Goal: Task Accomplishment & Management: Complete application form

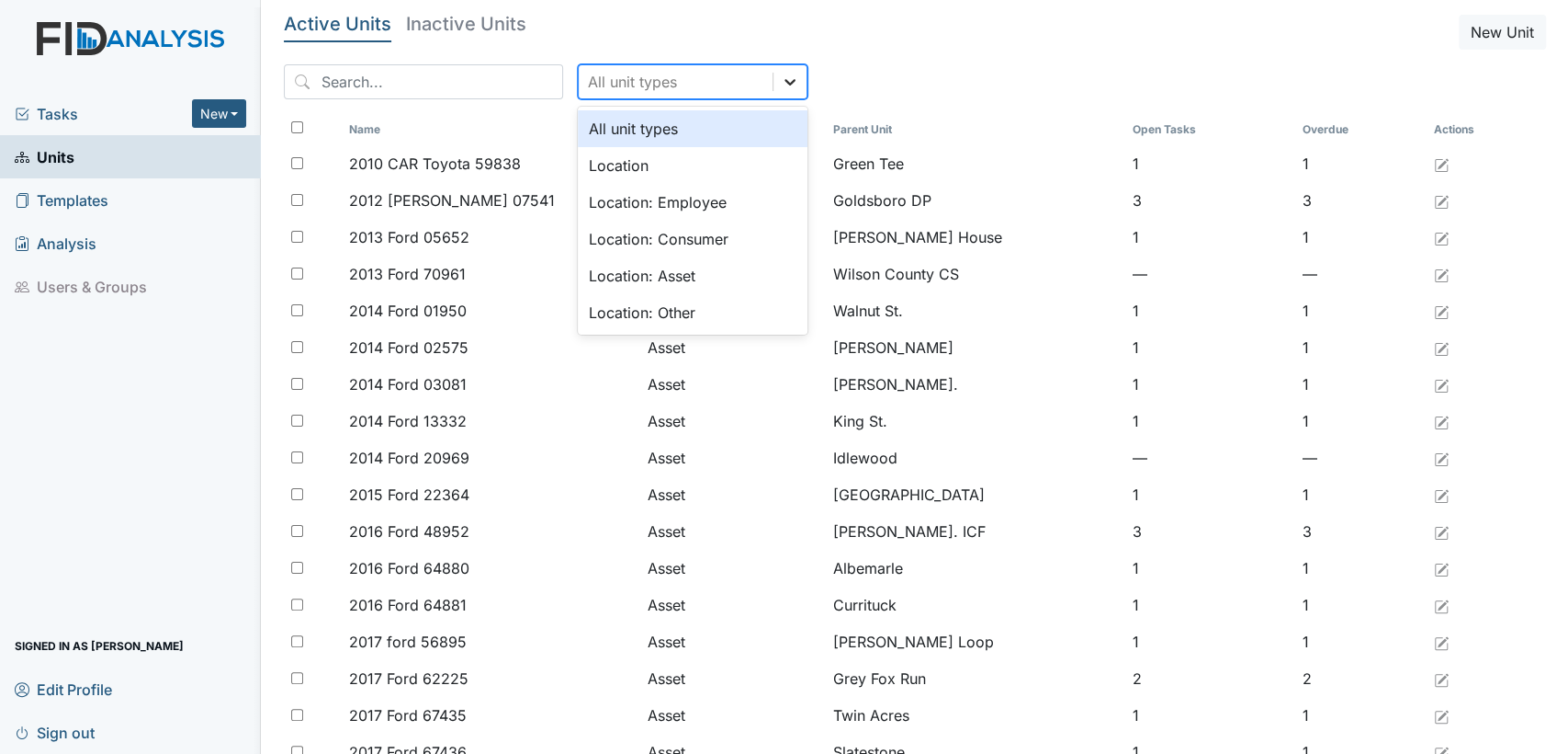
click at [781, 86] on icon at bounding box center [790, 81] width 19 height 19
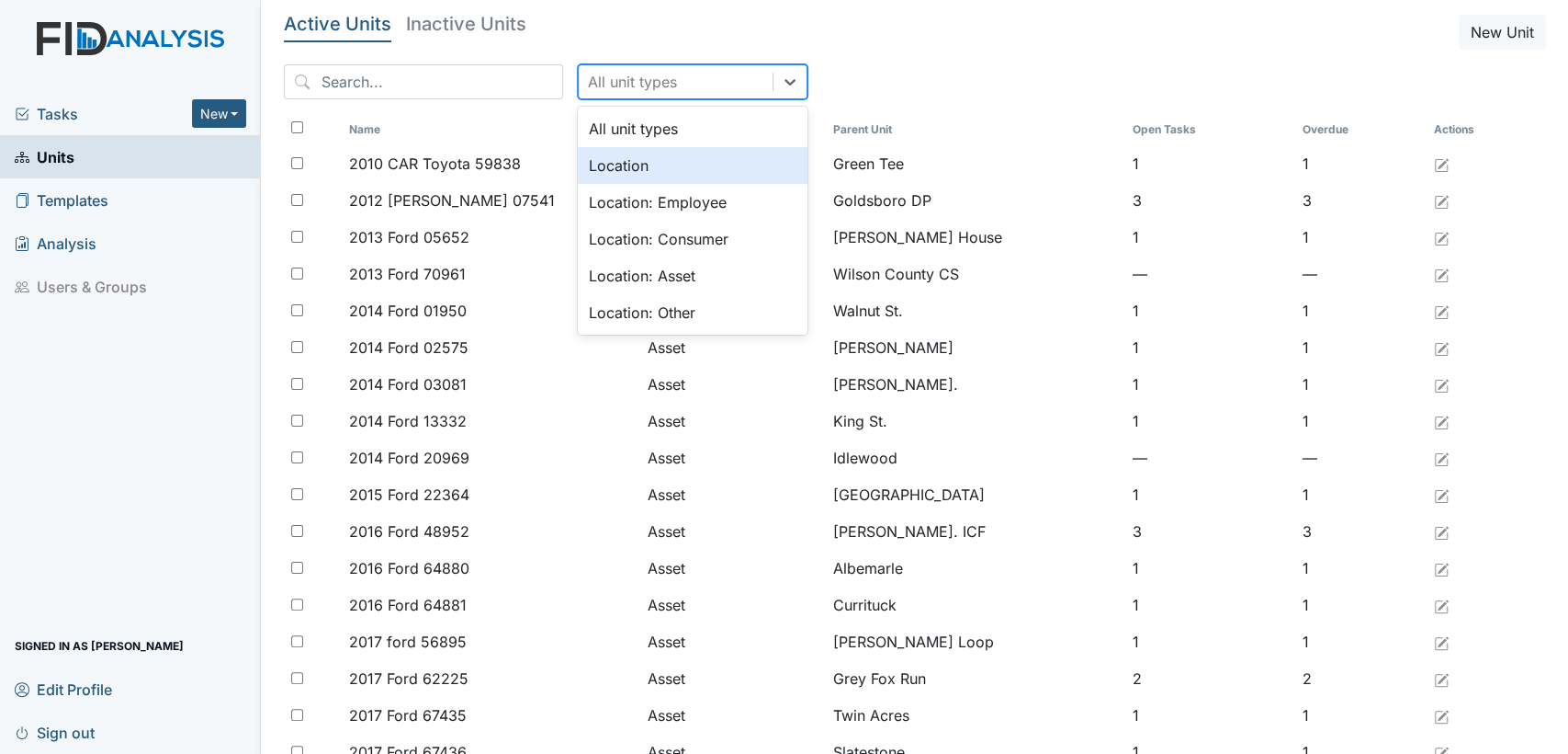
click at [686, 174] on div "Location" at bounding box center [692, 166] width 229 height 37
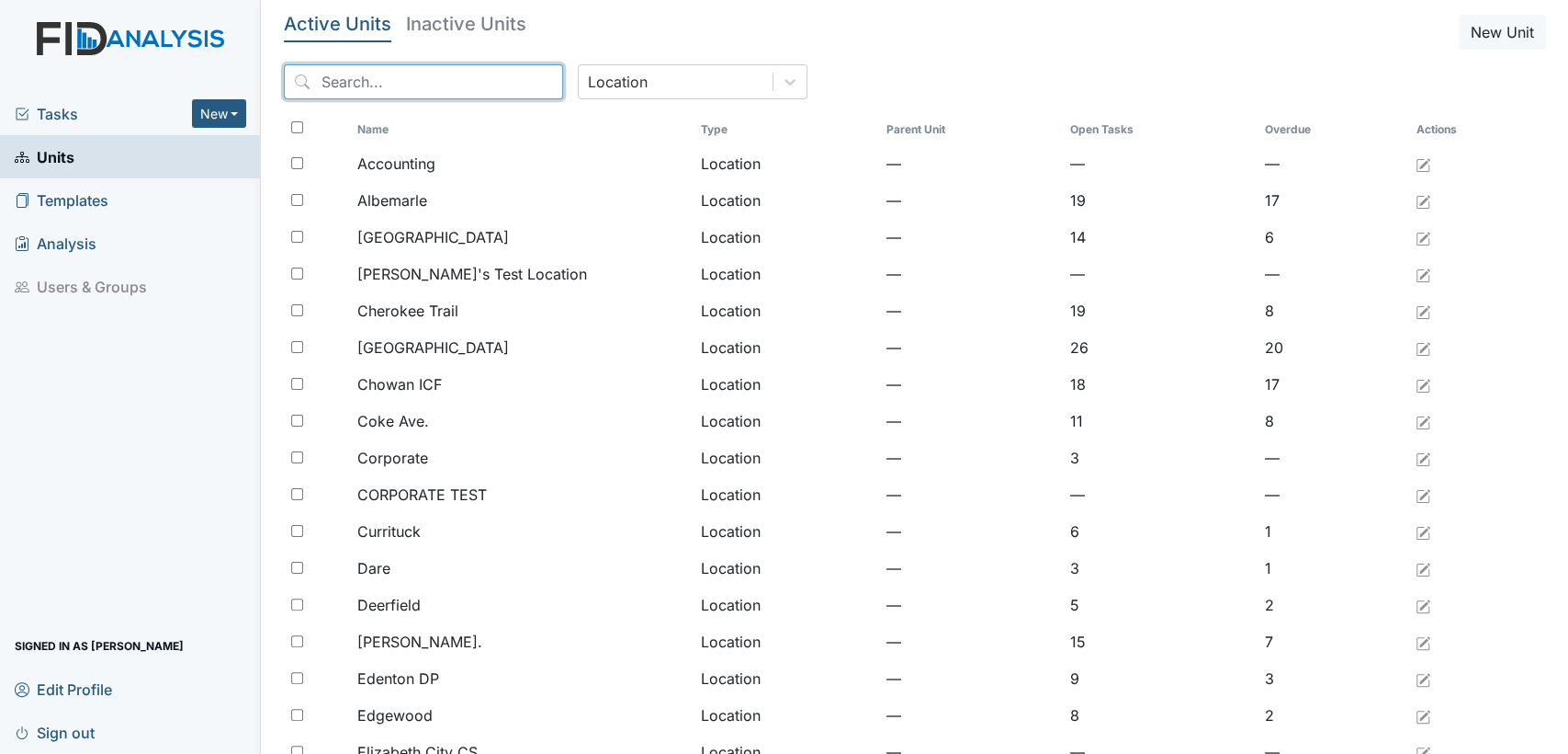
click at [448, 87] on input "search" at bounding box center [424, 82] width 279 height 35
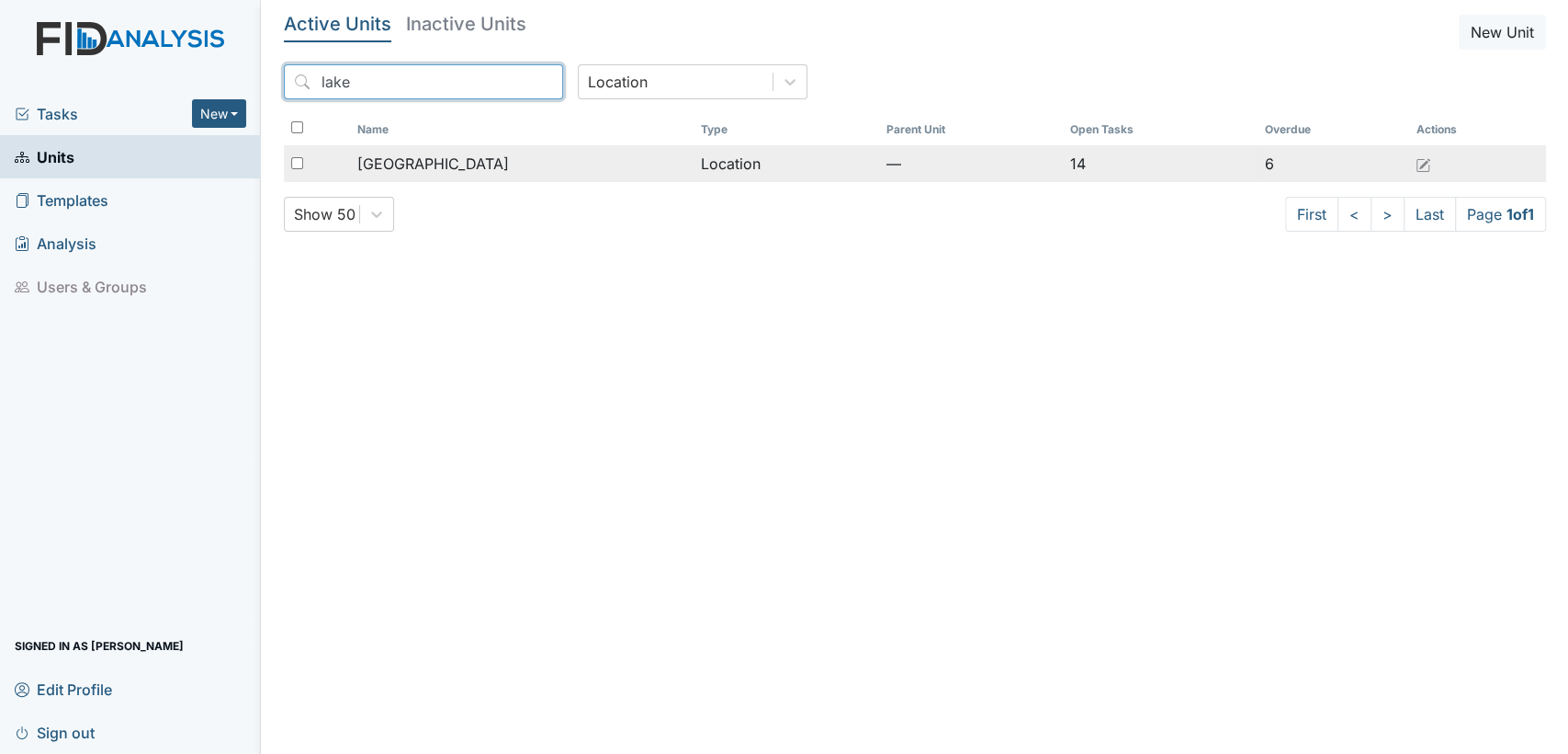
type input "lake"
click at [446, 156] on div "Lakeview" at bounding box center [521, 163] width 329 height 22
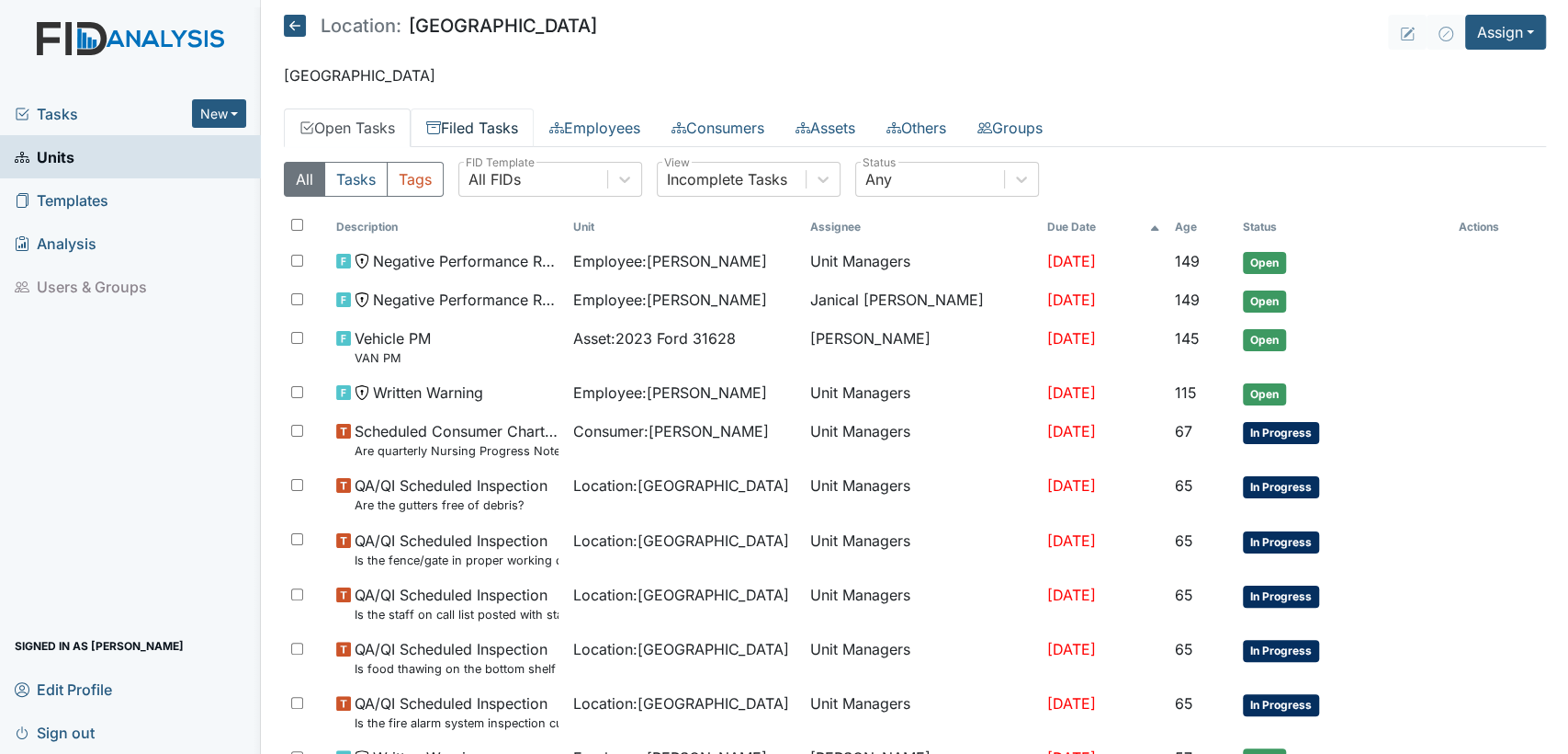
click at [472, 119] on link "Filed Tasks" at bounding box center [473, 128] width 123 height 39
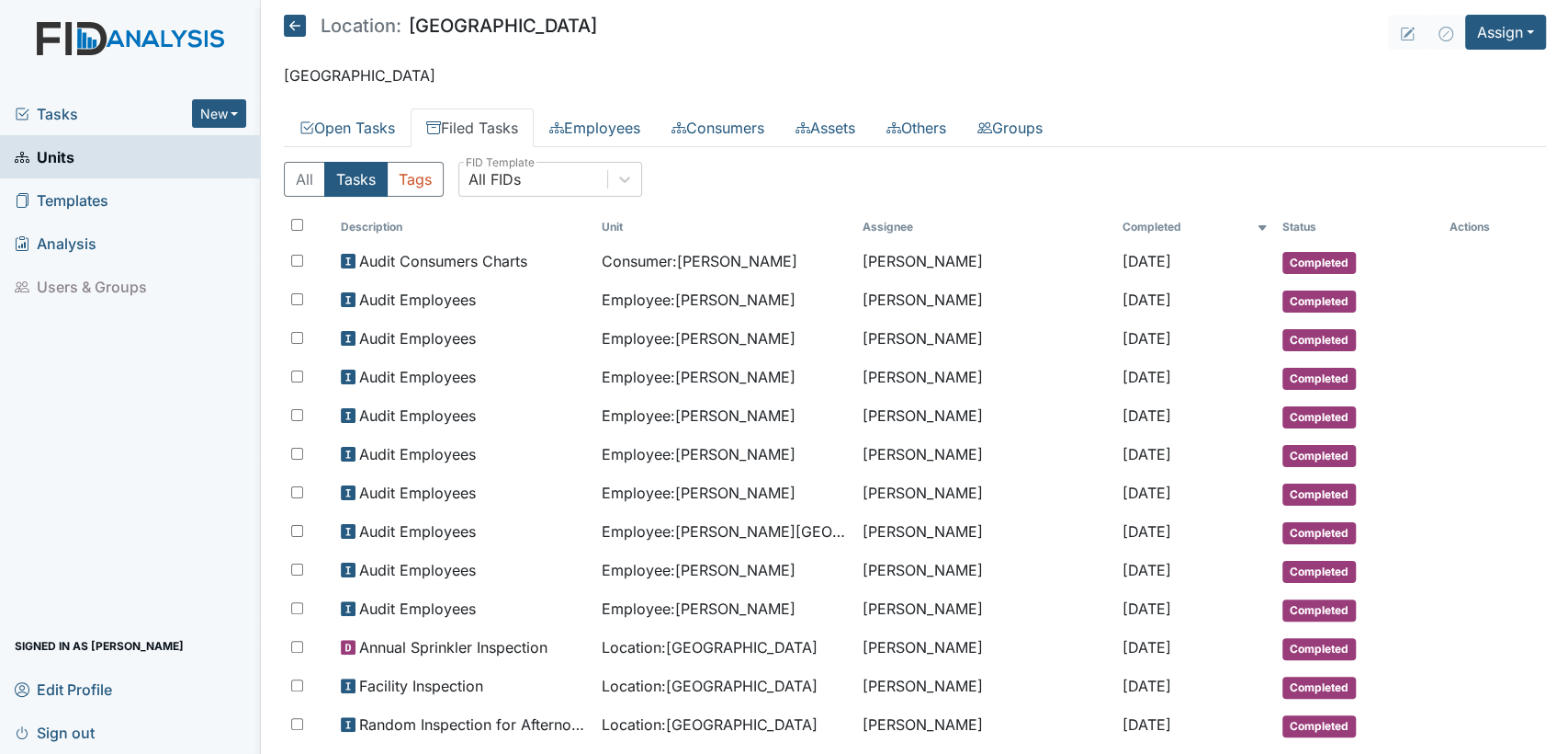
click at [302, 31] on icon at bounding box center [295, 25] width 22 height 22
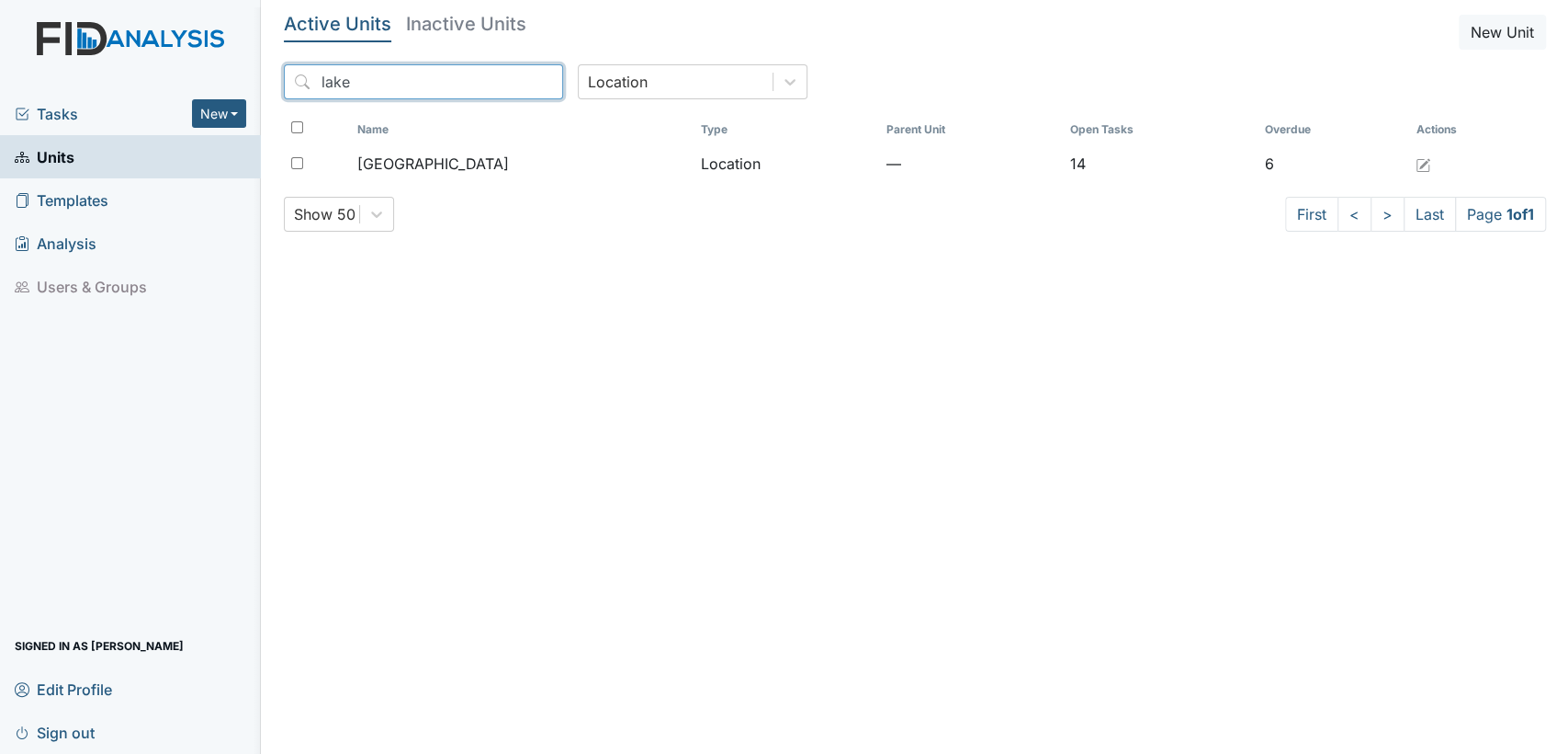
drag, startPoint x: 415, startPoint y: 90, endPoint x: 158, endPoint y: 84, distance: 257.1
click at [158, 84] on div "Tasks New Form Inspection Document Bundle Units Templates Analysis Users & Grou…" at bounding box center [784, 377] width 1568 height 754
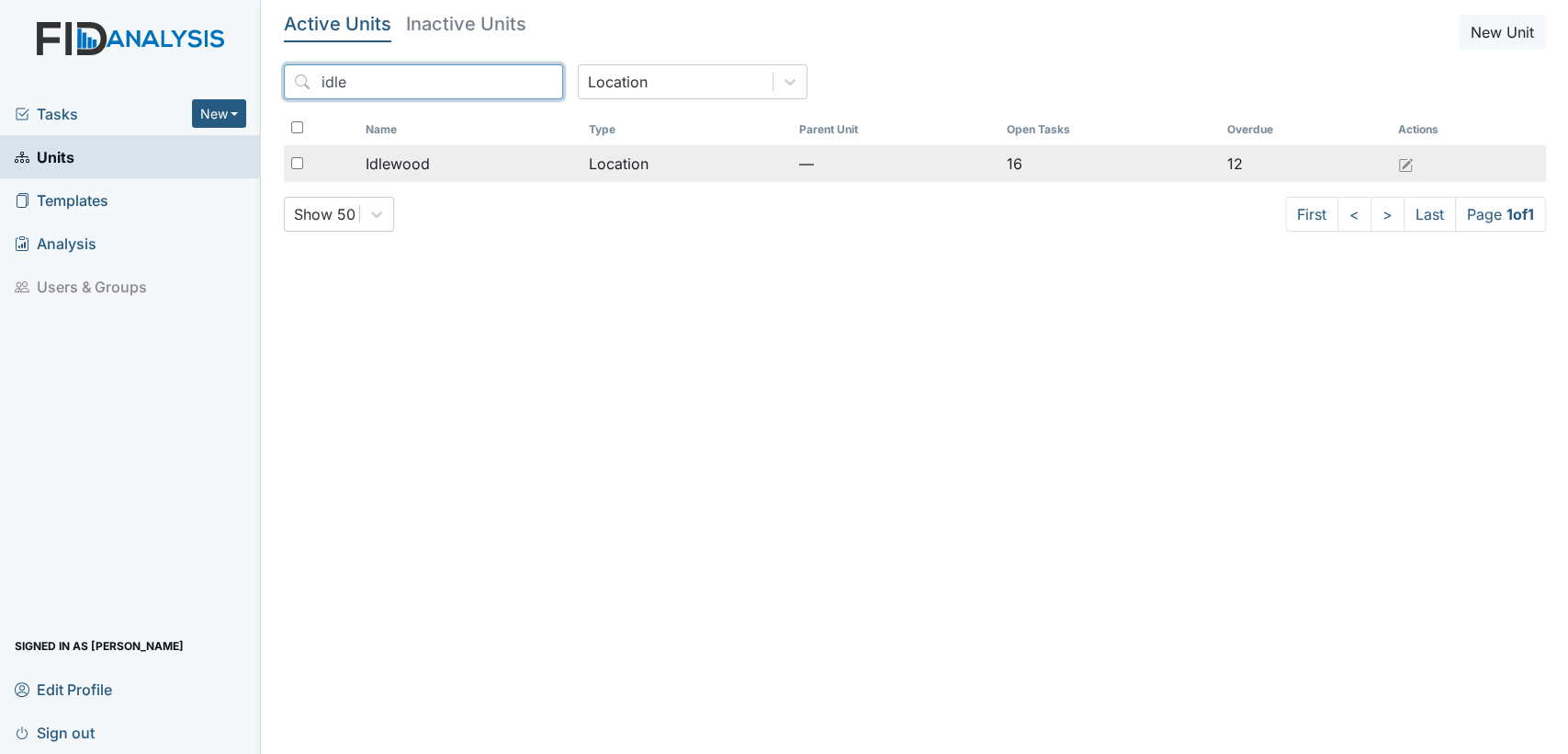
type input "idle"
click at [486, 171] on div "Idlewood" at bounding box center [471, 163] width 209 height 22
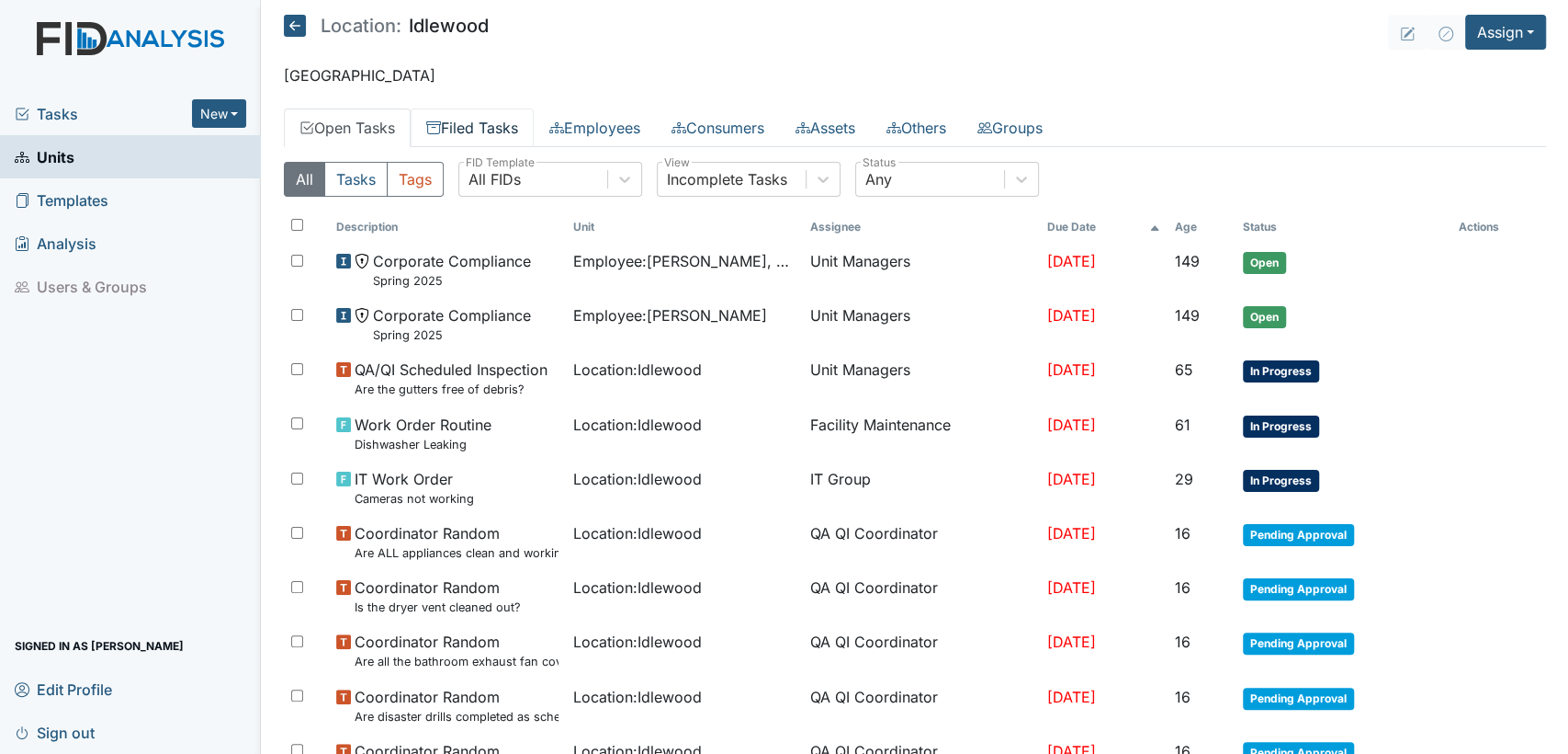
click at [499, 124] on link "Filed Tasks" at bounding box center [473, 128] width 123 height 39
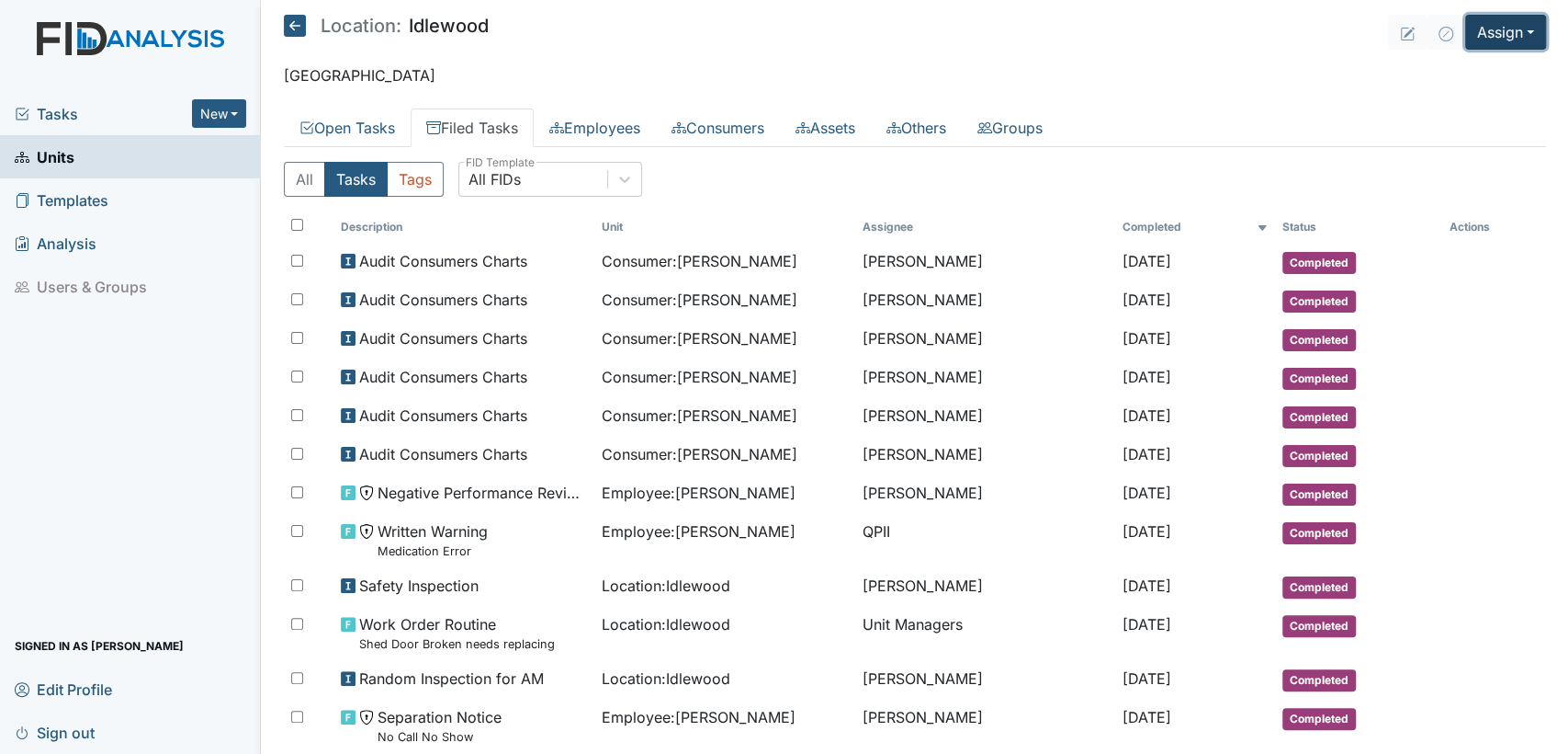
click at [1514, 37] on button "Assign" at bounding box center [1506, 32] width 81 height 35
click at [1463, 105] on link "Assign Inspection" at bounding box center [1462, 104] width 165 height 29
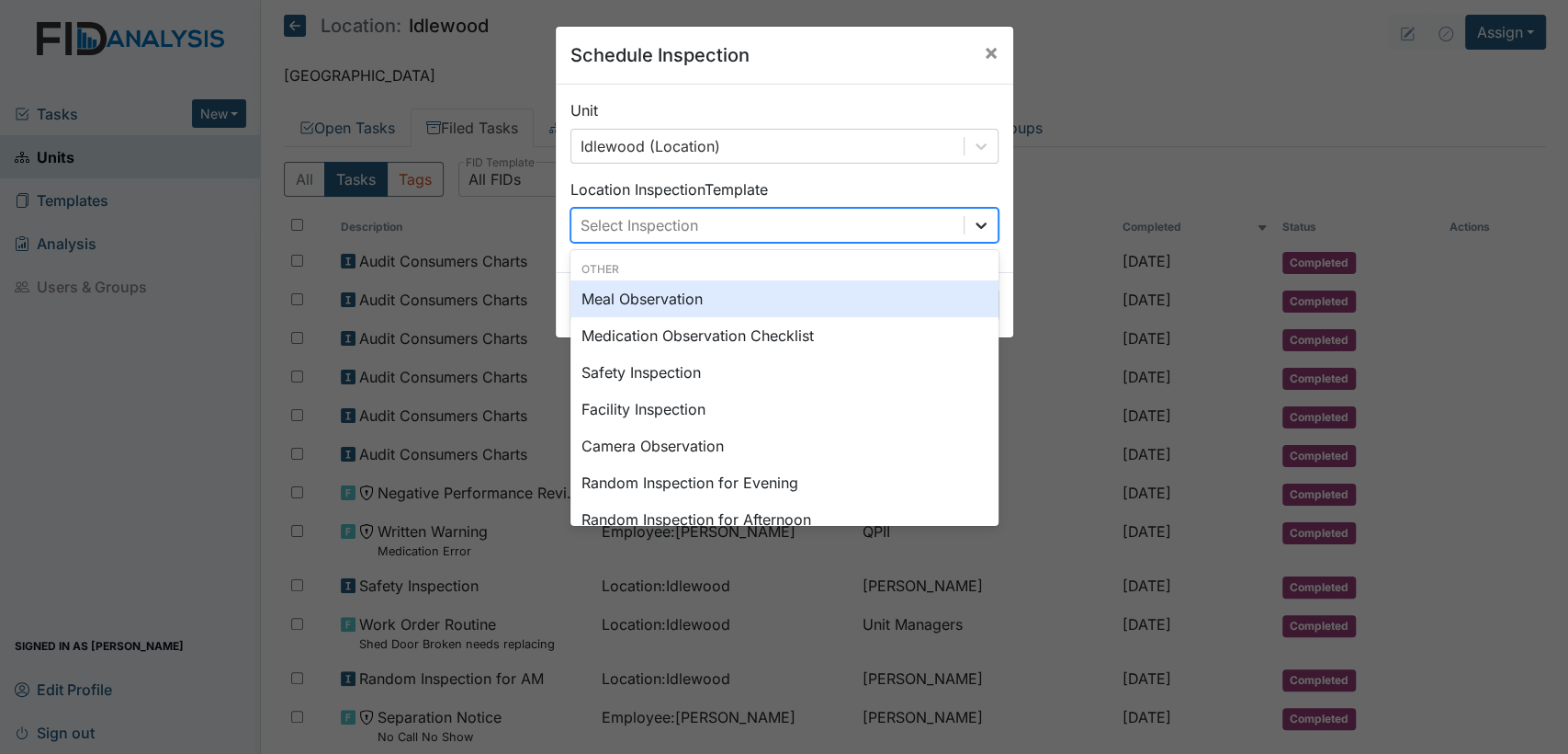
click at [972, 220] on icon at bounding box center [981, 225] width 19 height 19
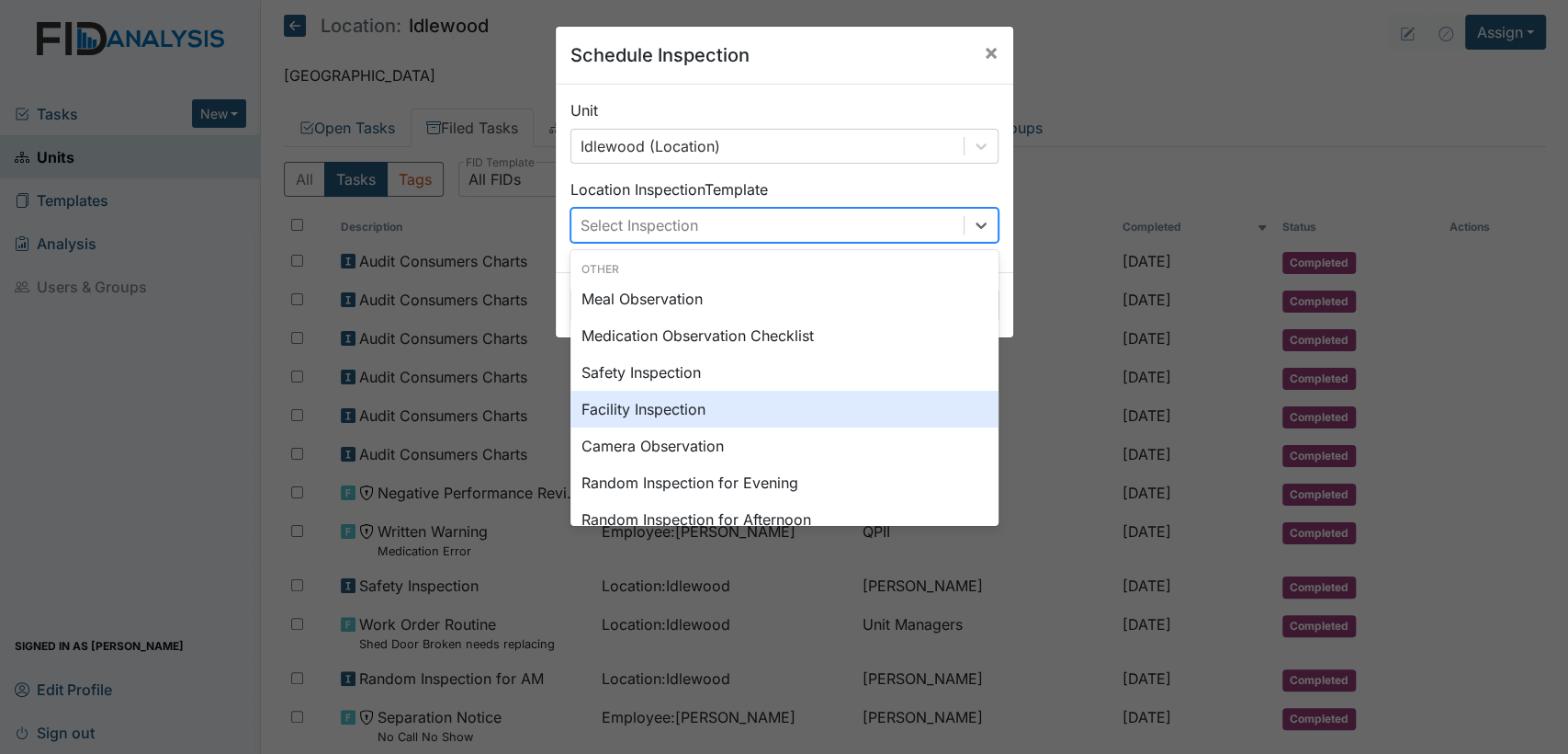
click at [747, 401] on div "Facility Inspection" at bounding box center [784, 409] width 429 height 37
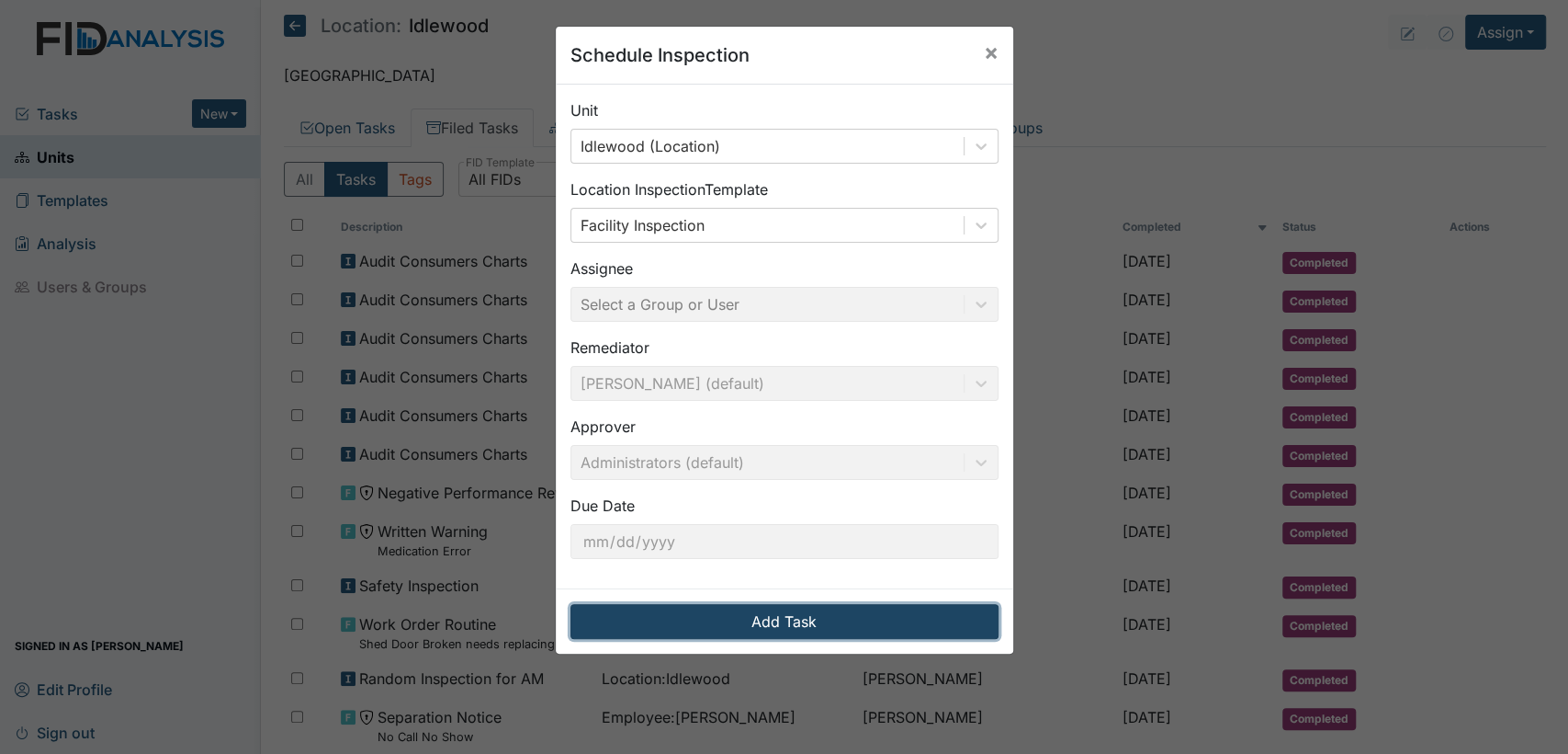
click at [818, 619] on button "Add Task" at bounding box center [784, 621] width 429 height 35
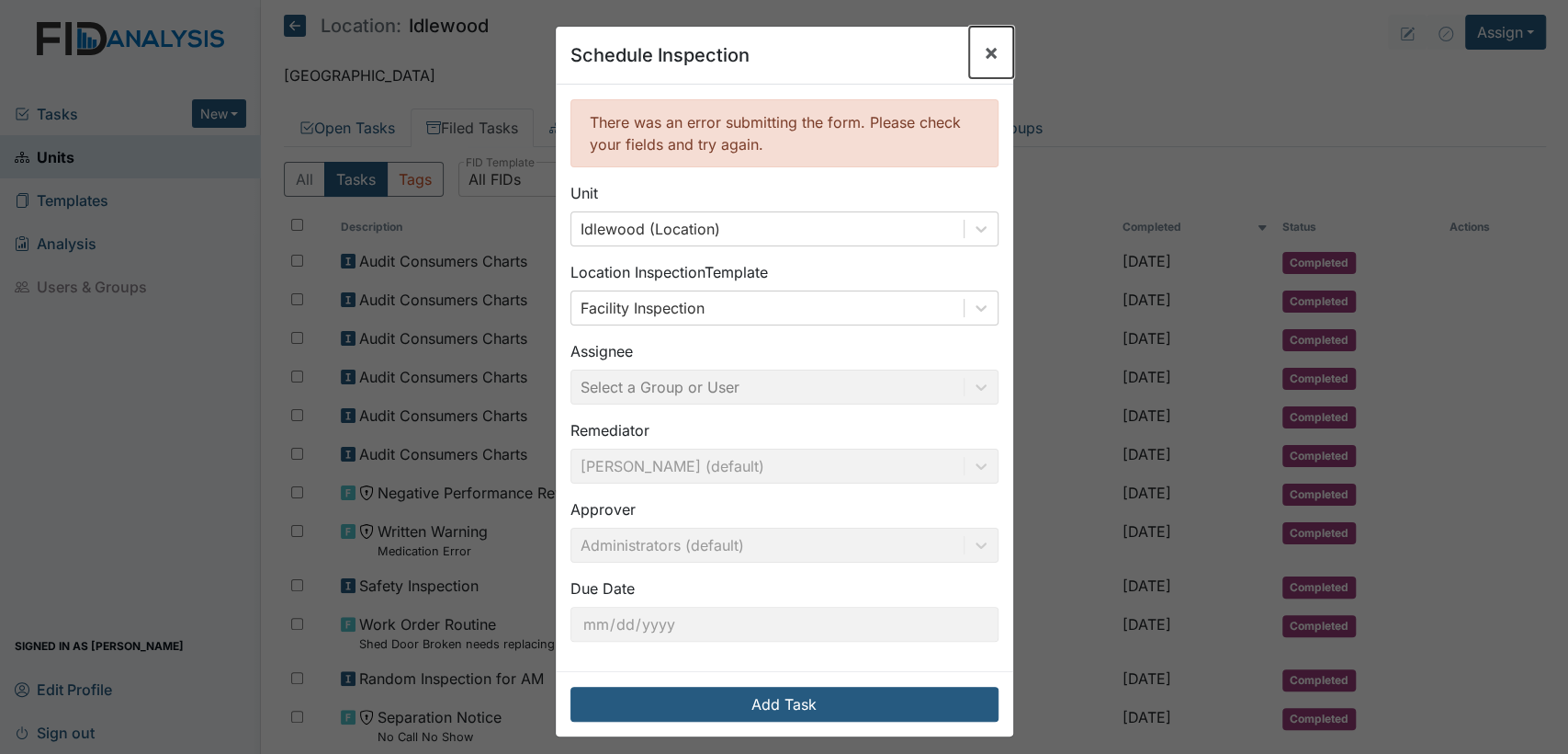
click at [987, 62] on span "×" at bounding box center [991, 52] width 15 height 26
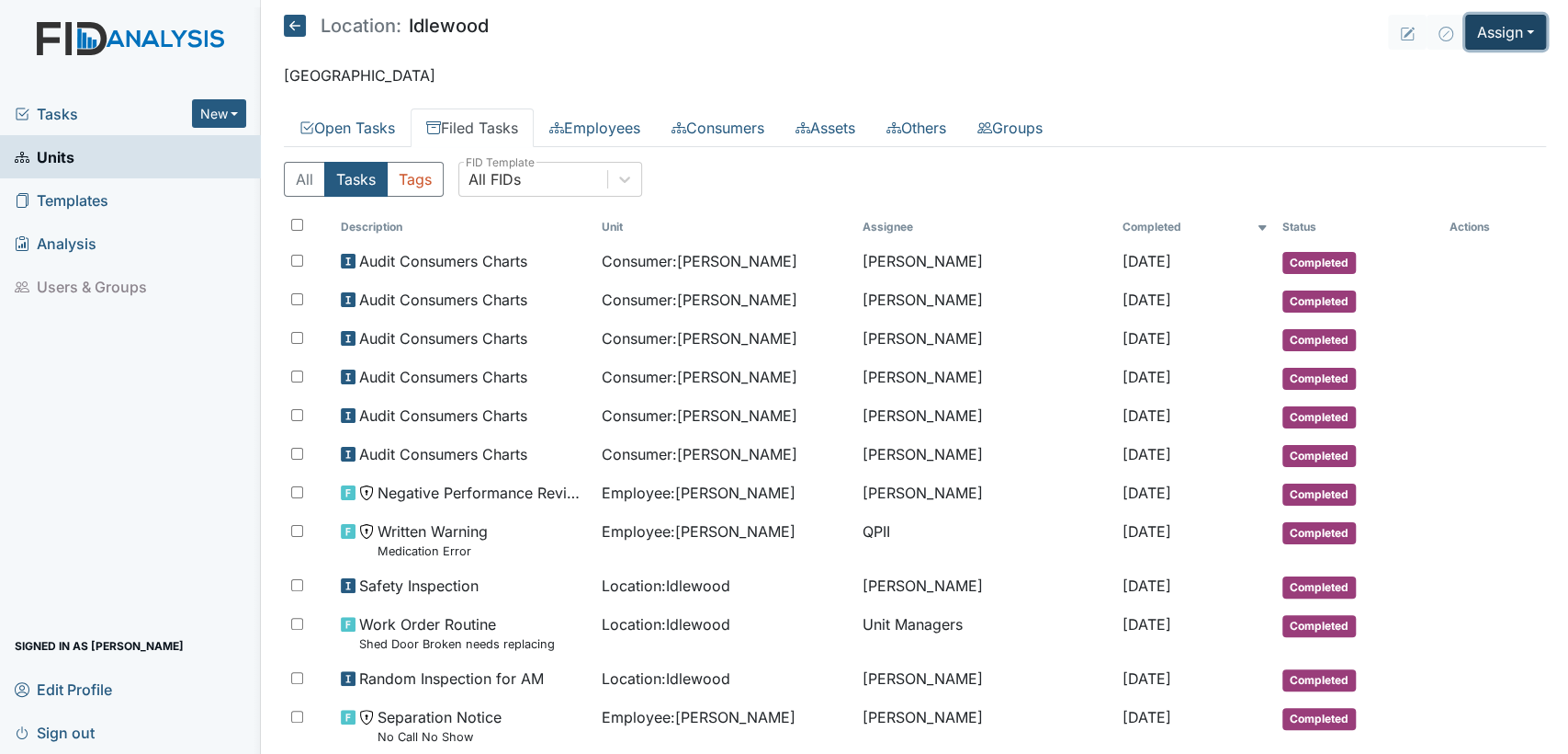
click at [1512, 39] on button "Assign" at bounding box center [1506, 32] width 81 height 35
click at [1450, 111] on link "Assign Inspection" at bounding box center [1462, 104] width 165 height 29
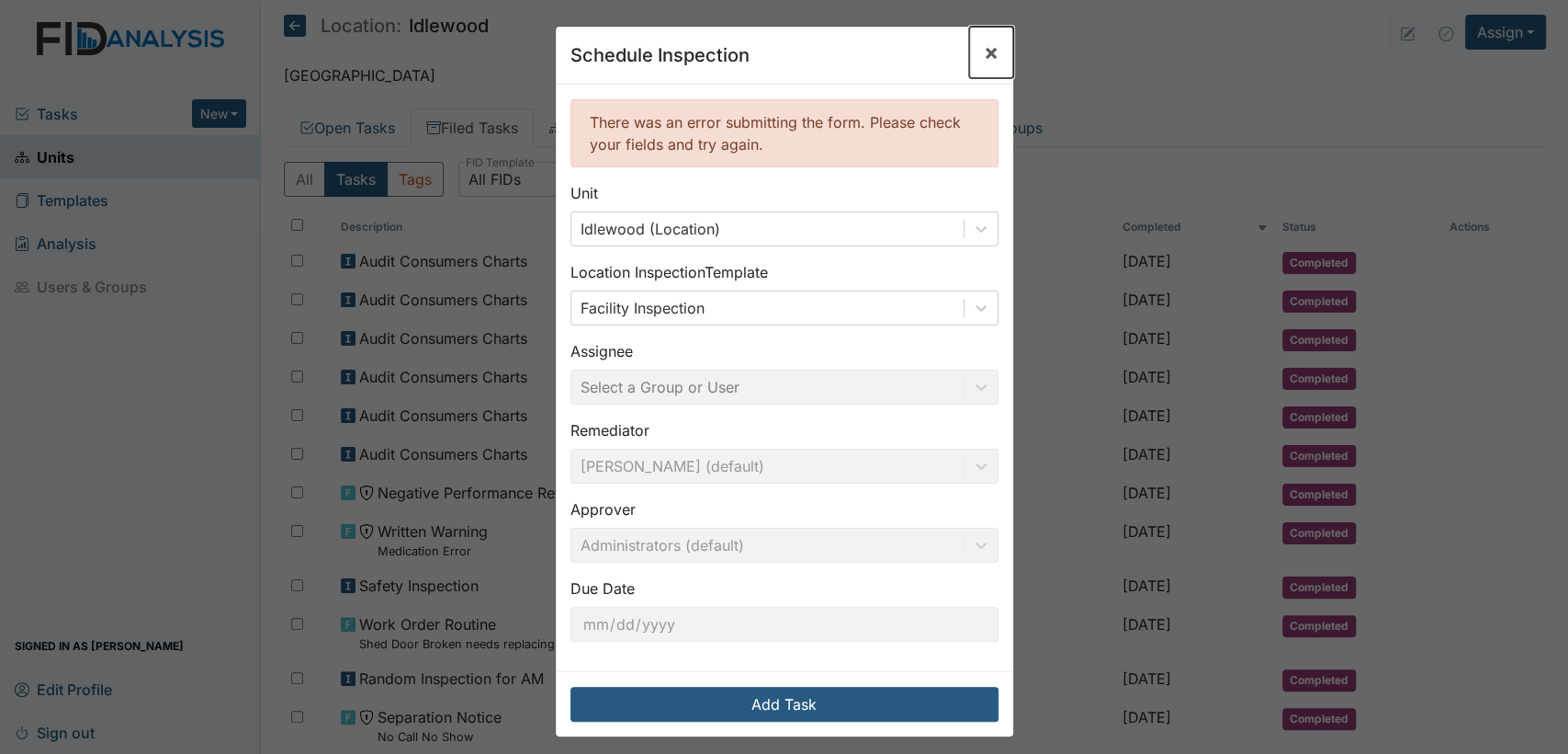
click at [988, 54] on span "×" at bounding box center [991, 52] width 15 height 26
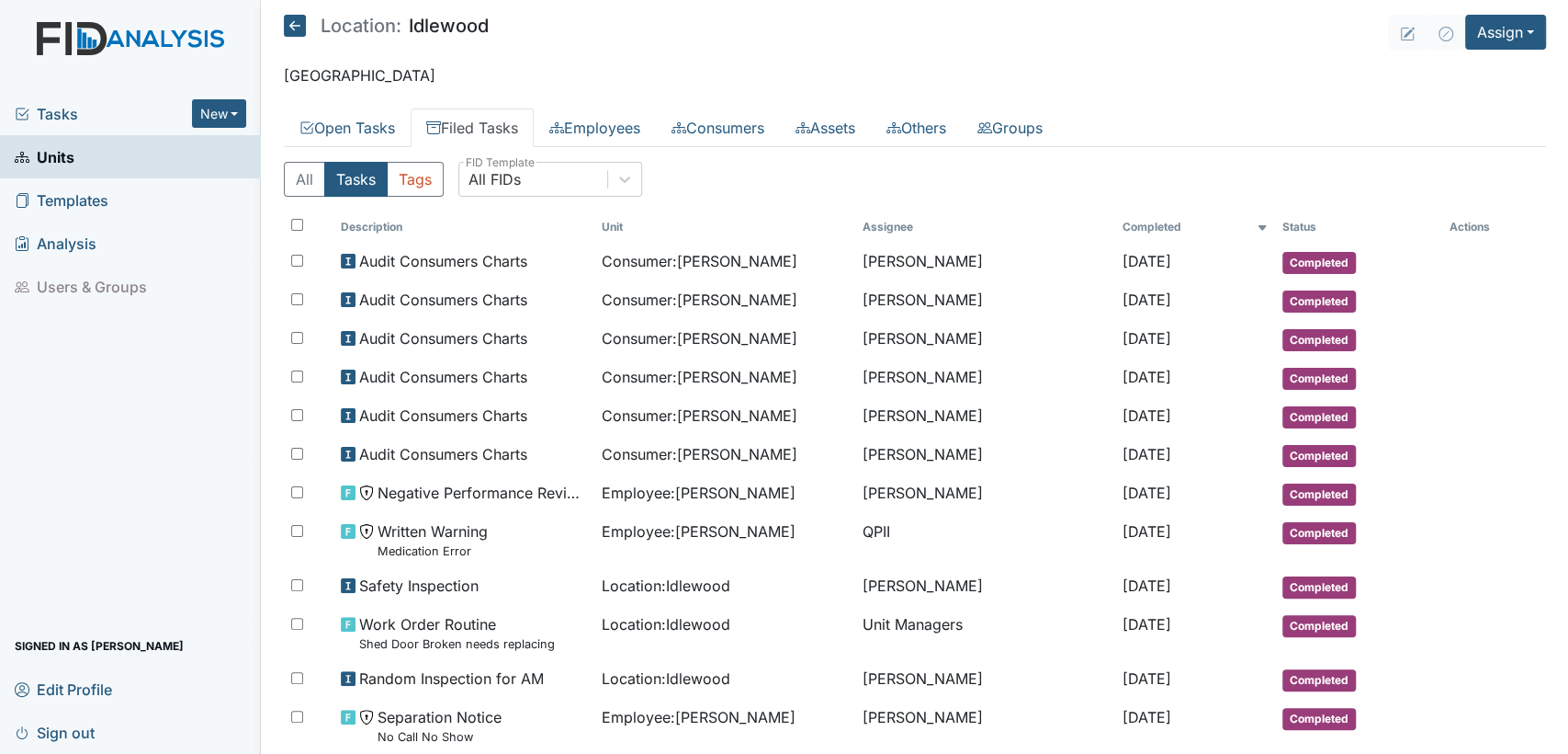
click at [297, 21] on icon at bounding box center [295, 25] width 22 height 22
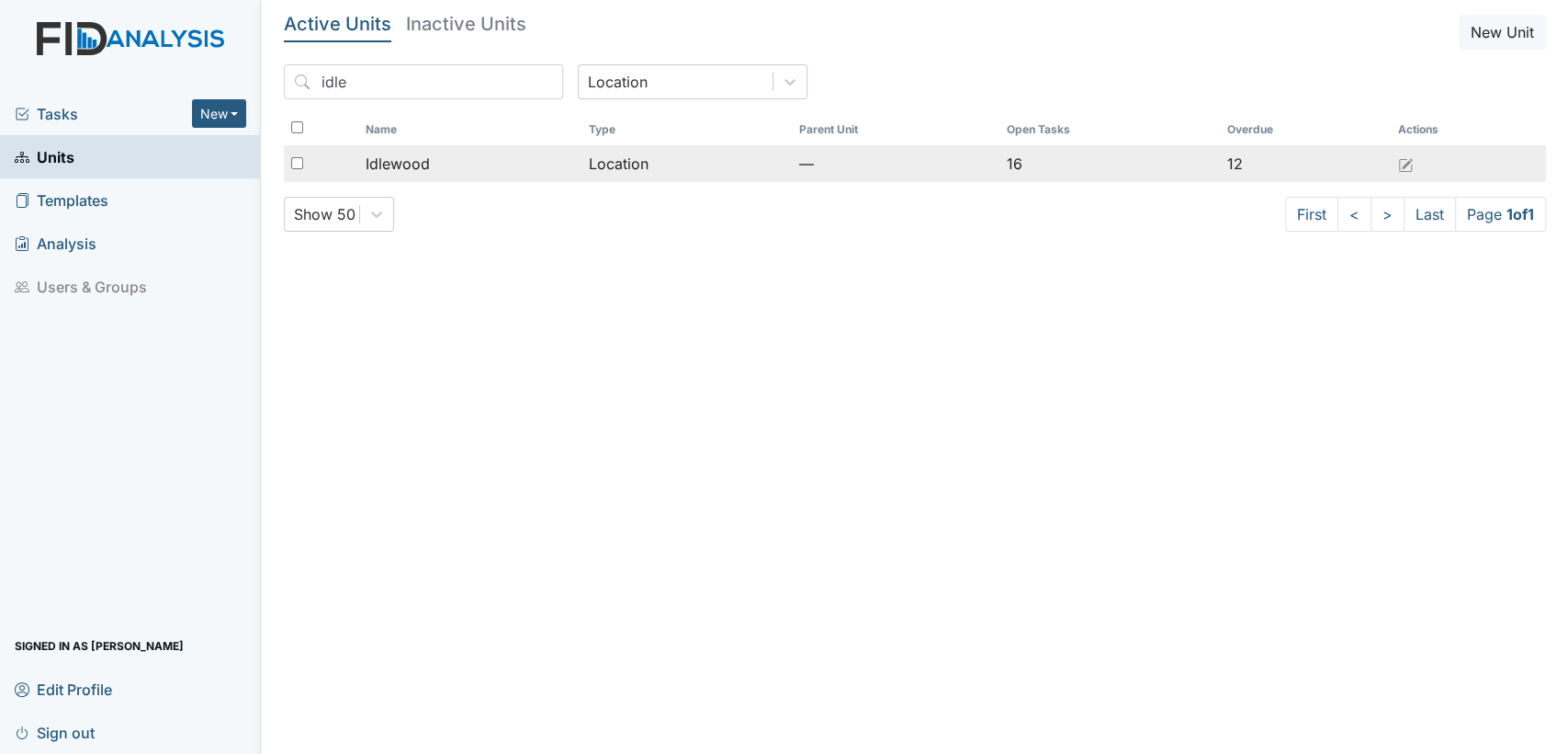
click at [409, 159] on span "Idlewood" at bounding box center [398, 163] width 64 height 22
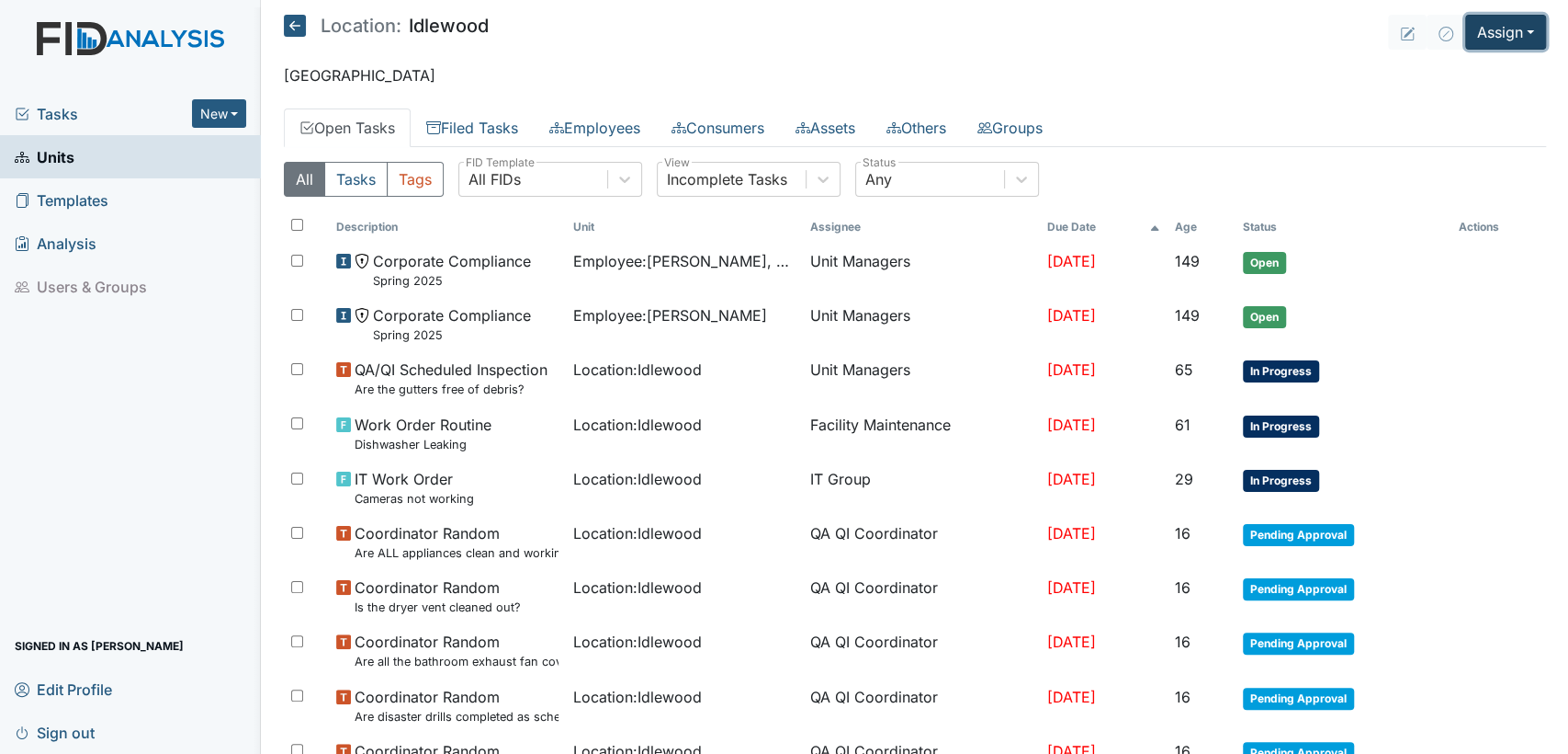
click at [1514, 33] on button "Assign" at bounding box center [1506, 32] width 81 height 35
click at [1459, 104] on link "Assign Inspection" at bounding box center [1462, 104] width 165 height 29
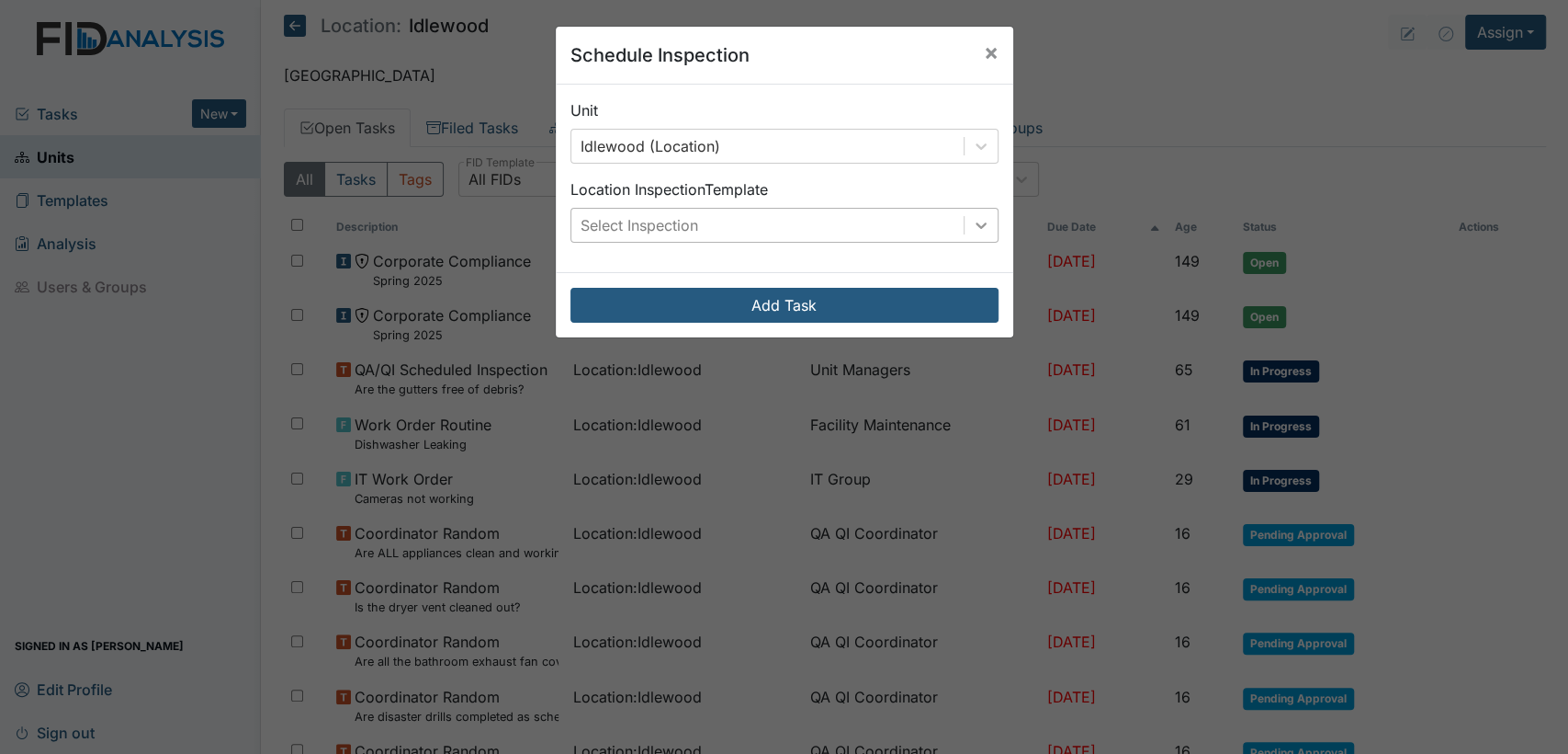
click at [972, 218] on icon at bounding box center [981, 225] width 19 height 19
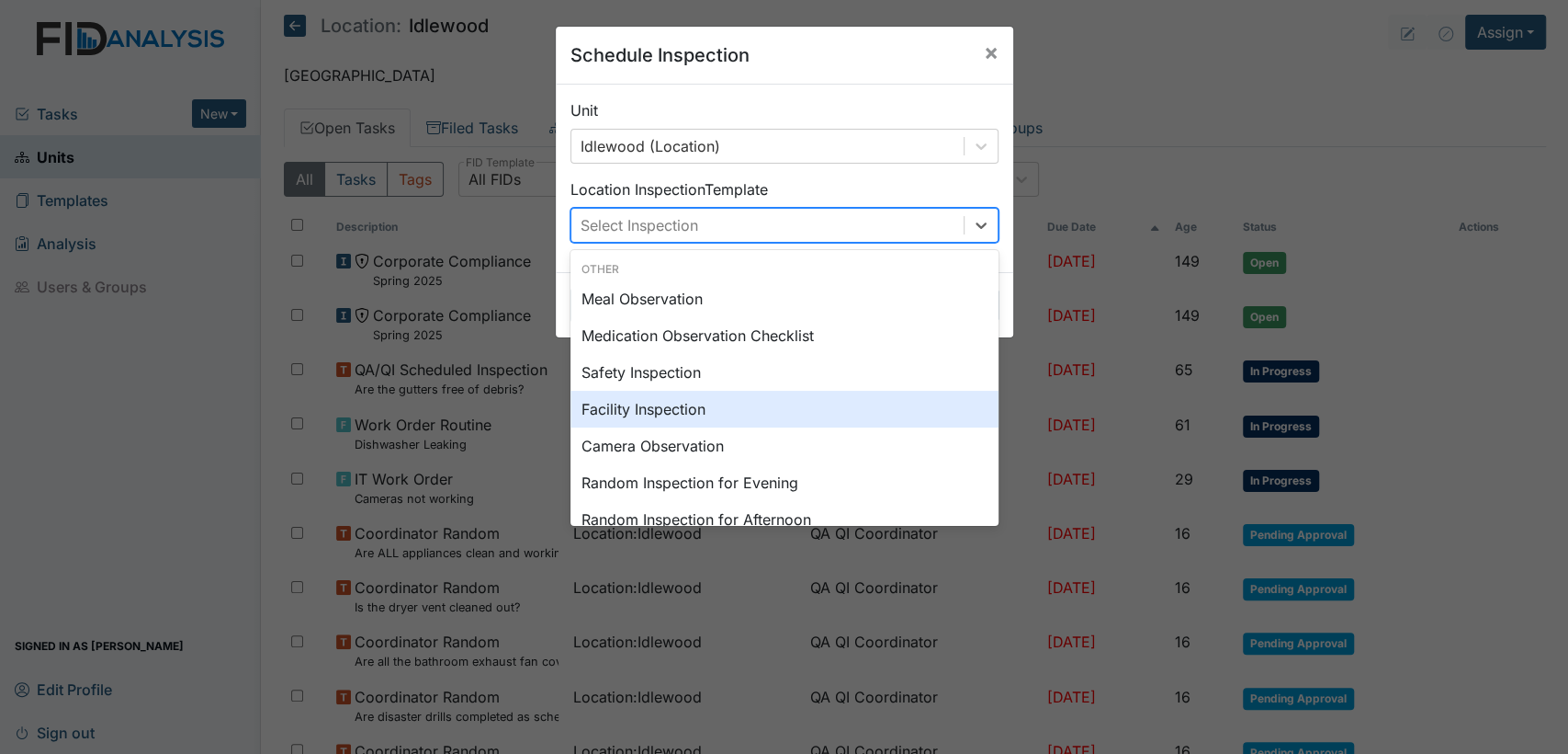
click at [626, 403] on div "Facility Inspection" at bounding box center [784, 409] width 429 height 37
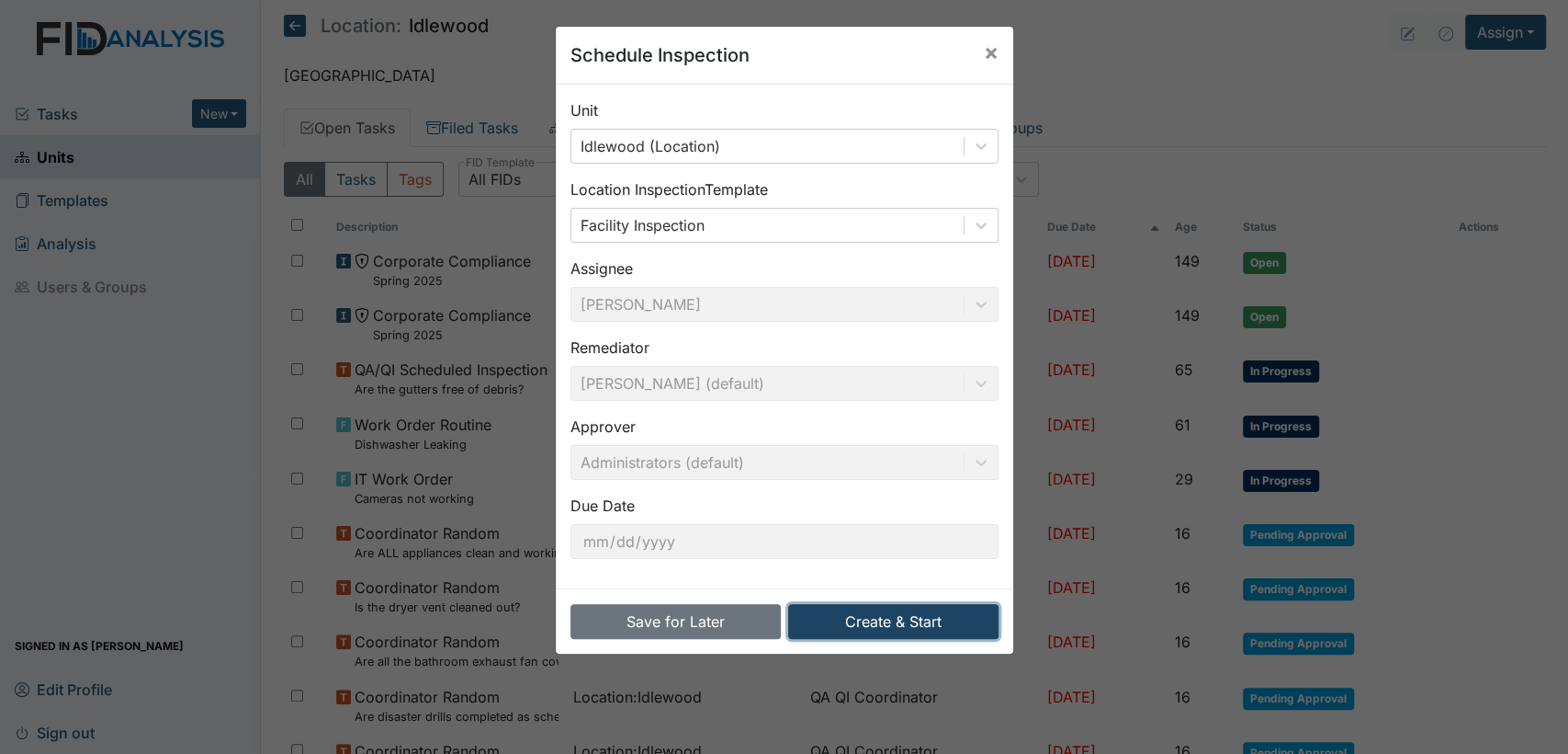
click at [886, 627] on button "Create & Start" at bounding box center [893, 621] width 211 height 35
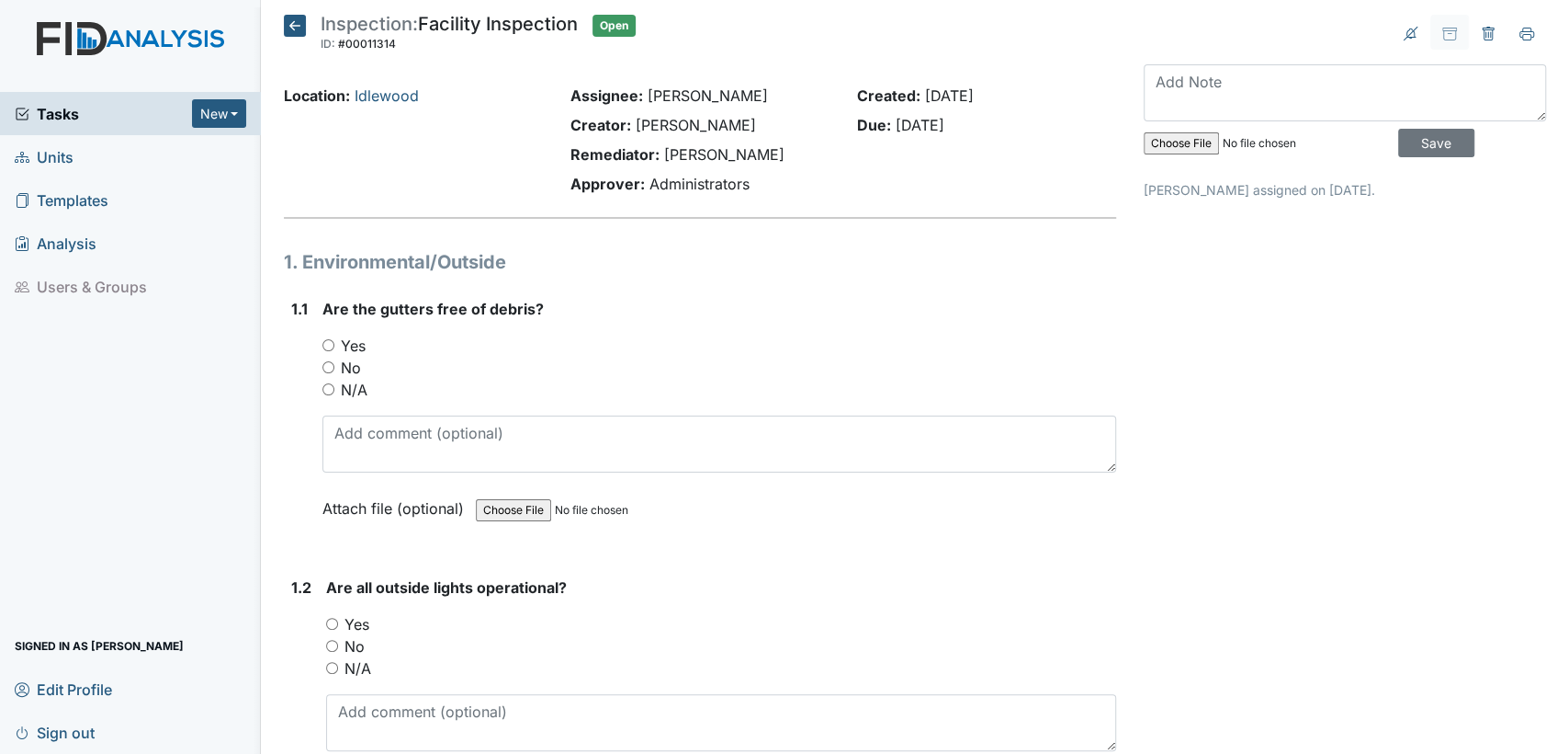
click at [326, 366] on input "No" at bounding box center [328, 367] width 12 height 12
radio input "true"
click at [331, 619] on input "Yes" at bounding box center [332, 623] width 12 height 12
radio input "true"
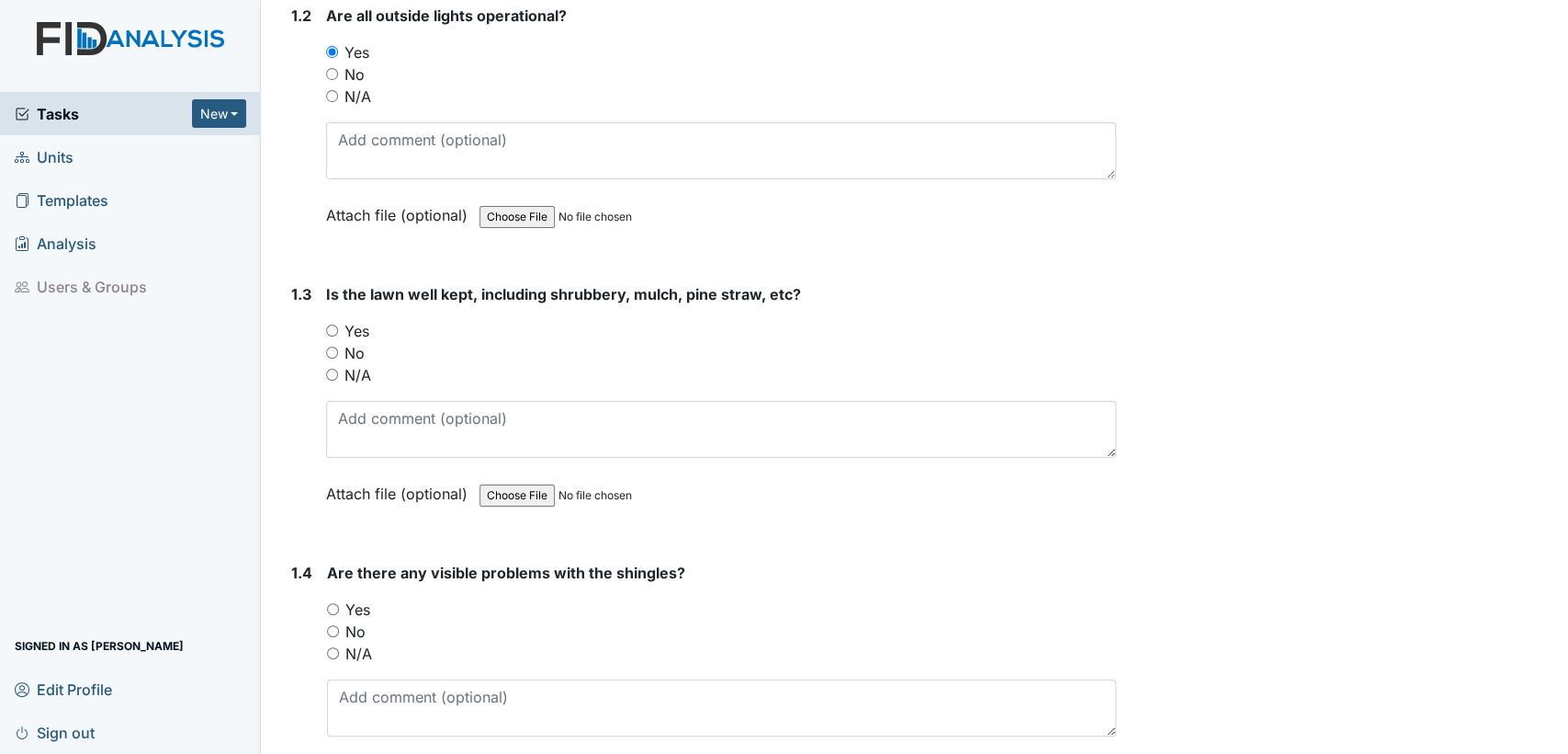
scroll to position [676, 0]
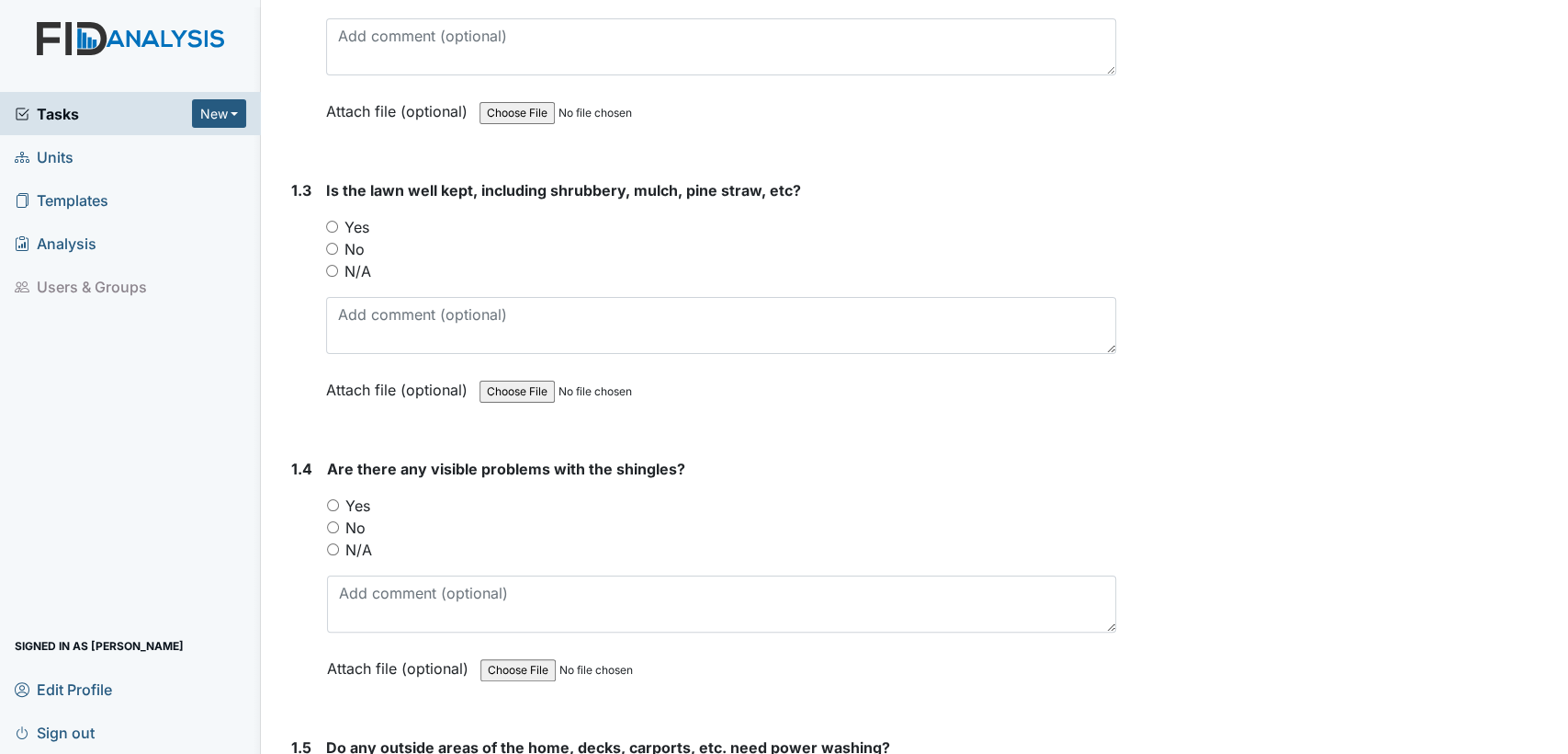
click at [330, 224] on input "Yes" at bounding box center [332, 227] width 12 height 12
radio input "true"
click at [329, 523] on input "No" at bounding box center [333, 527] width 12 height 12
radio input "true"
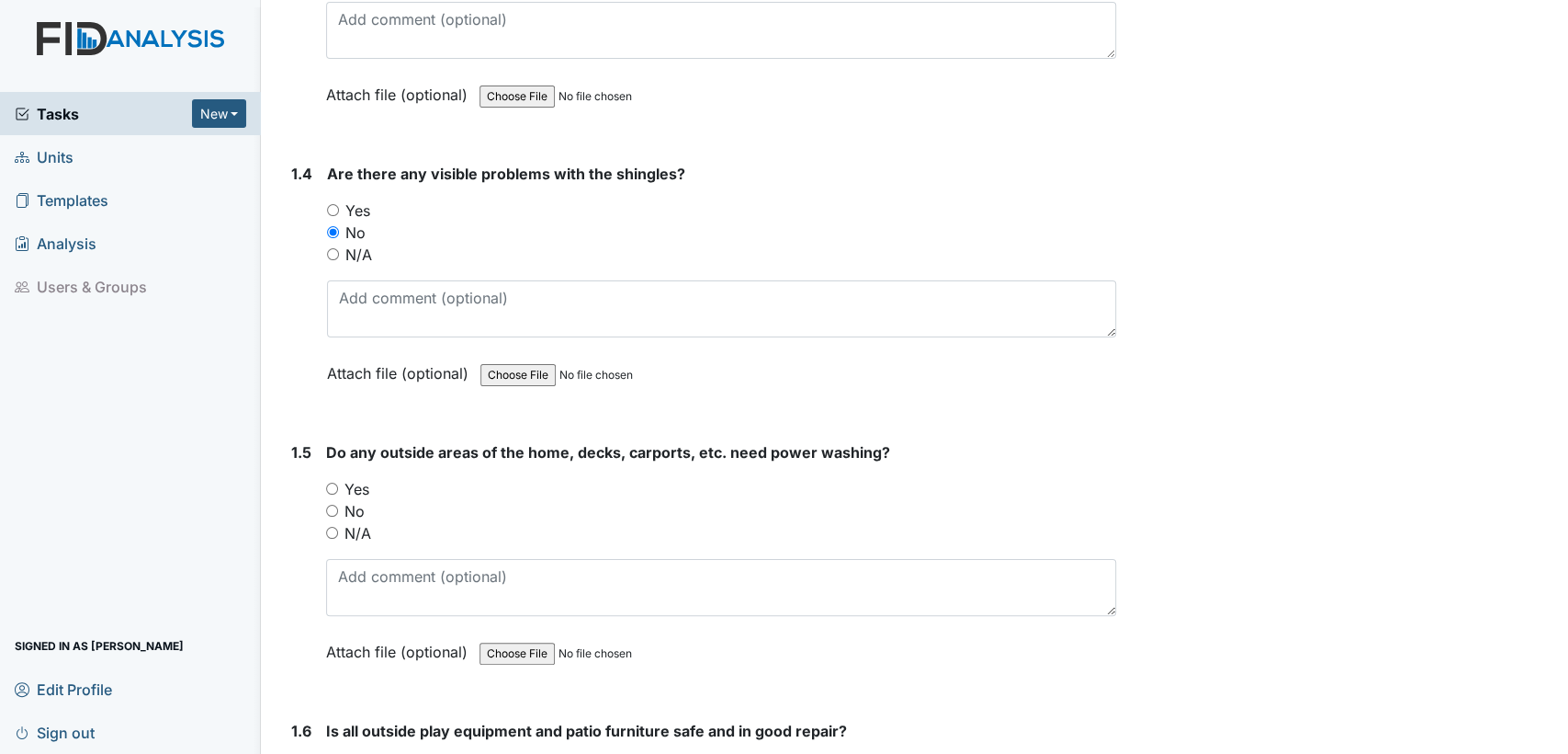
scroll to position [1154, 0]
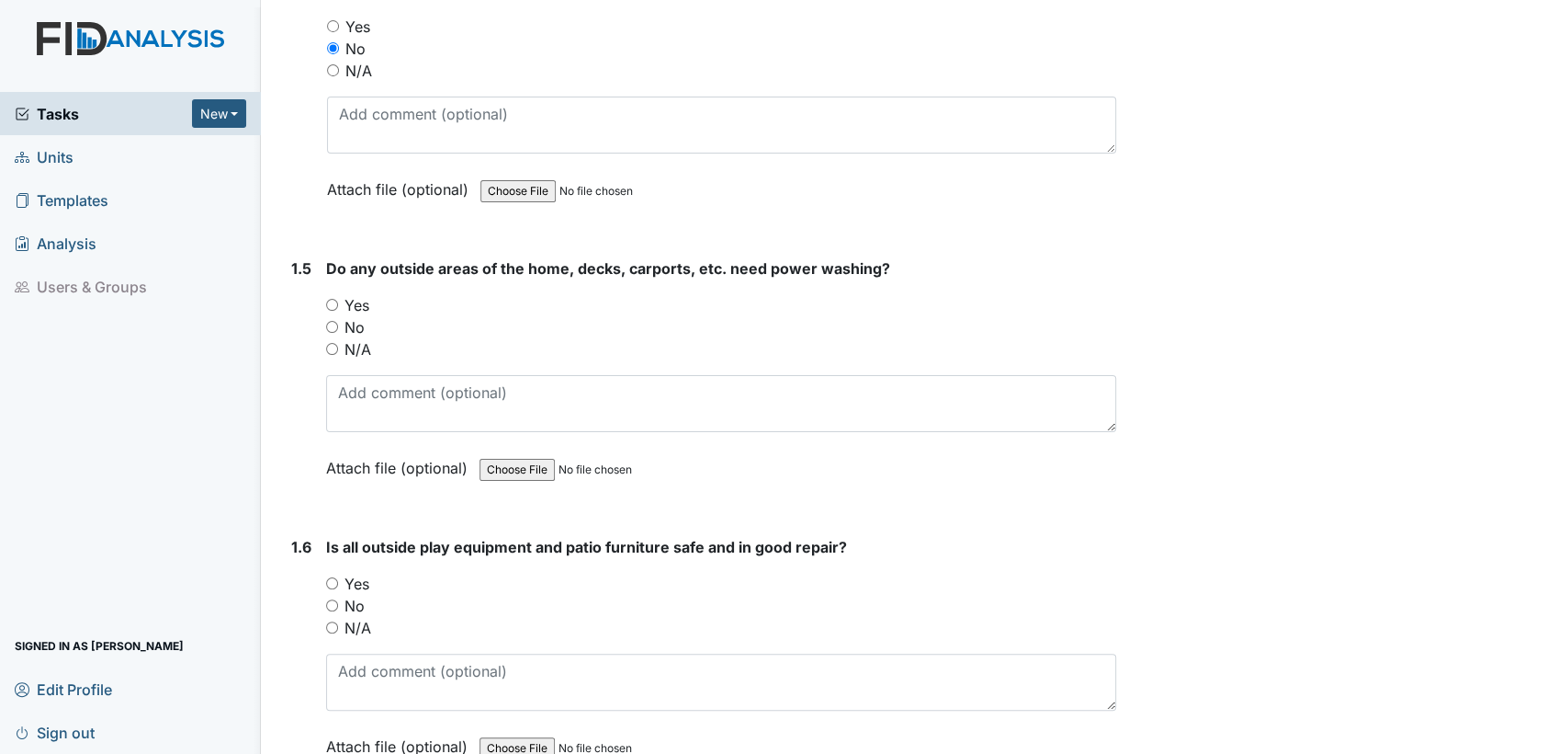
click at [326, 299] on input "Yes" at bounding box center [332, 305] width 12 height 12
radio input "true"
click at [331, 577] on input "Yes" at bounding box center [332, 583] width 12 height 12
radio input "true"
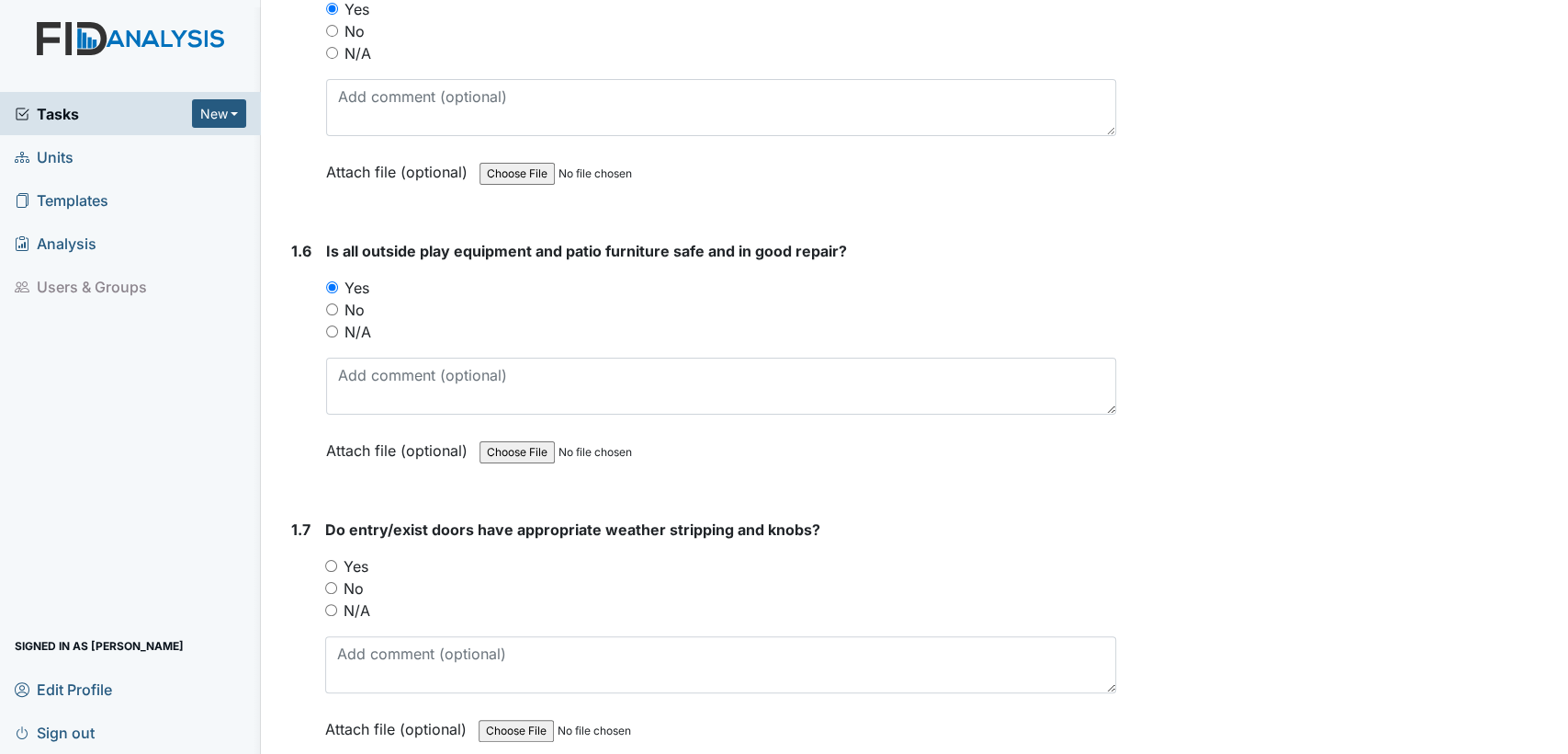
scroll to position [1669, 0]
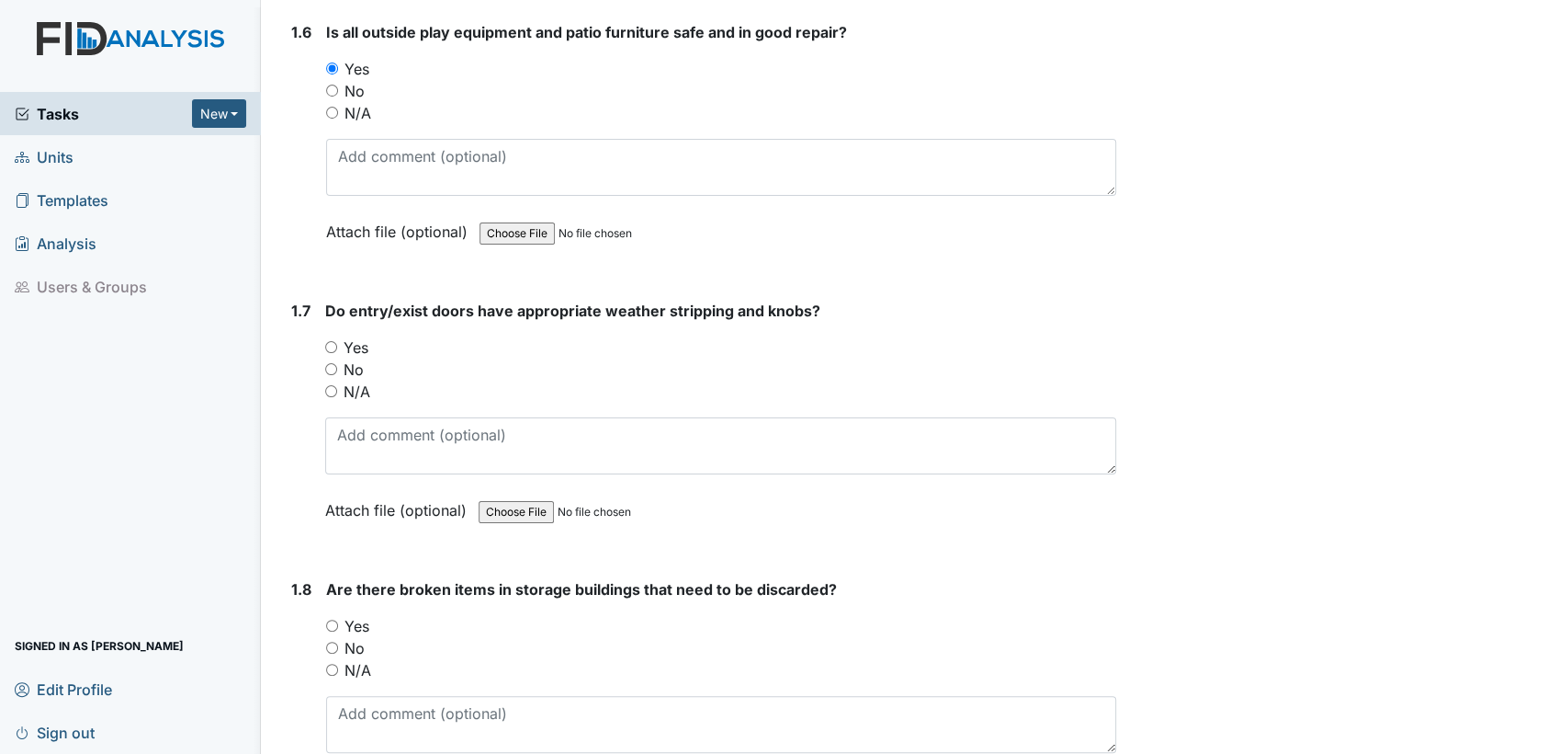
click at [332, 341] on input "Yes" at bounding box center [331, 347] width 12 height 12
radio input "true"
click at [334, 644] on input "No" at bounding box center [332, 648] width 12 height 12
radio input "true"
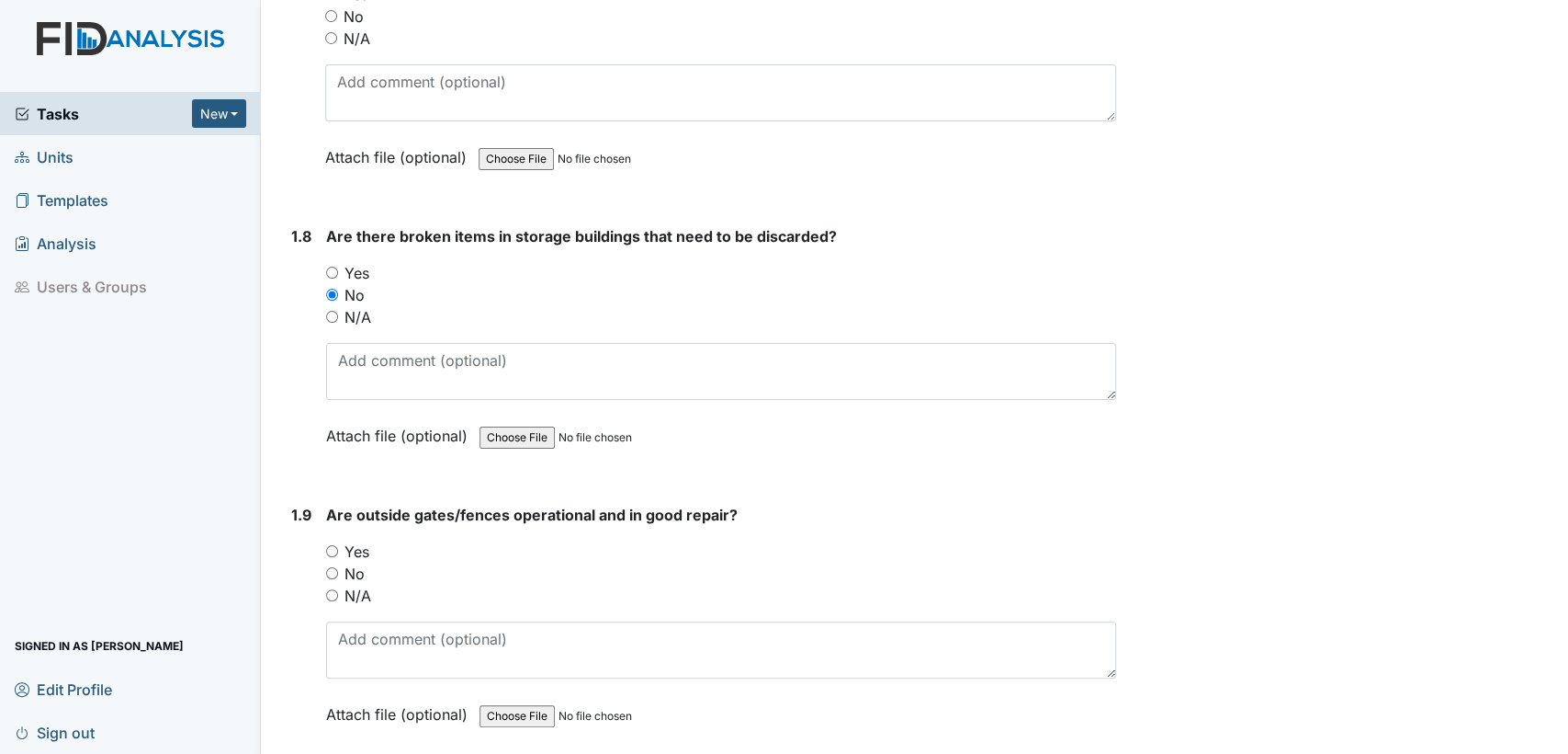
scroll to position [2265, 0]
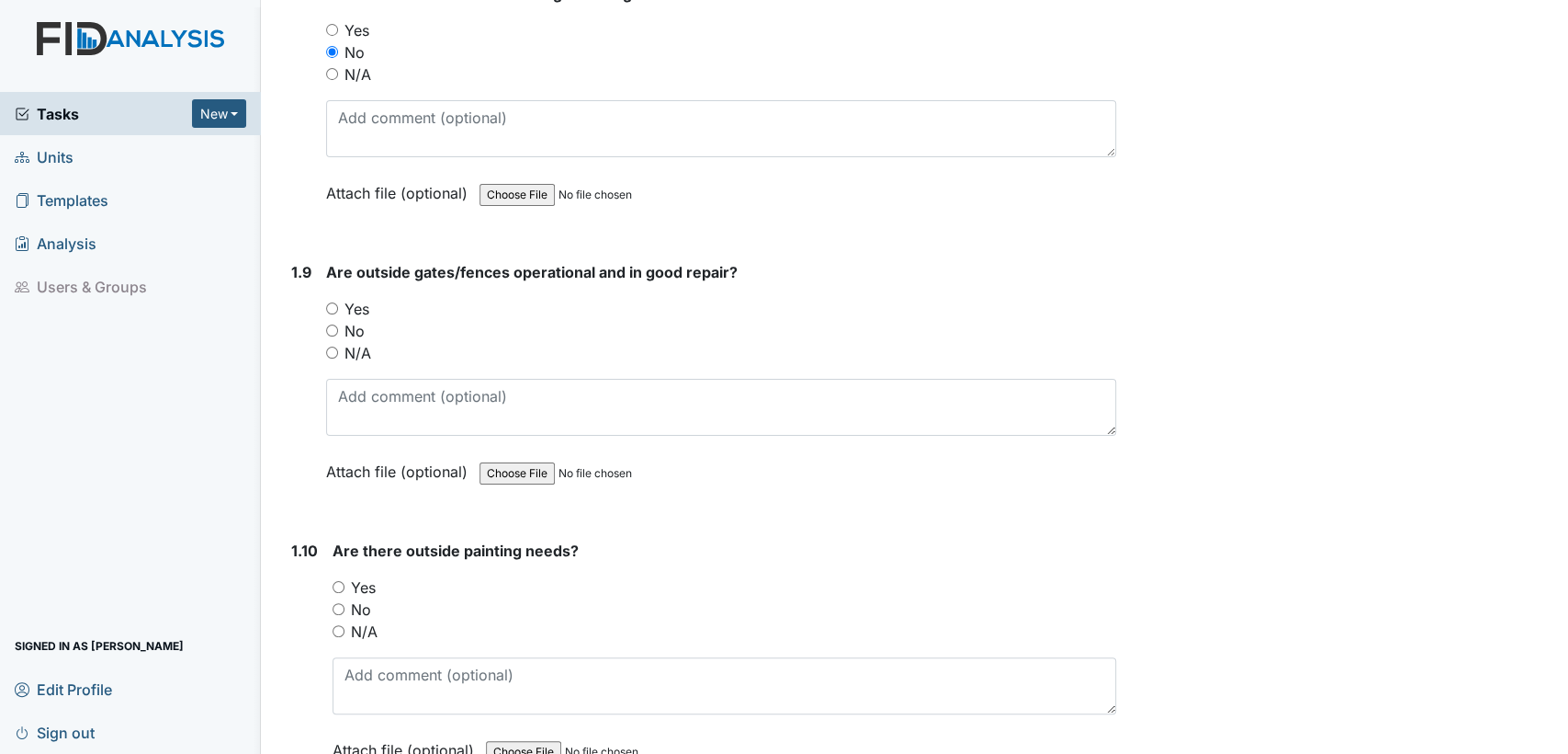
click at [327, 303] on input "Yes" at bounding box center [332, 309] width 12 height 12
radio input "true"
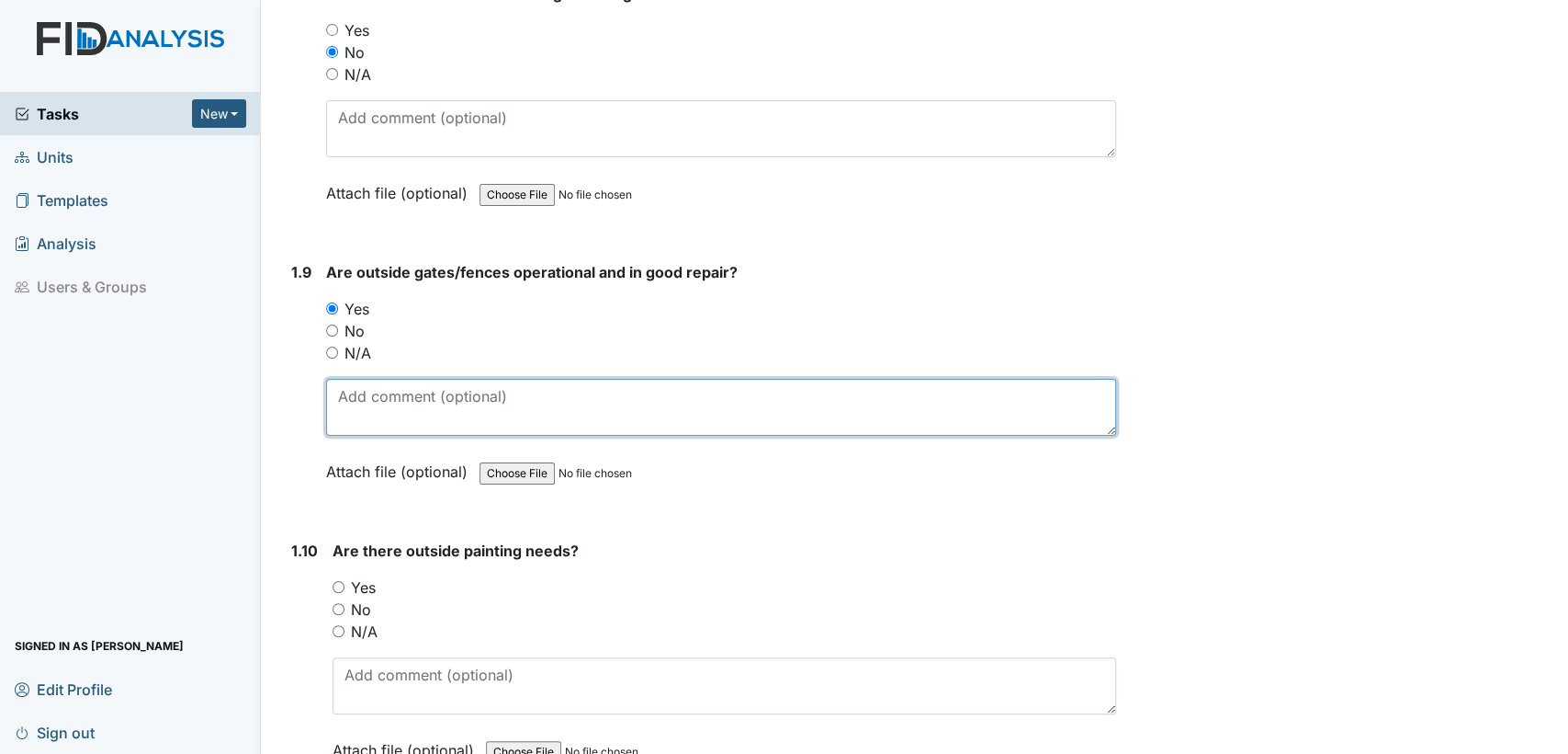
click at [363, 387] on textarea at bounding box center [721, 407] width 790 height 57
click at [624, 391] on textarea "But per audit there were concerns noted not sure as safety surveyor noted no pr…" at bounding box center [721, 407] width 790 height 57
type textarea "But per audit there were concerns noted but safety surveyor noted no problems w…"
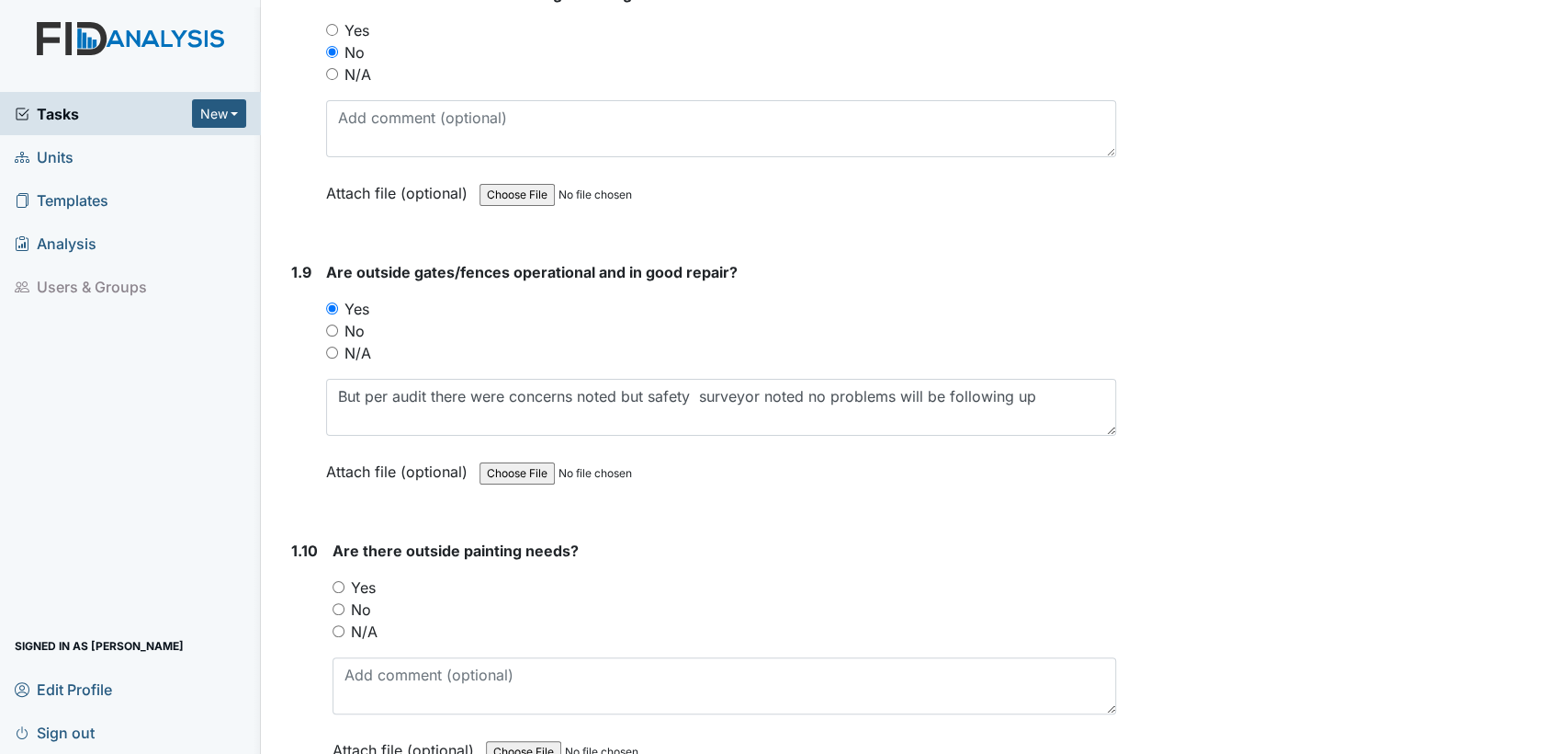
click at [334, 603] on input "No" at bounding box center [339, 608] width 12 height 12
radio input "true"
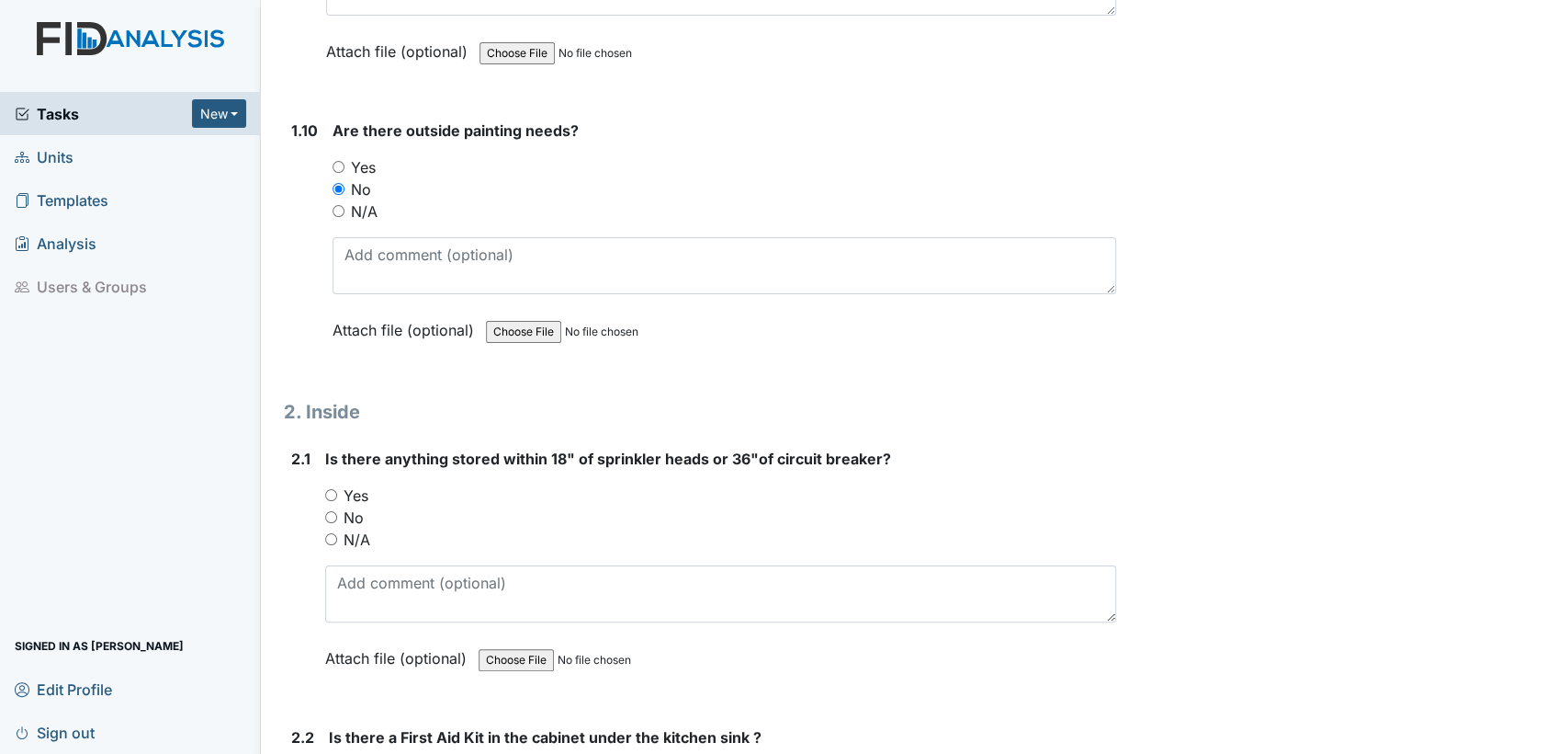
scroll to position [2890, 0]
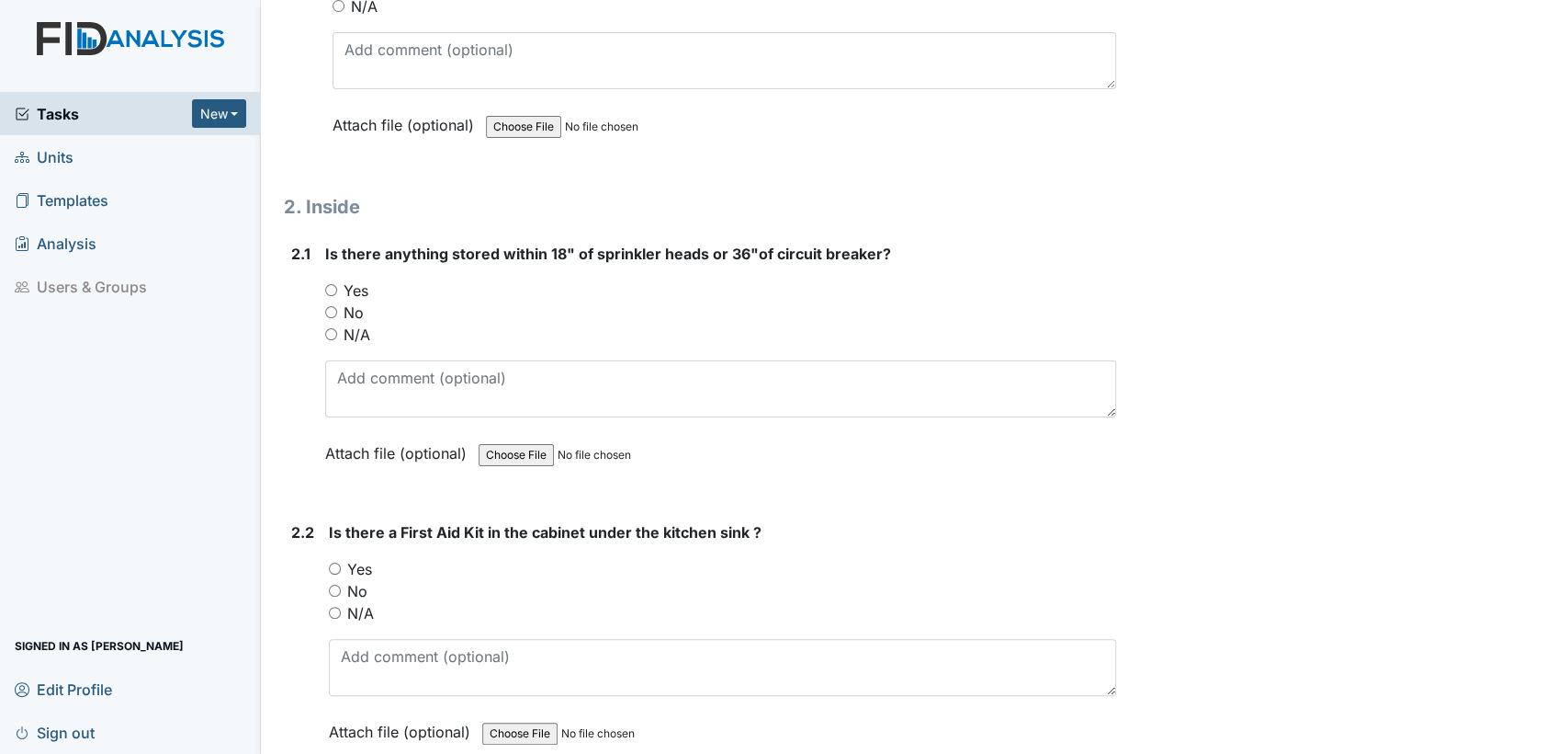
click at [326, 328] on input "N/A" at bounding box center [331, 334] width 12 height 12
radio input "true"
click at [334, 306] on input "No" at bounding box center [331, 312] width 12 height 12
radio input "true"
drag, startPoint x: 338, startPoint y: 555, endPoint x: 764, endPoint y: 589, distance: 427.4
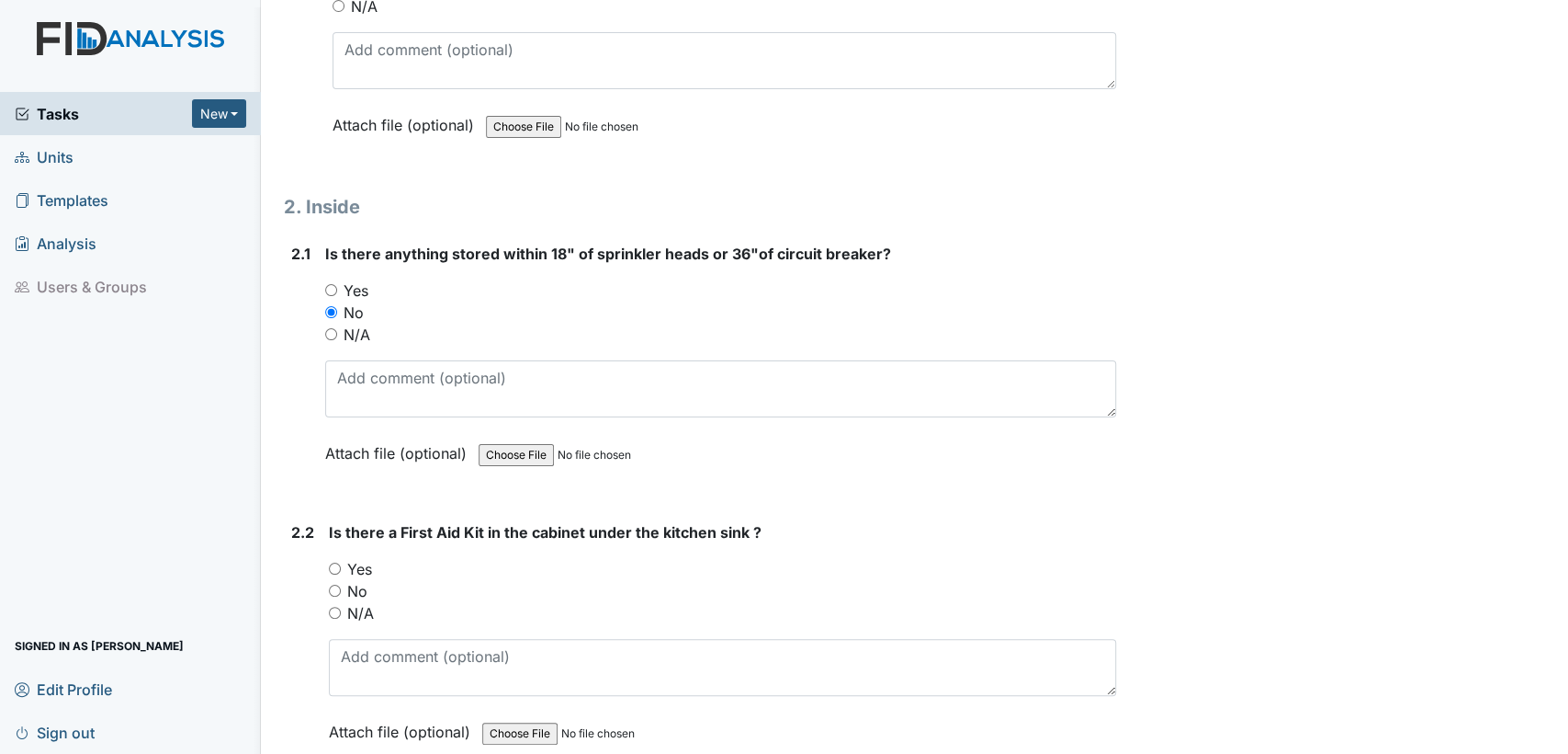
click at [339, 563] on input "Yes" at bounding box center [335, 568] width 12 height 12
radio input "true"
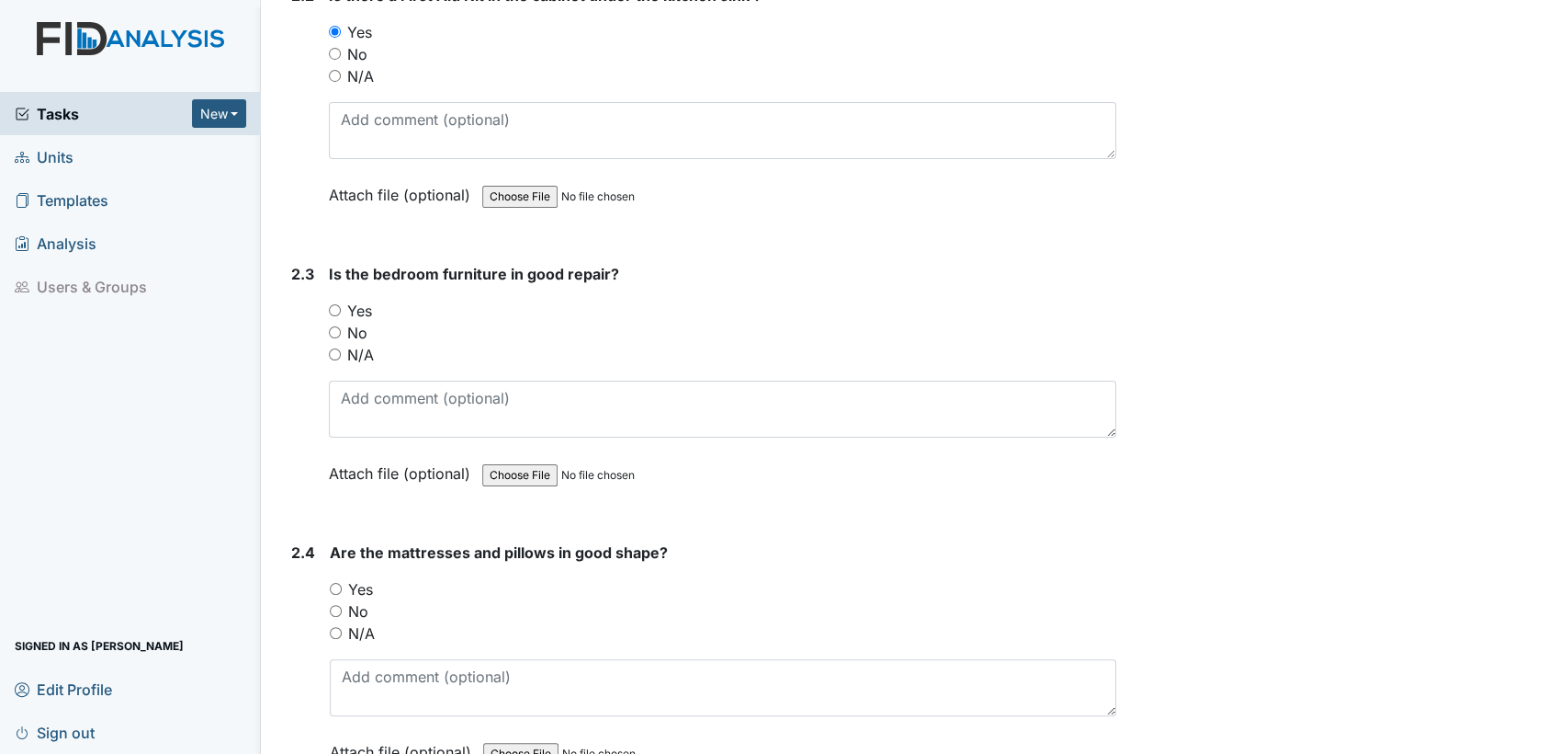
scroll to position [3461, 0]
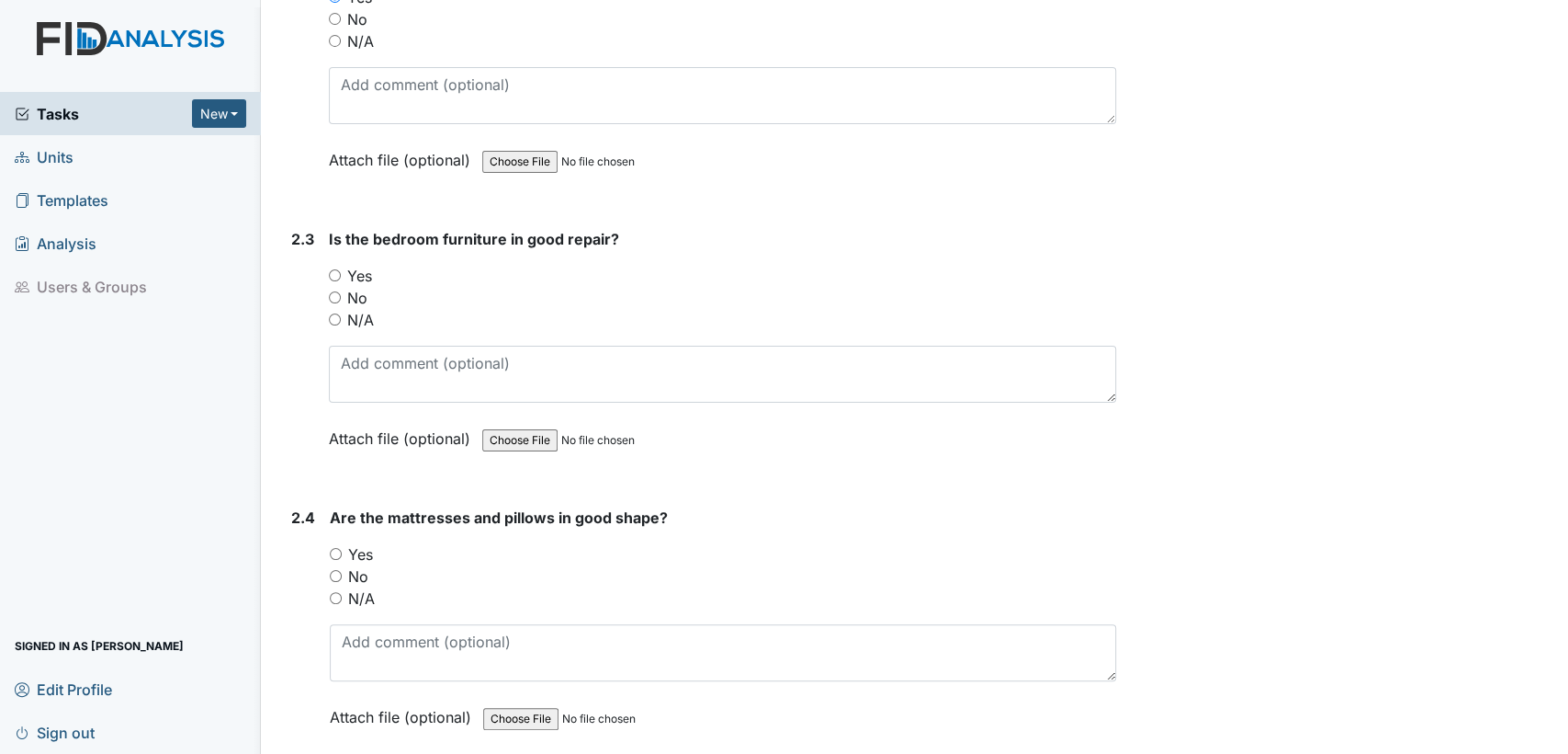
click at [335, 270] on input "Yes" at bounding box center [335, 275] width 12 height 12
radio input "true"
click at [334, 548] on input "Yes" at bounding box center [336, 554] width 12 height 12
radio input "true"
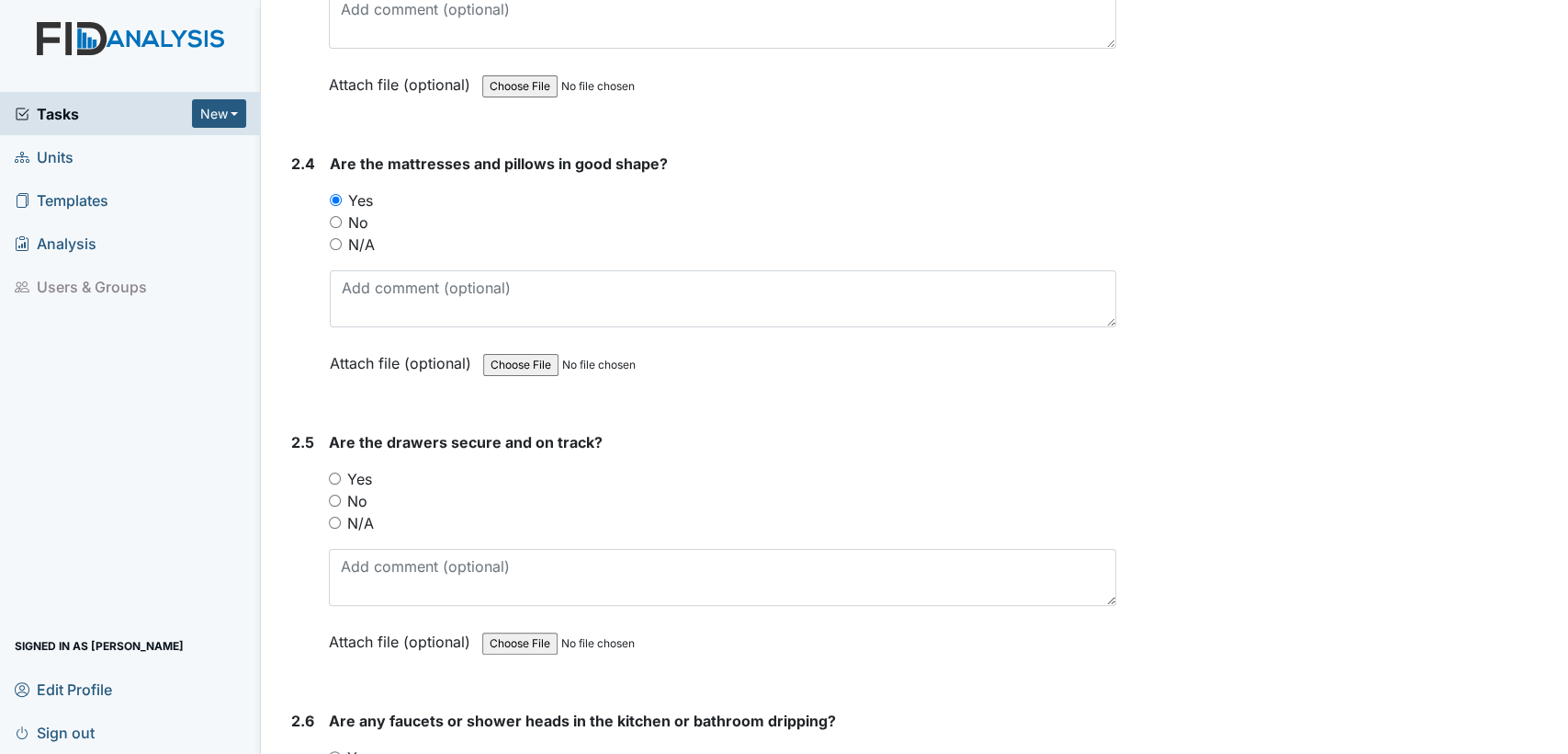
scroll to position [4044, 0]
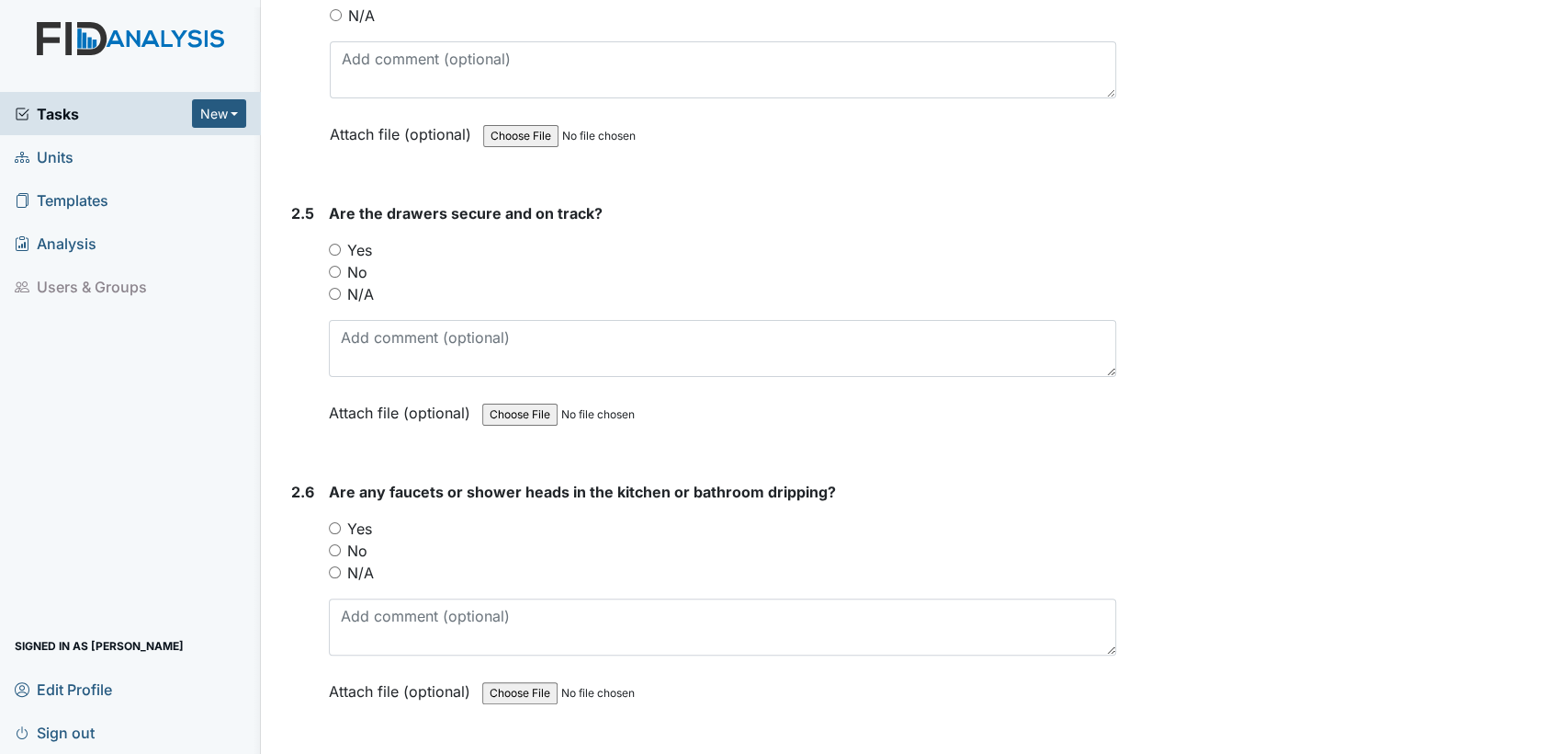
click at [335, 243] on input "Yes" at bounding box center [335, 249] width 12 height 12
radio input "true"
click at [335, 539] on div "No" at bounding box center [722, 550] width 787 height 22
click at [334, 544] on input "No" at bounding box center [335, 550] width 12 height 12
radio input "true"
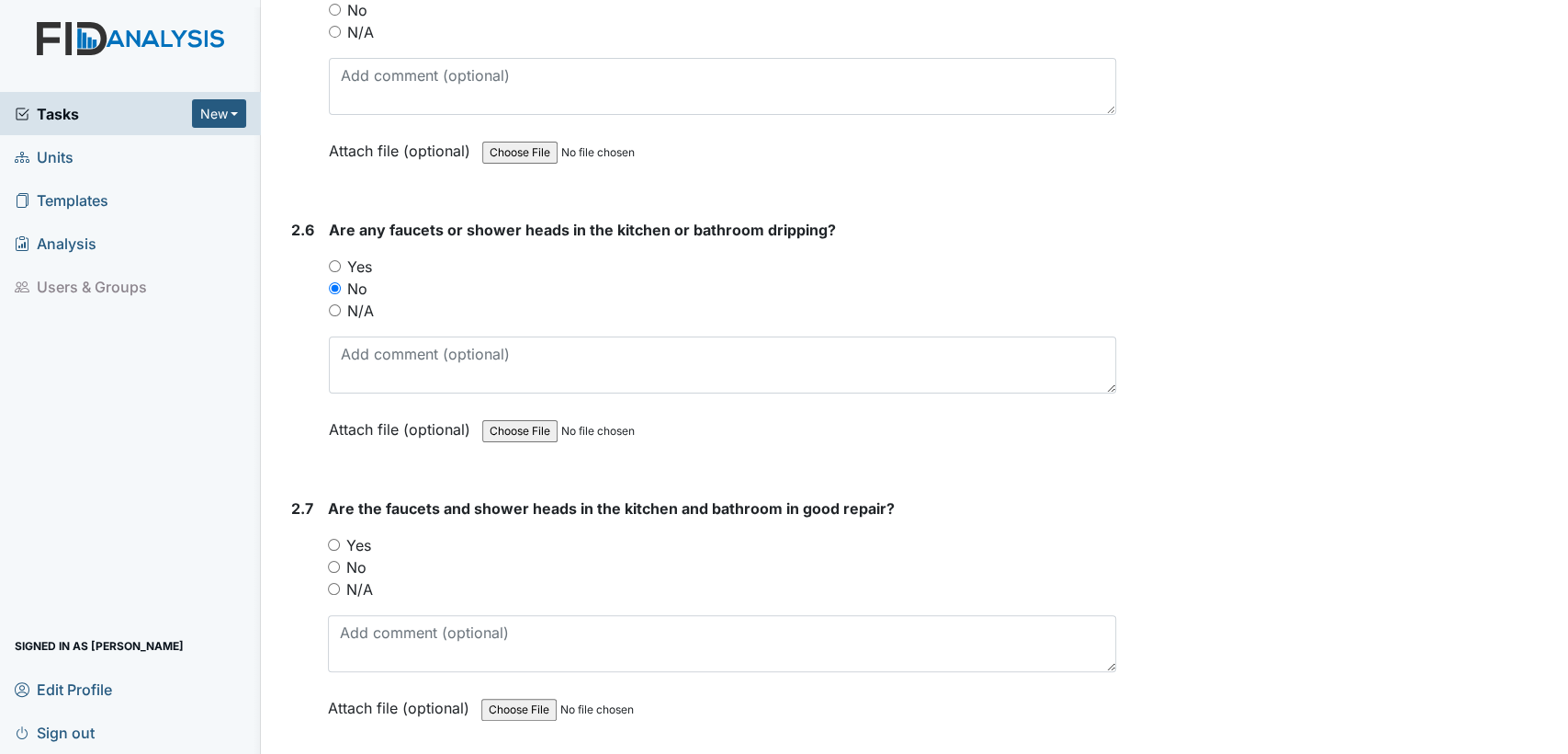
scroll to position [4547, 0]
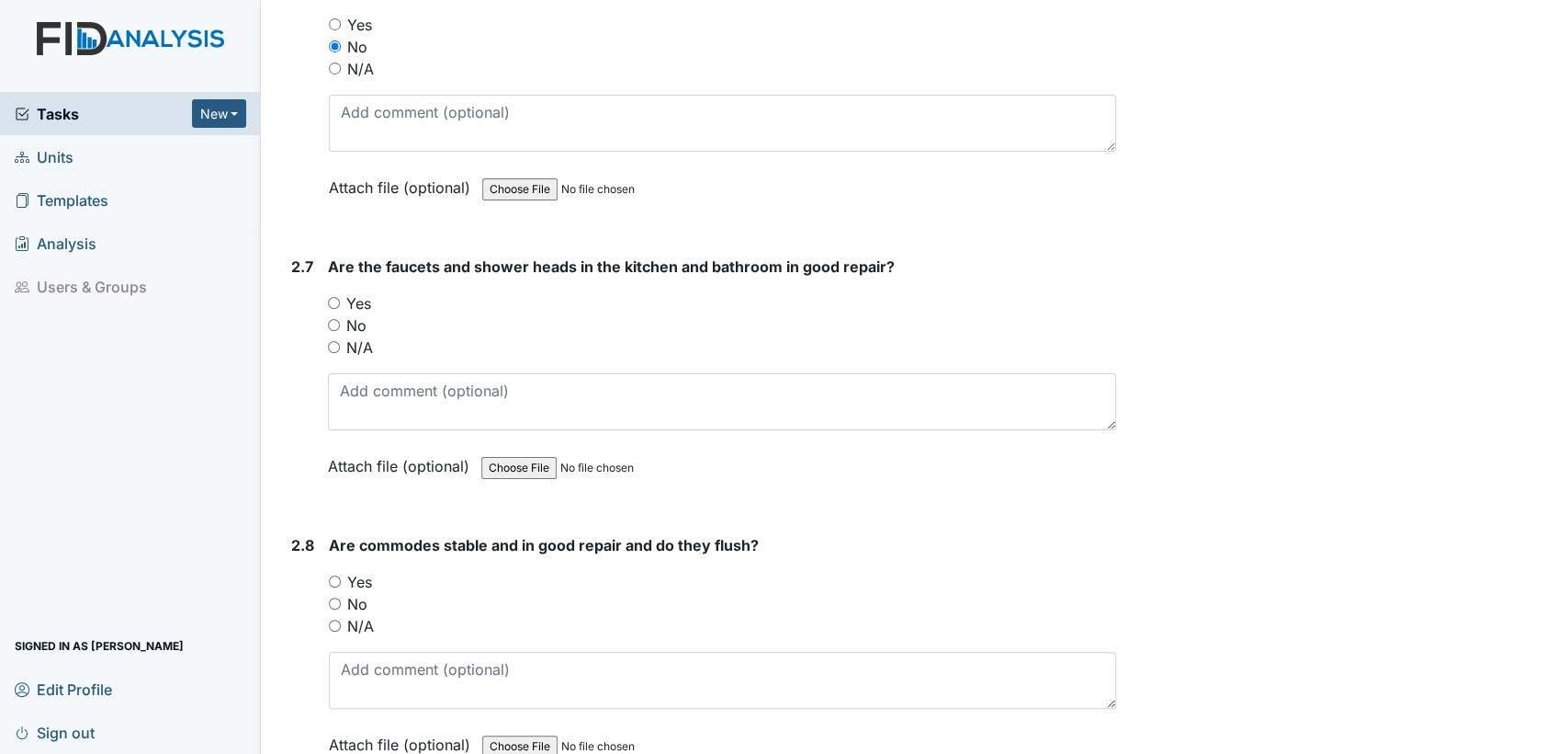
click at [334, 297] on input "Yes" at bounding box center [334, 303] width 12 height 12
radio input "true"
click at [332, 575] on input "Yes" at bounding box center [335, 581] width 12 height 12
radio input "true"
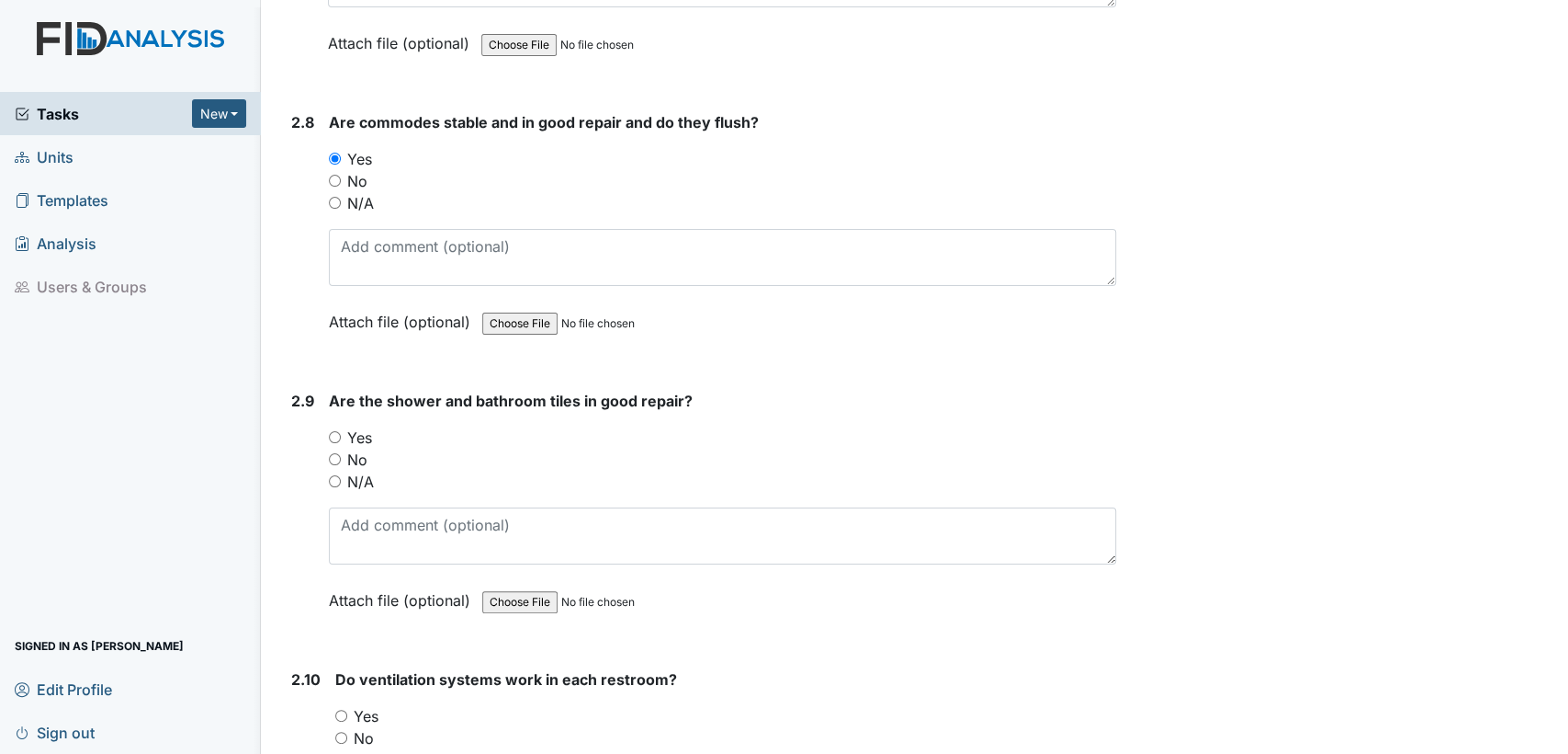
scroll to position [5050, 0]
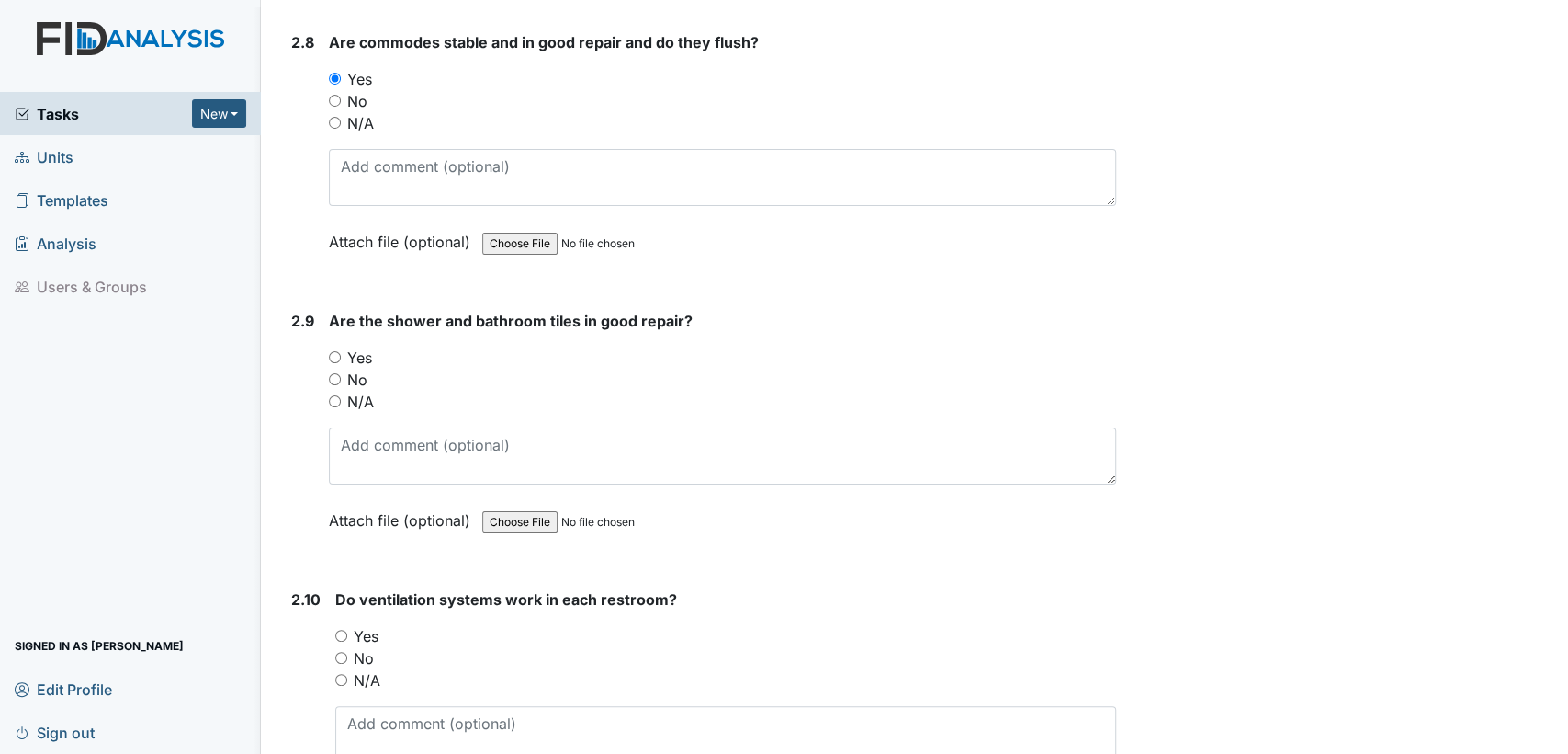
click at [333, 351] on input "Yes" at bounding box center [335, 356] width 12 height 12
radio input "true"
click at [343, 630] on input "Yes" at bounding box center [341, 636] width 12 height 12
radio input "true"
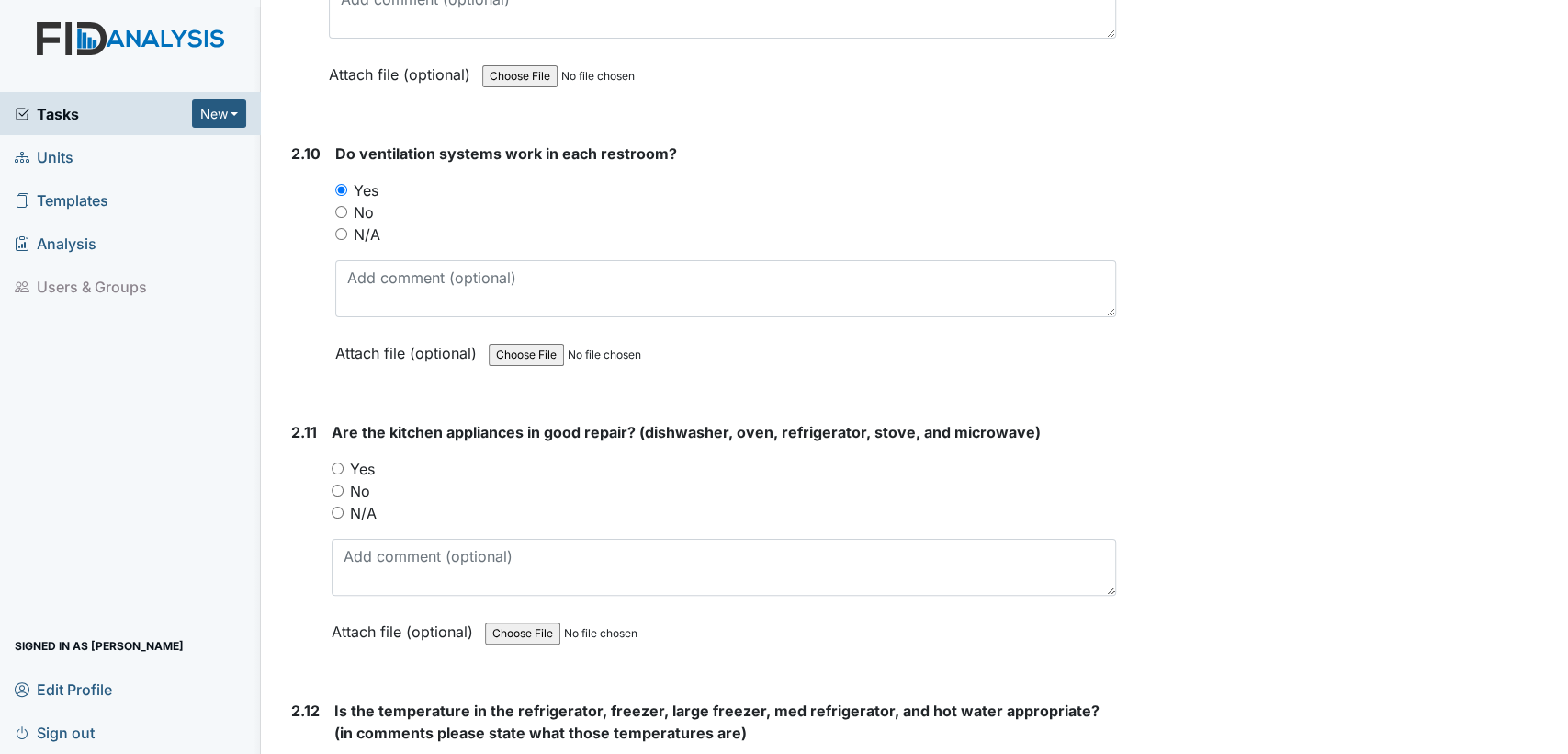
scroll to position [5670, 0]
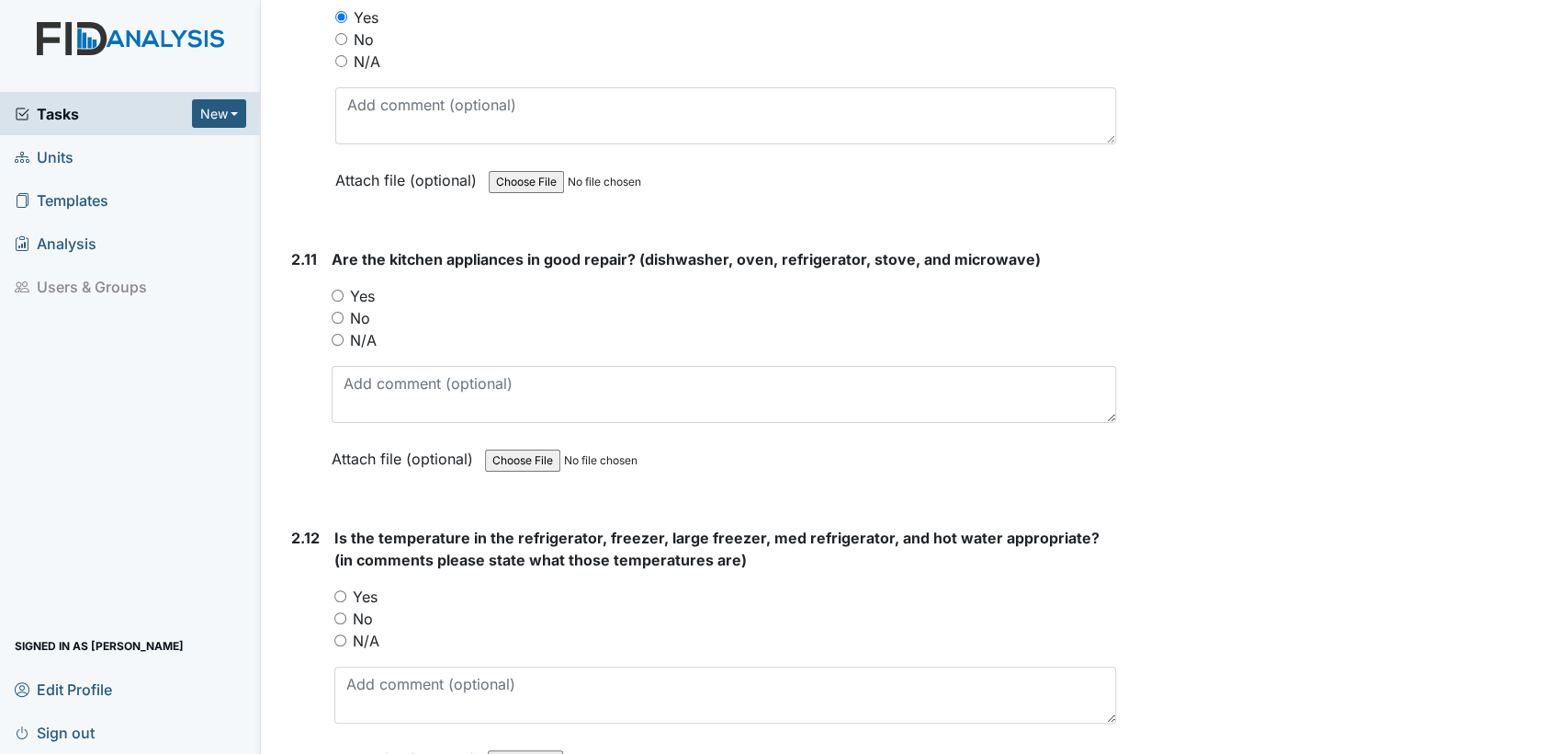
click at [332, 312] on input "No" at bounding box center [338, 317] width 12 height 12
radio input "true"
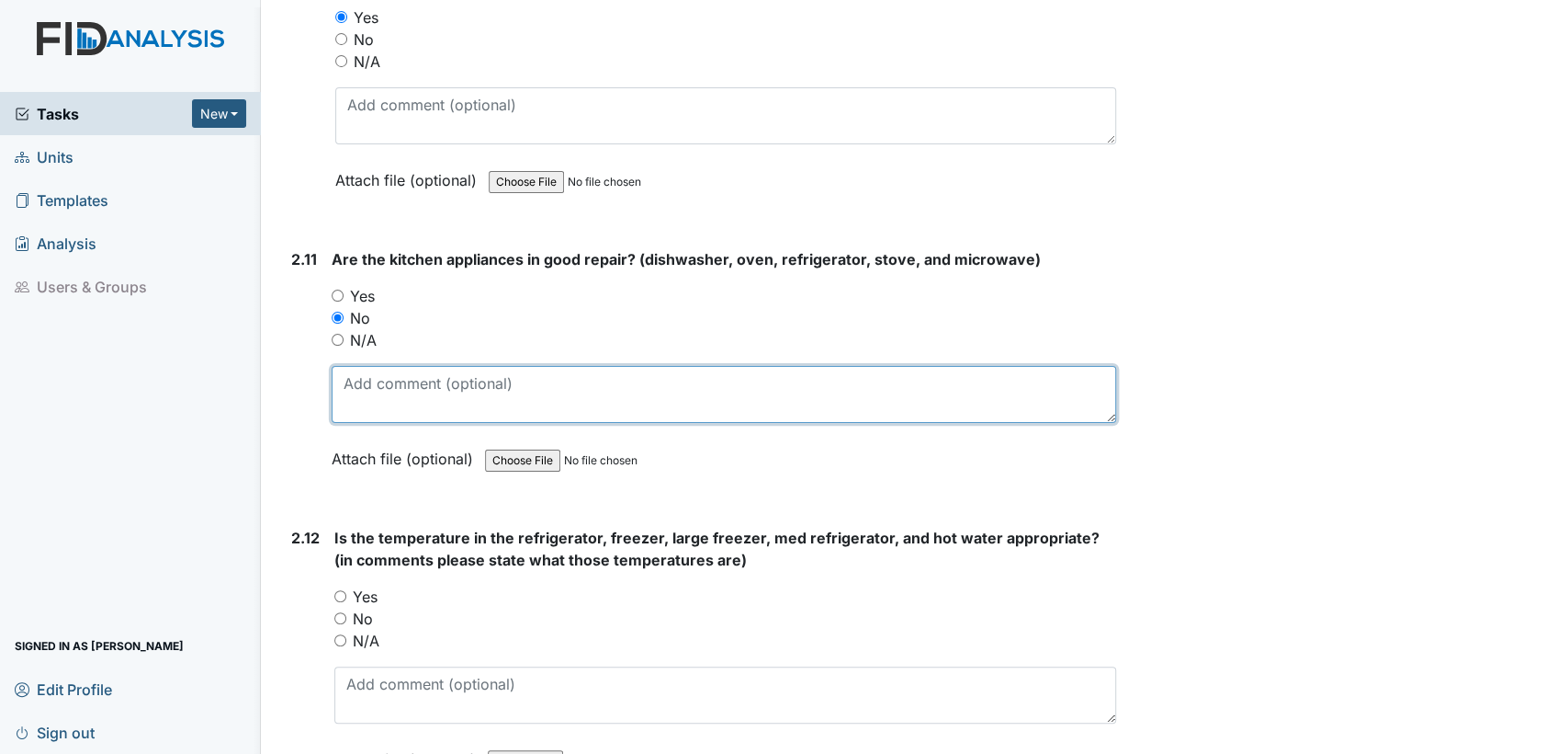
click at [351, 369] on textarea at bounding box center [724, 395] width 785 height 57
type textarea "dishwasher doesn't work waiting for a piece that was ordered by maintenance"
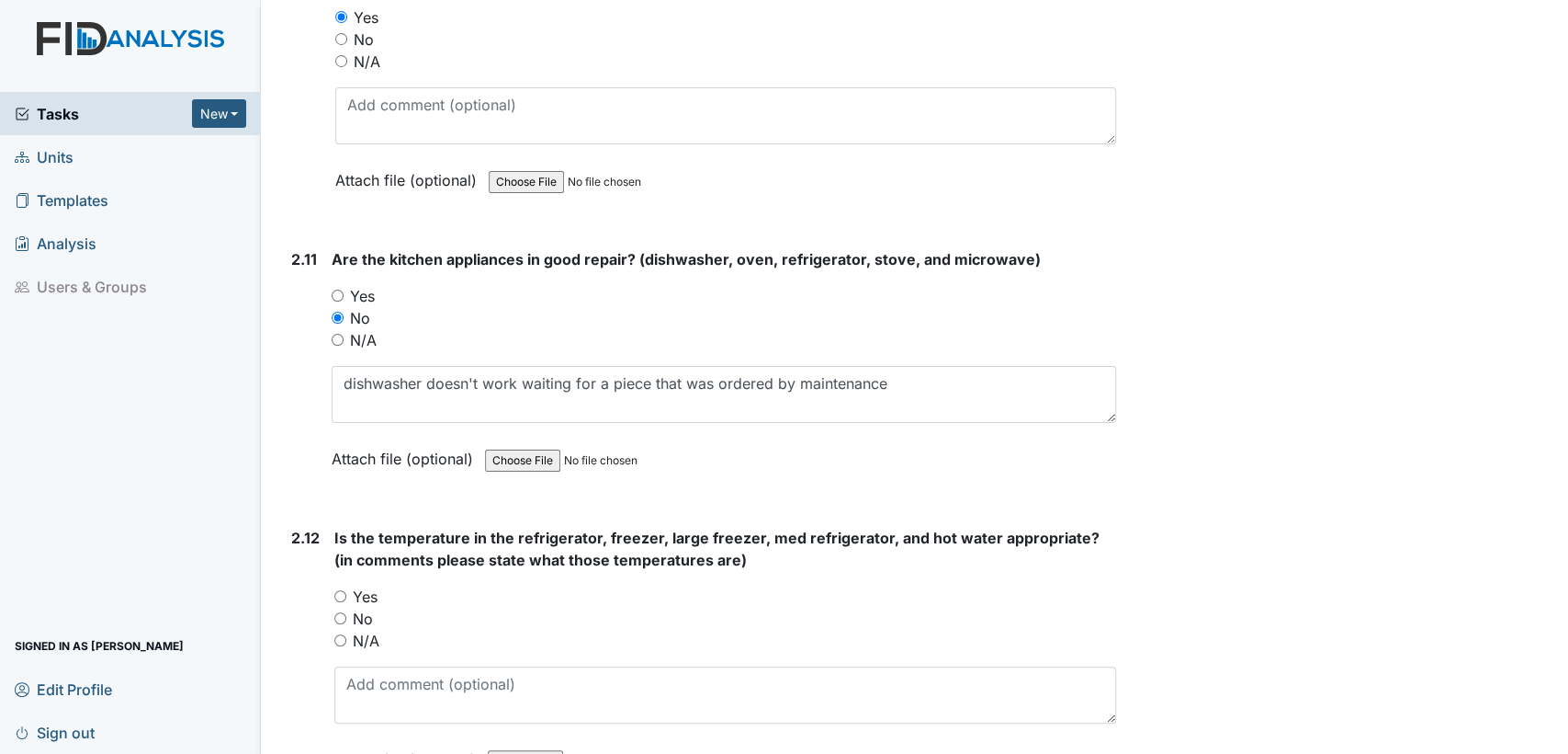
click at [339, 590] on input "Yes" at bounding box center [341, 596] width 12 height 12
radio input "true"
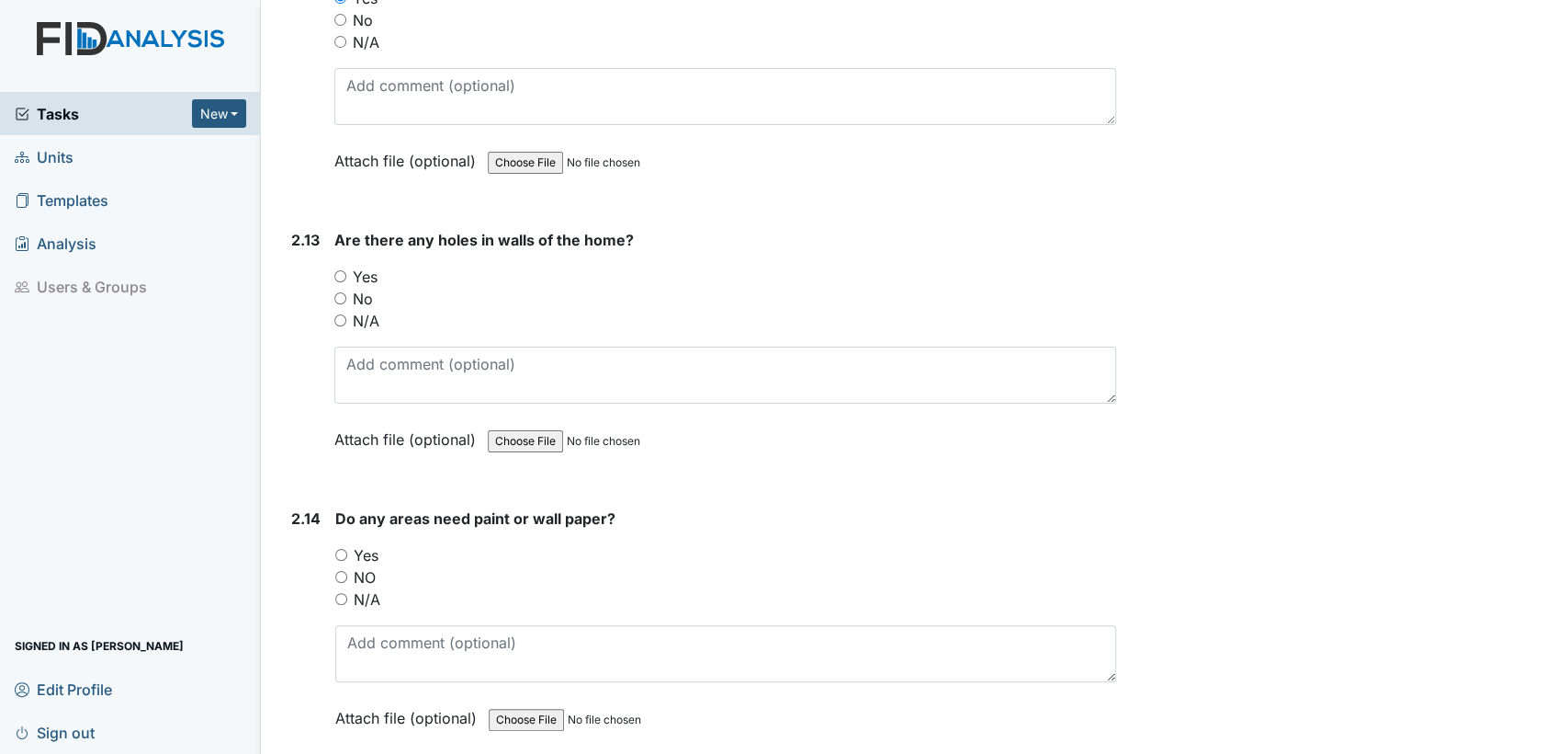
scroll to position [6280, 0]
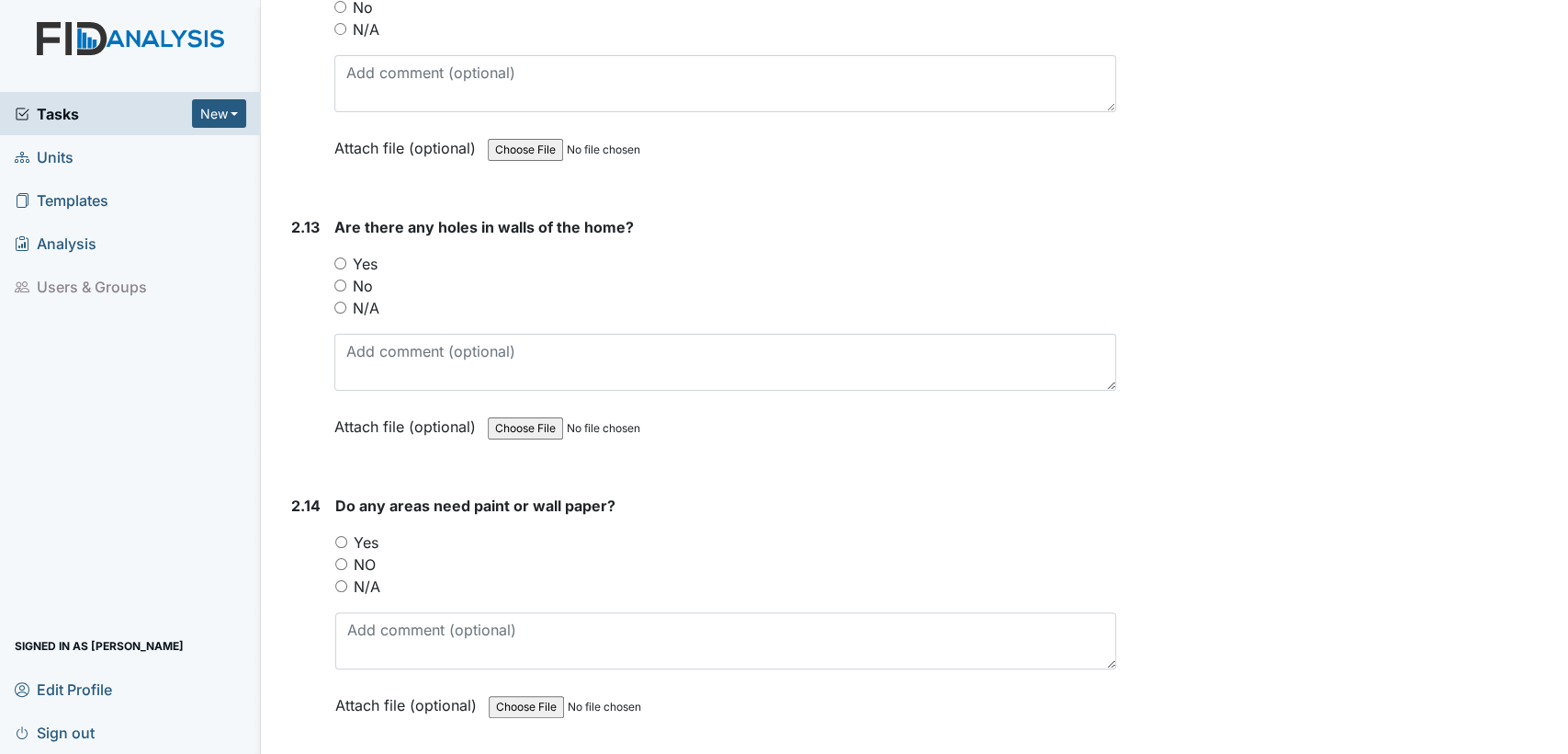
click at [337, 279] on input "No" at bounding box center [341, 285] width 12 height 12
radio input "true"
click at [340, 536] on input "Yes" at bounding box center [341, 542] width 12 height 12
radio input "true"
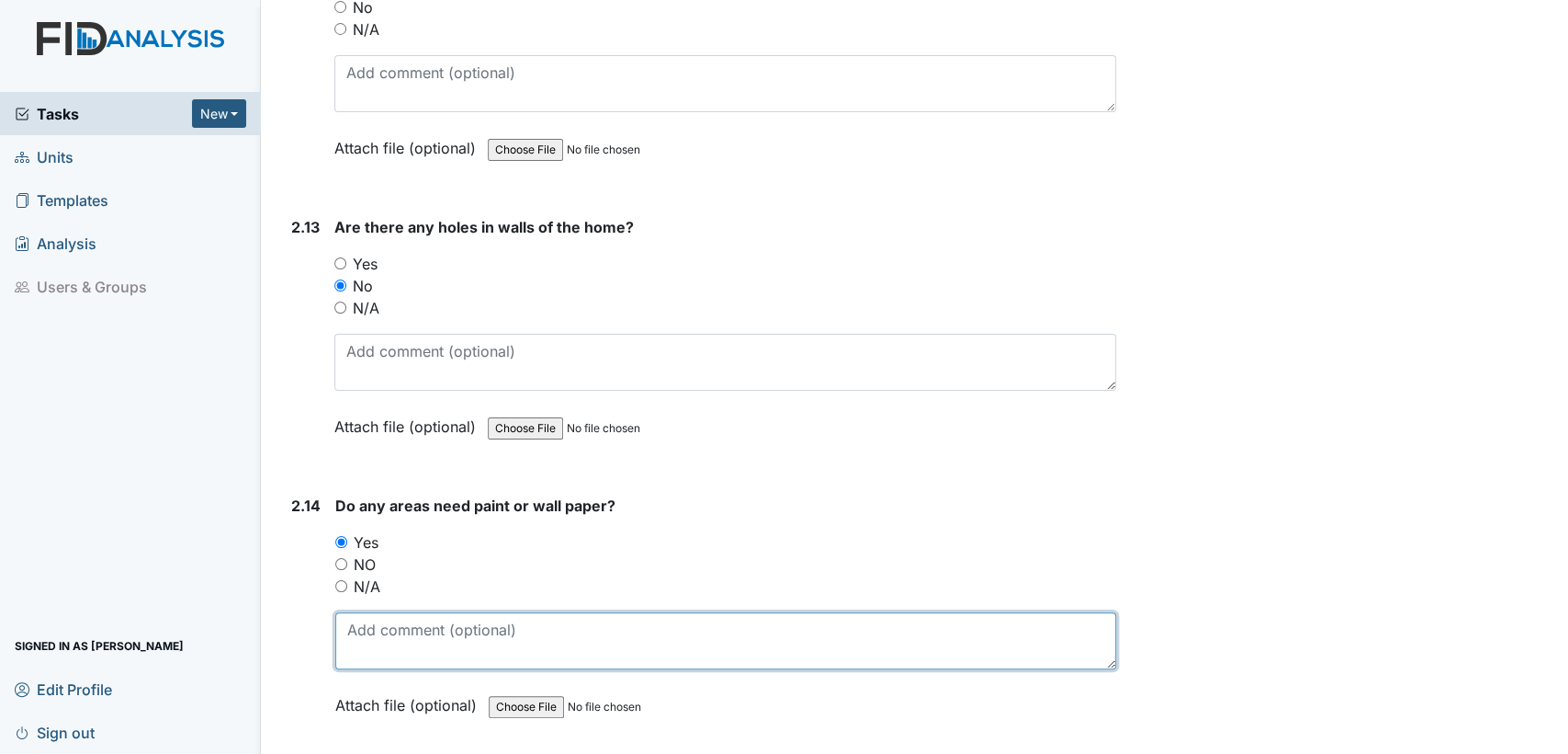
click at [404, 619] on textarea at bounding box center [725, 641] width 781 height 57
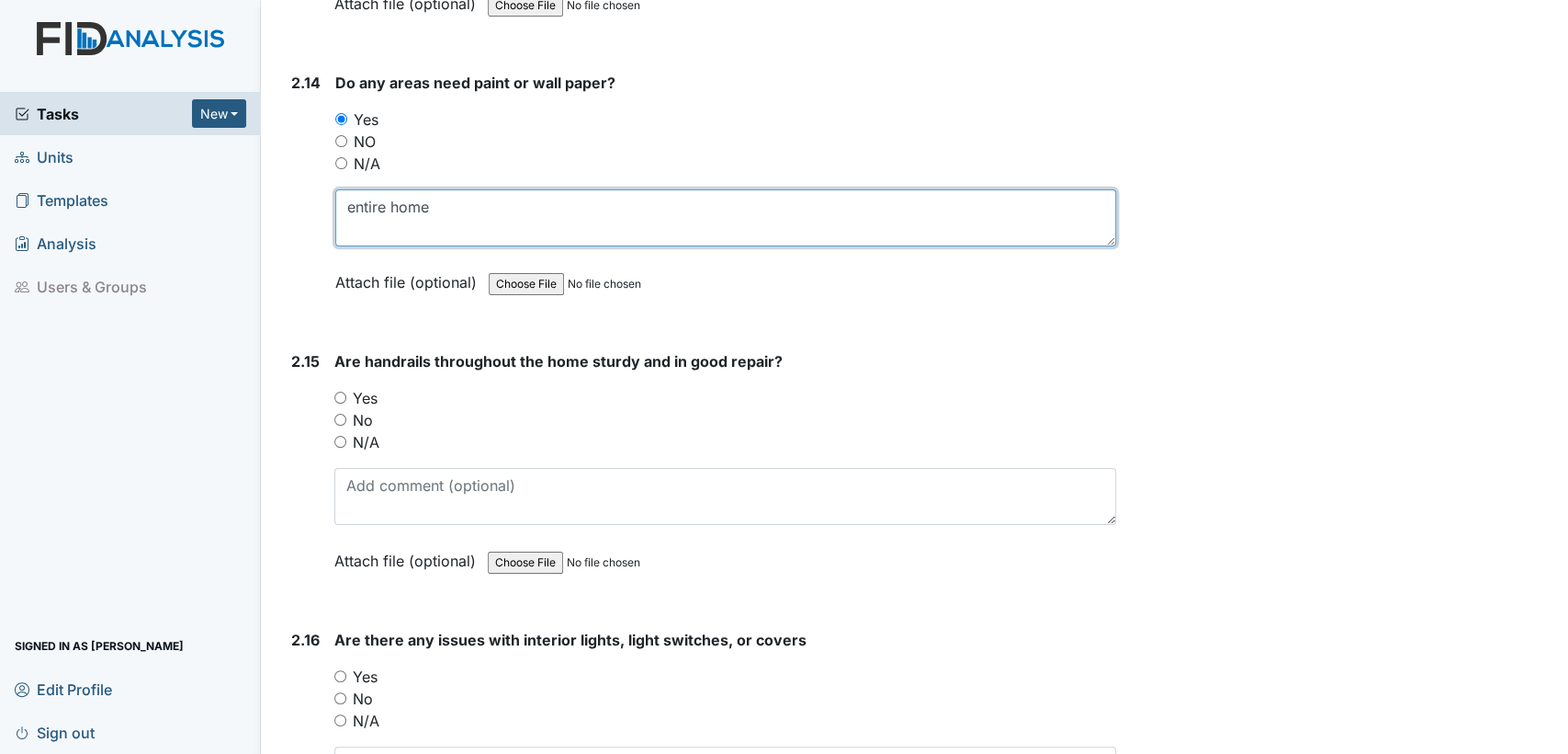
scroll to position [6785, 0]
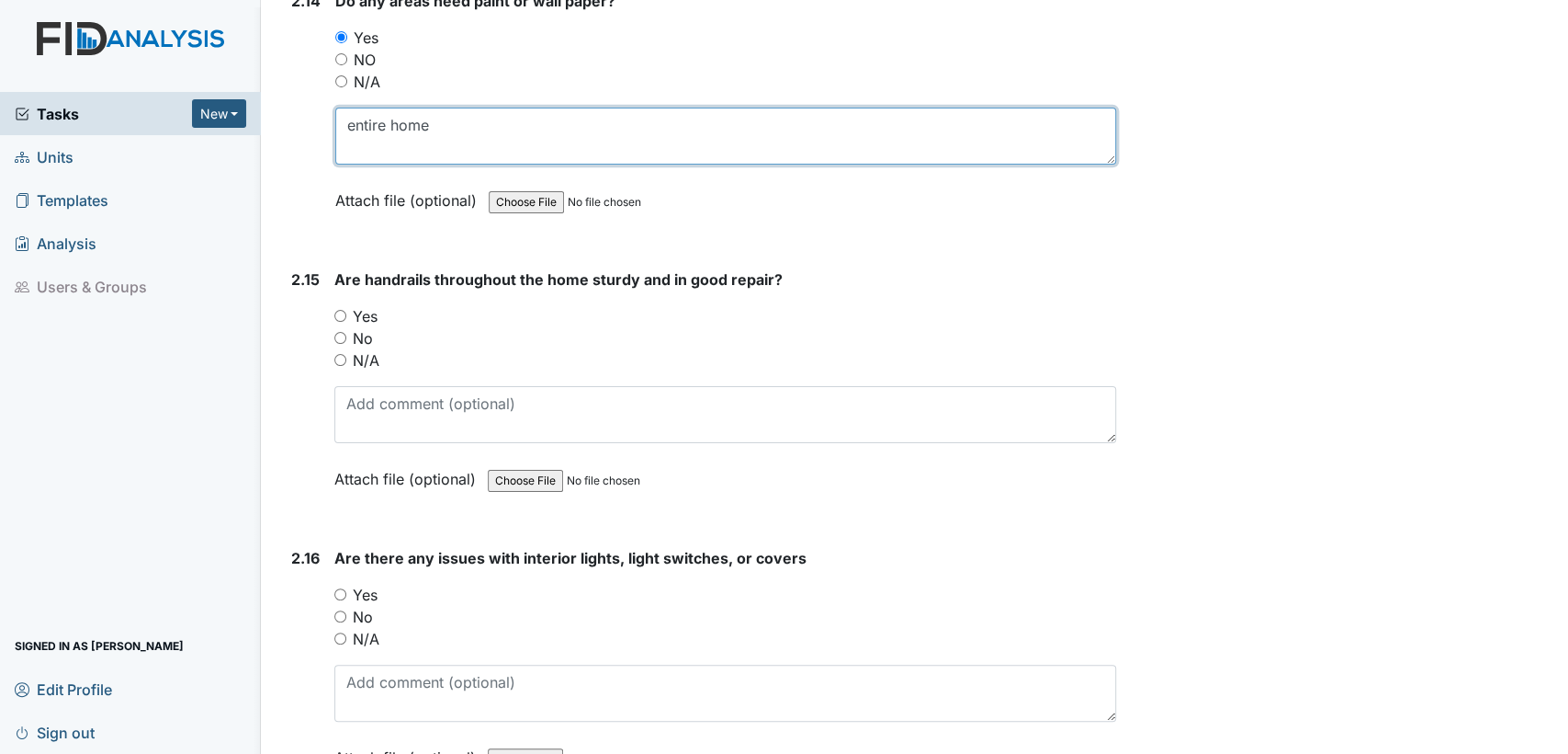
type textarea "entire home"
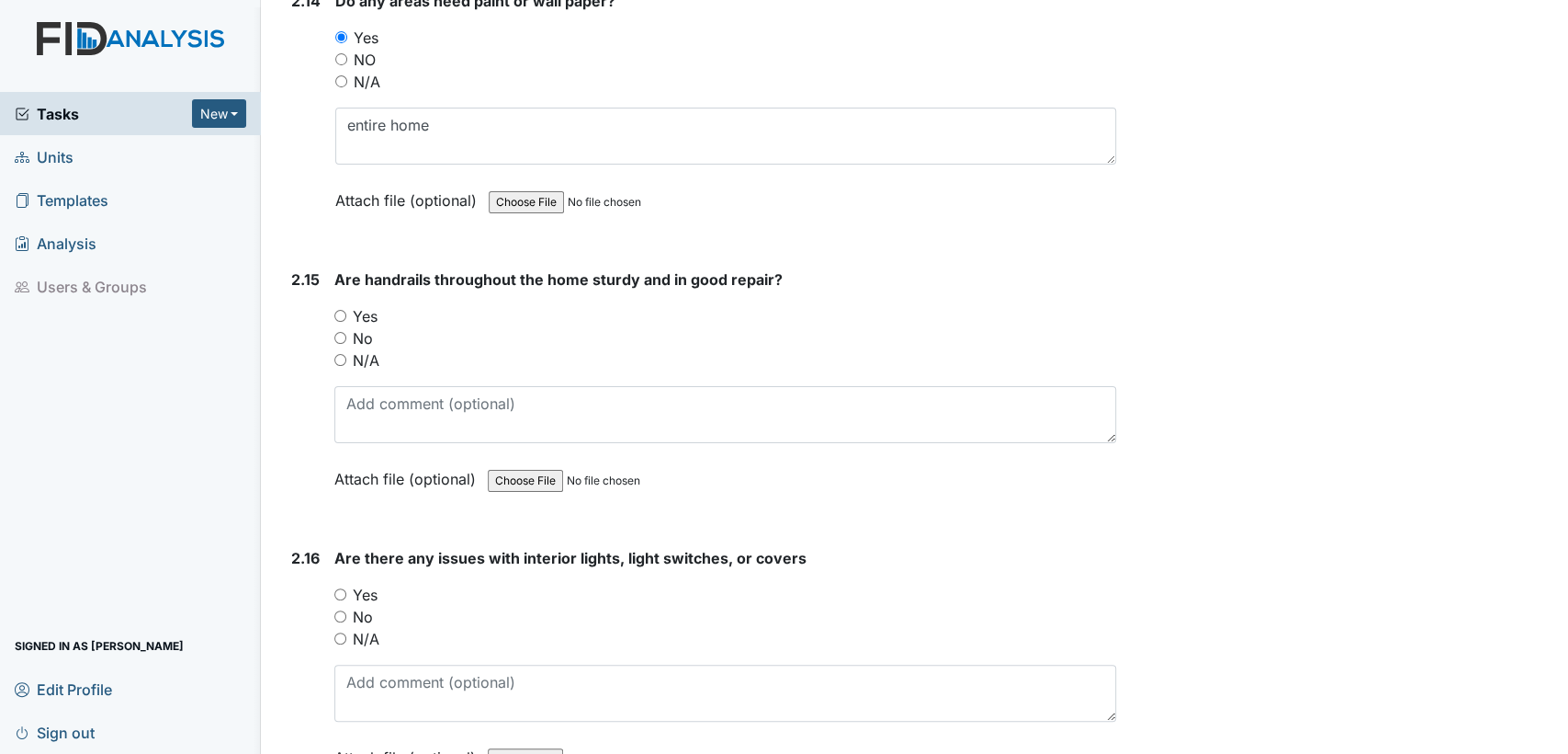
click at [342, 354] on input "N/A" at bounding box center [341, 359] width 12 height 12
radio input "true"
click at [343, 610] on input "No" at bounding box center [341, 616] width 12 height 12
radio input "true"
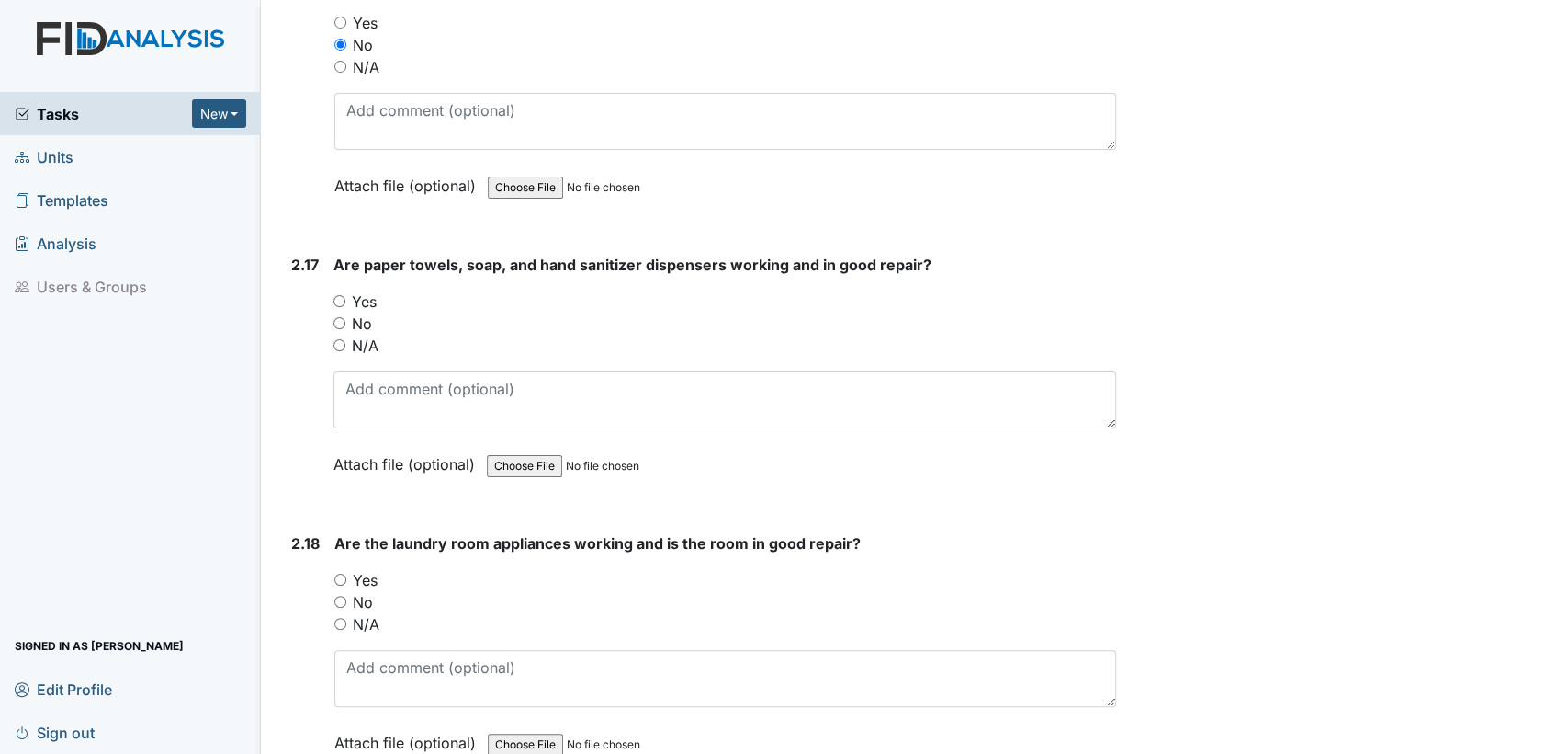
scroll to position [7397, 0]
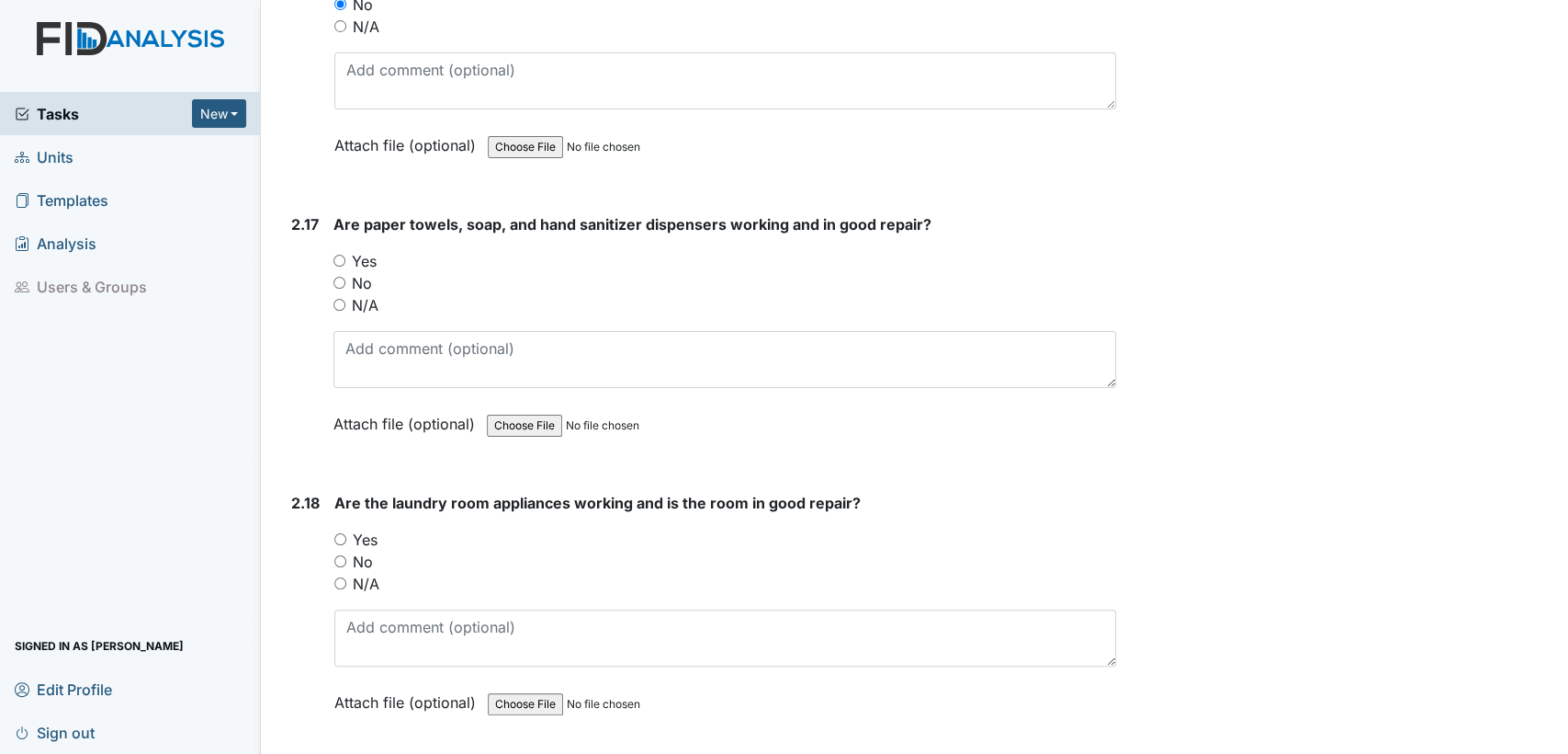
click at [337, 255] on input "Yes" at bounding box center [340, 261] width 12 height 12
radio input "true"
click at [340, 533] on input "Yes" at bounding box center [341, 539] width 12 height 12
radio input "true"
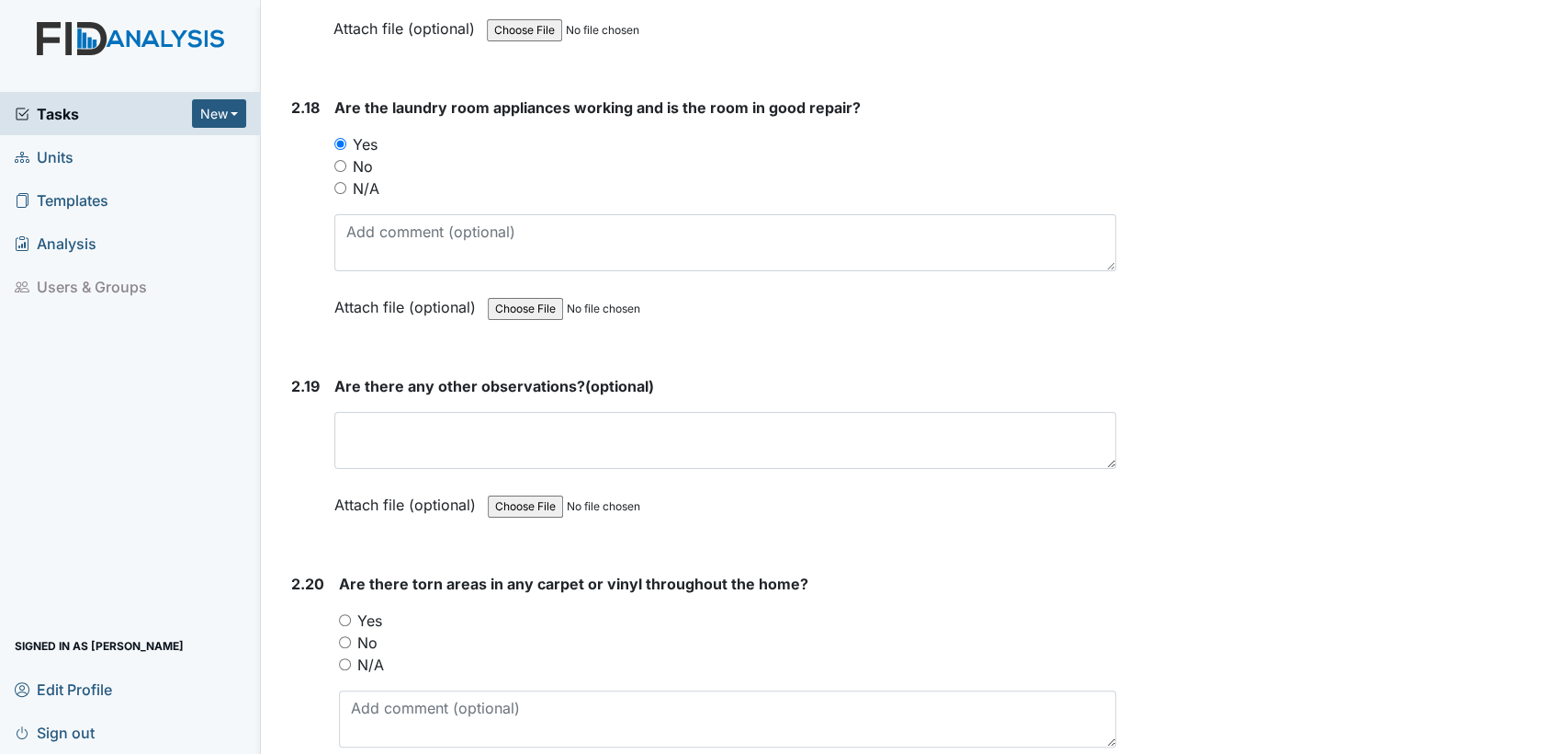
scroll to position [7887, 0]
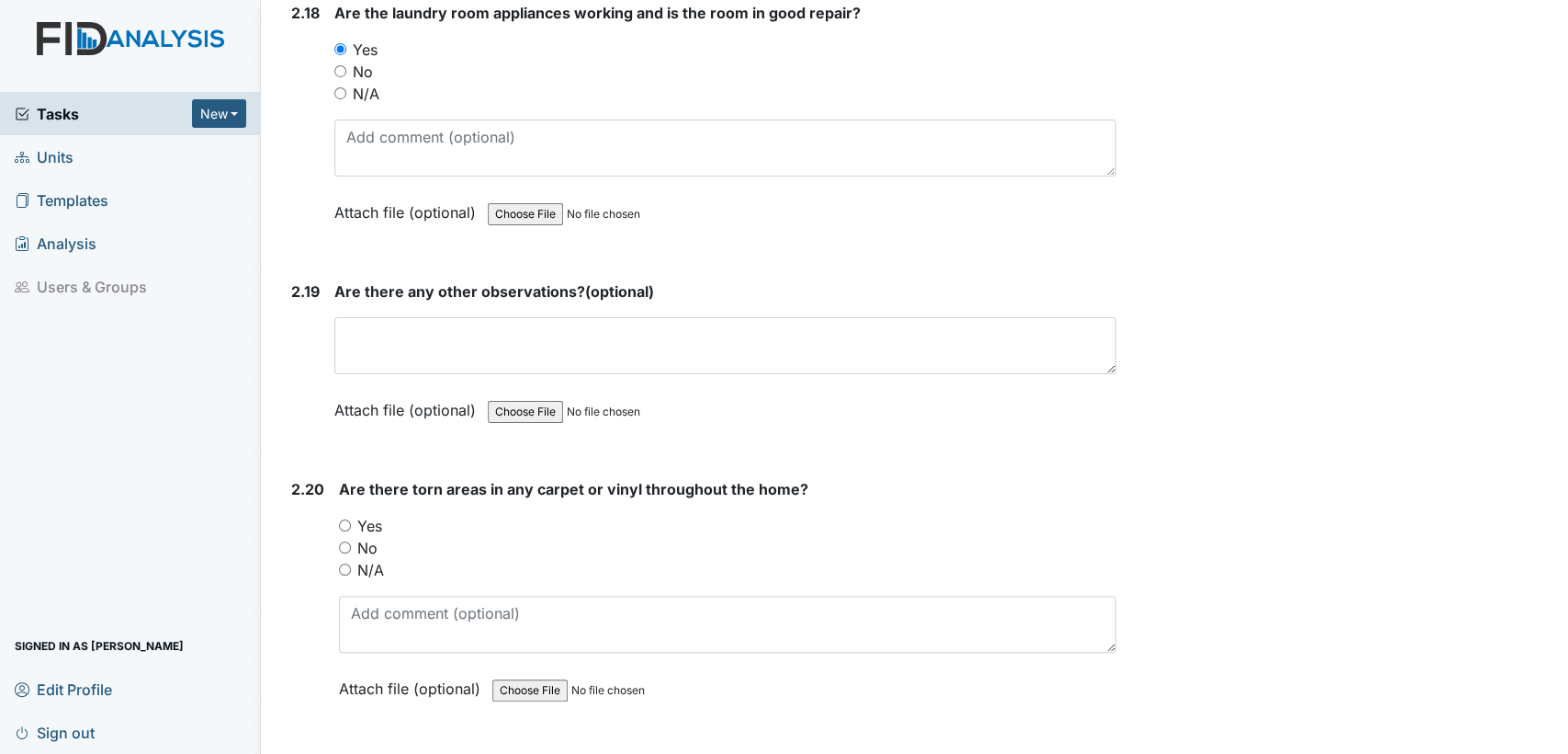
click at [339, 541] on input "No" at bounding box center [345, 547] width 12 height 12
radio input "true"
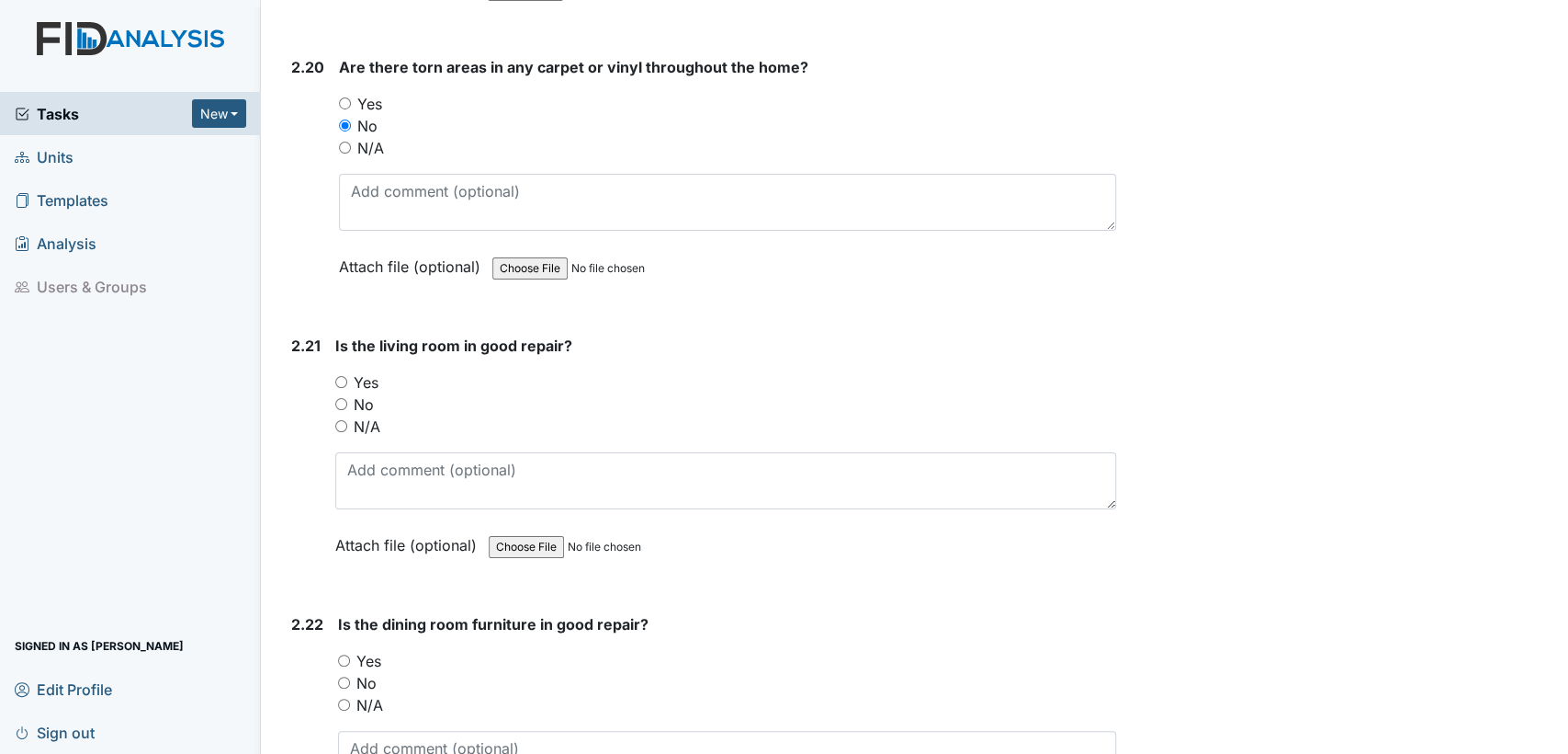
scroll to position [8473, 0]
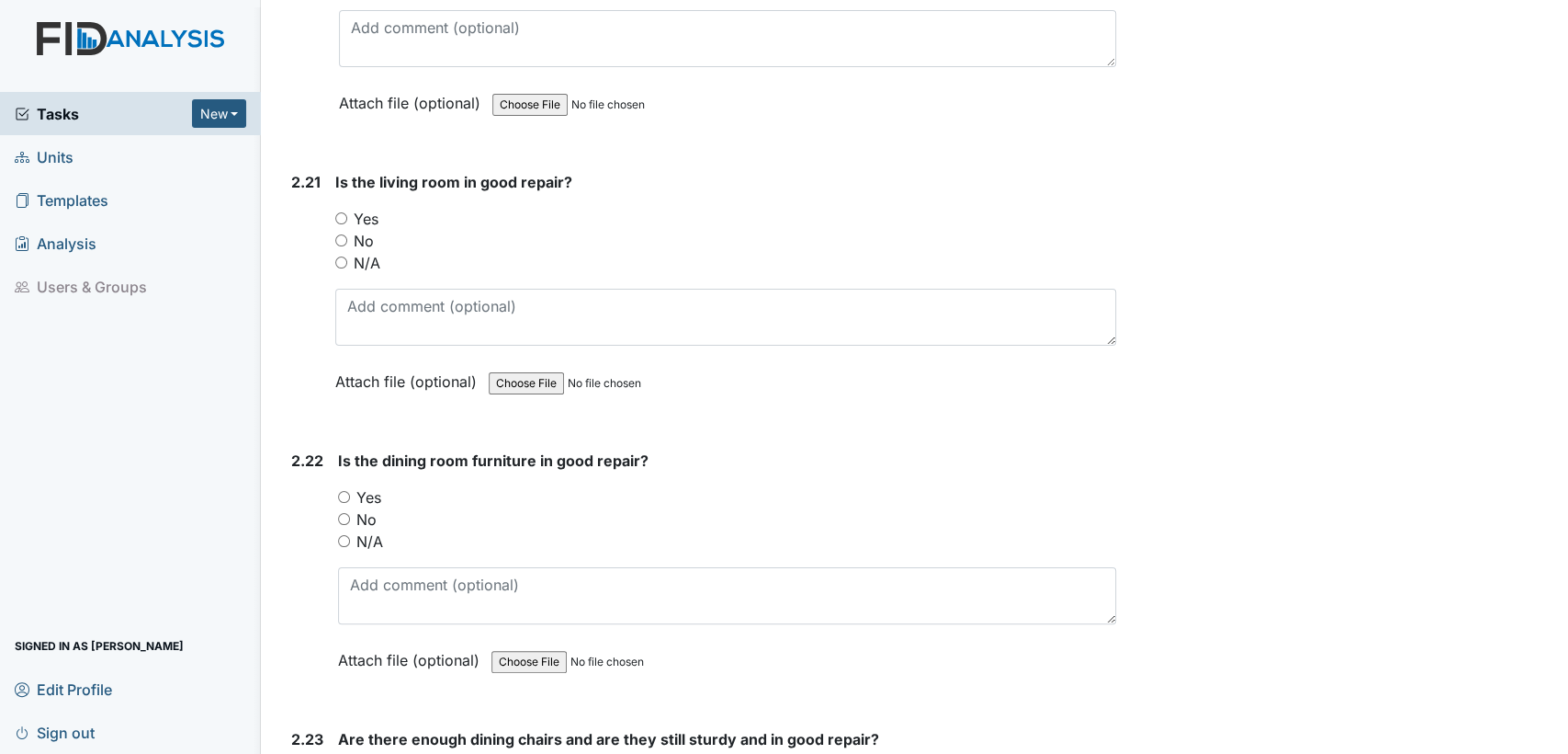
click at [339, 212] on input "Yes" at bounding box center [341, 218] width 12 height 12
radio input "true"
click at [349, 491] on input "Yes" at bounding box center [344, 497] width 12 height 12
radio input "true"
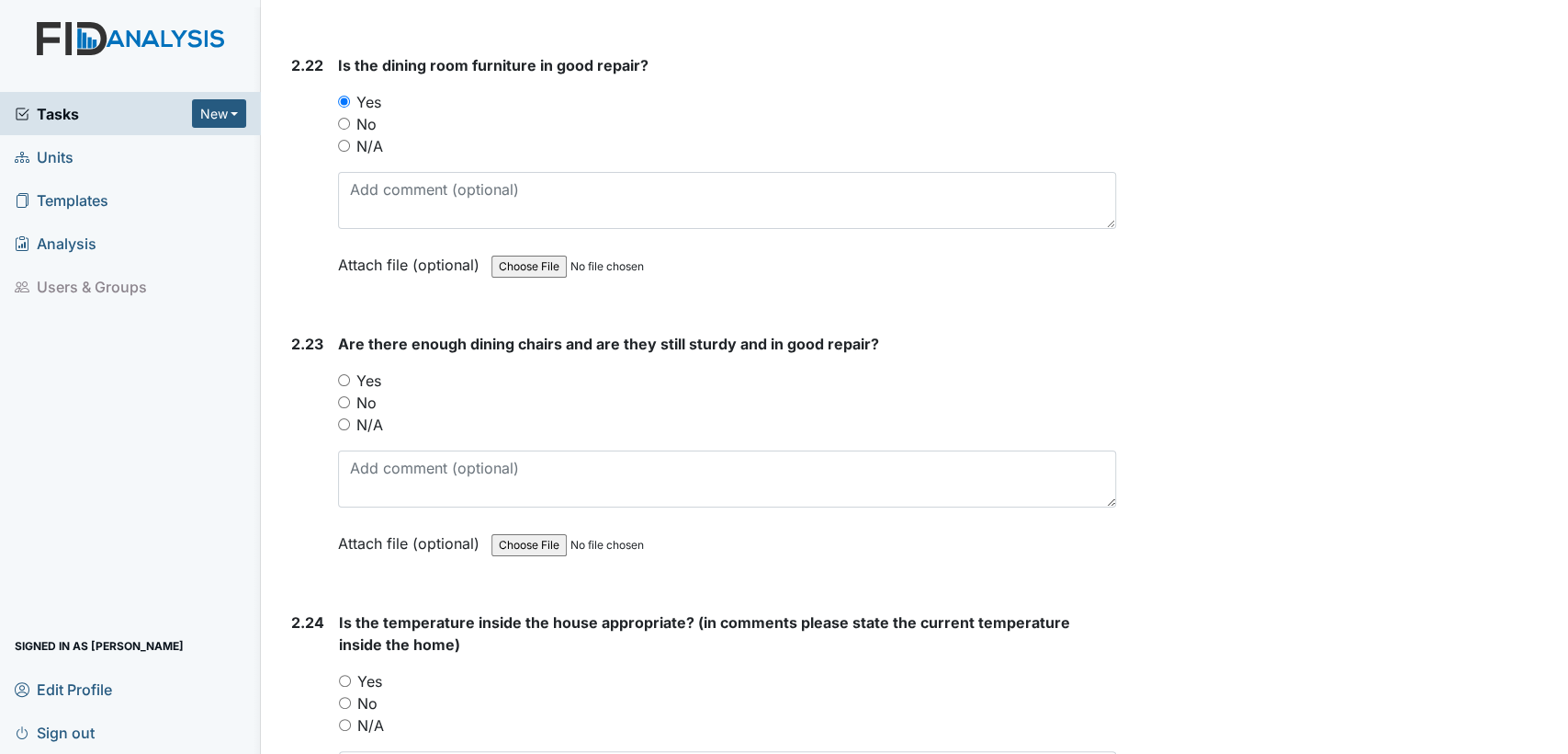
scroll to position [8963, 0]
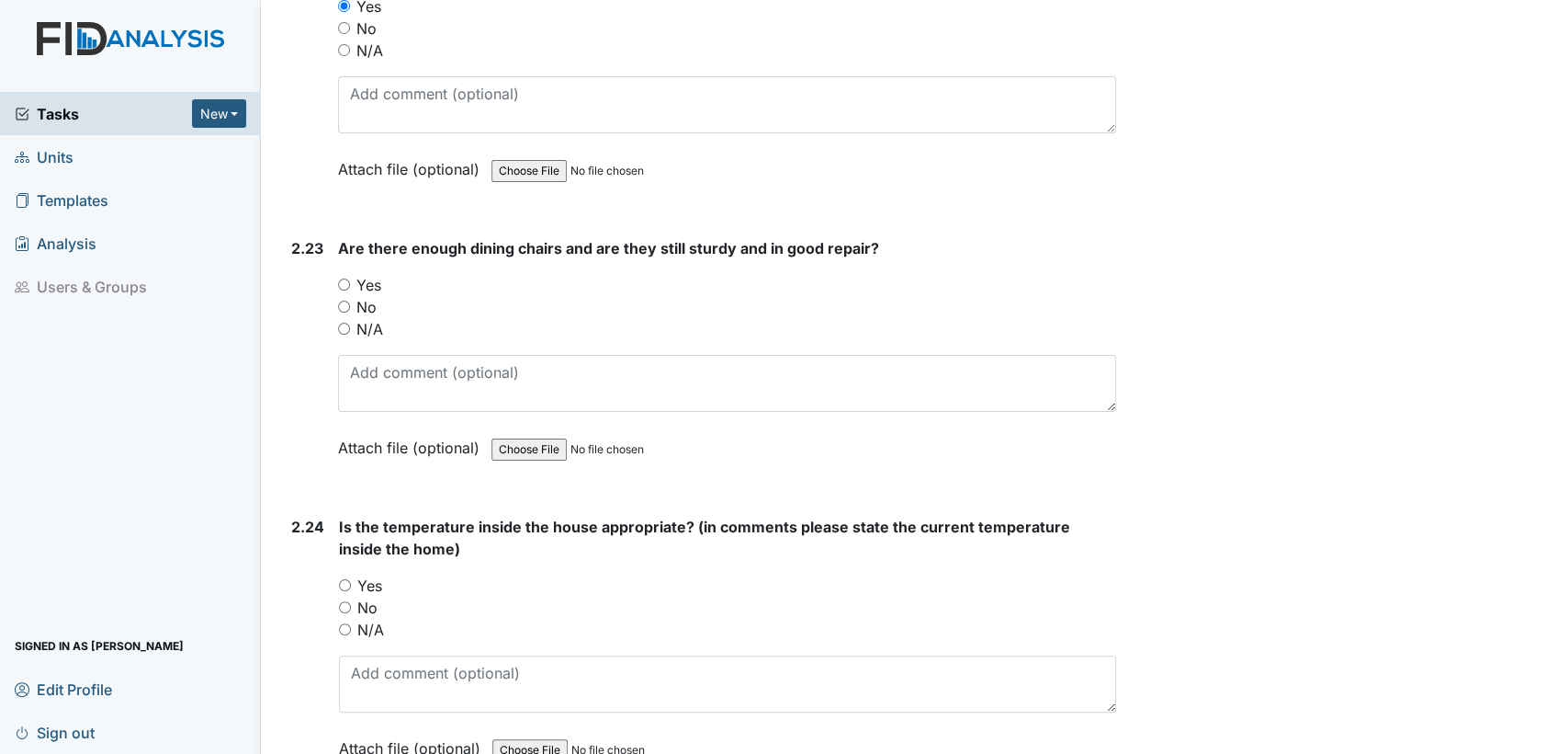
click at [342, 278] on input "Yes" at bounding box center [344, 284] width 12 height 12
radio input "true"
click at [344, 579] on input "Yes" at bounding box center [345, 585] width 12 height 12
radio input "true"
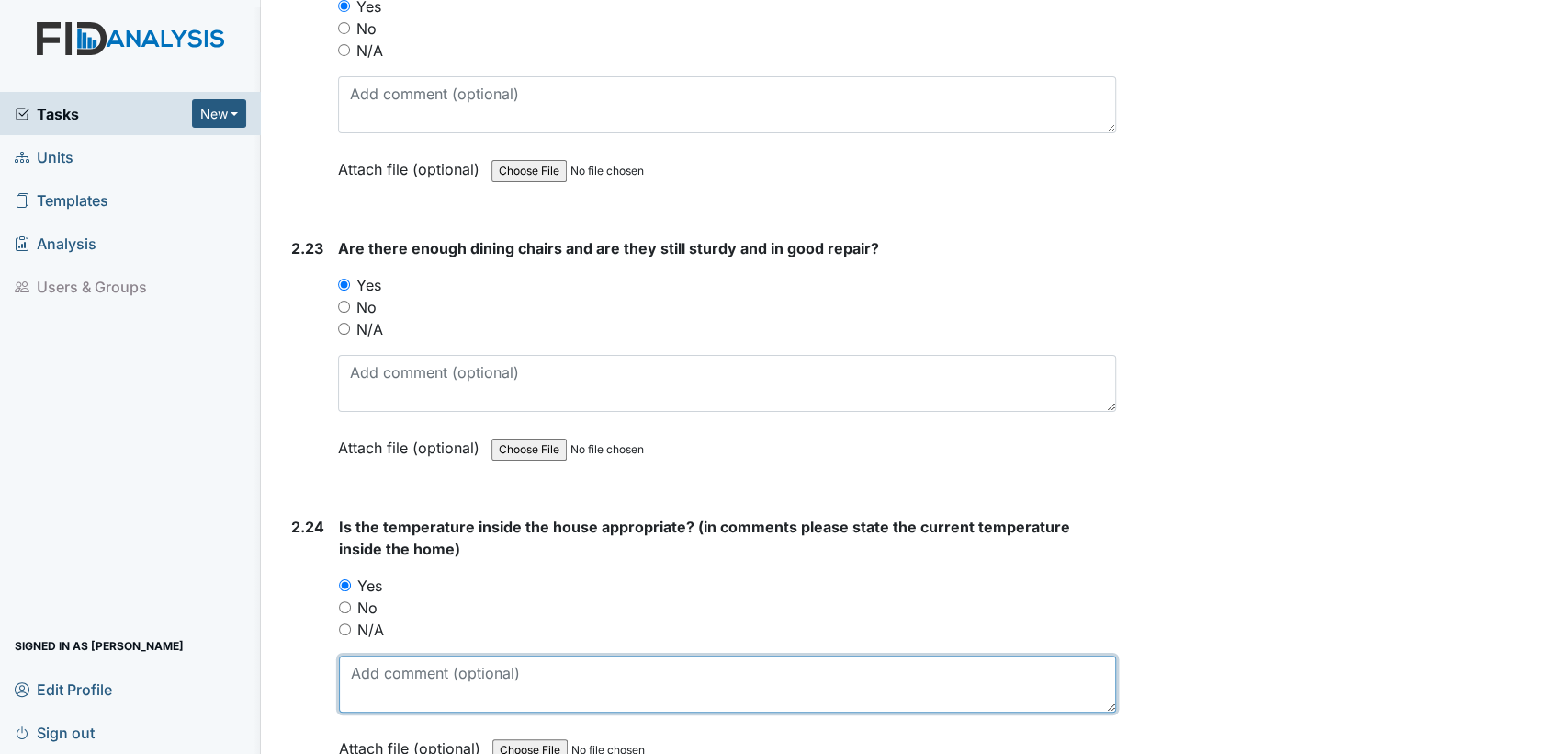
click at [988, 666] on textarea at bounding box center [727, 684] width 777 height 57
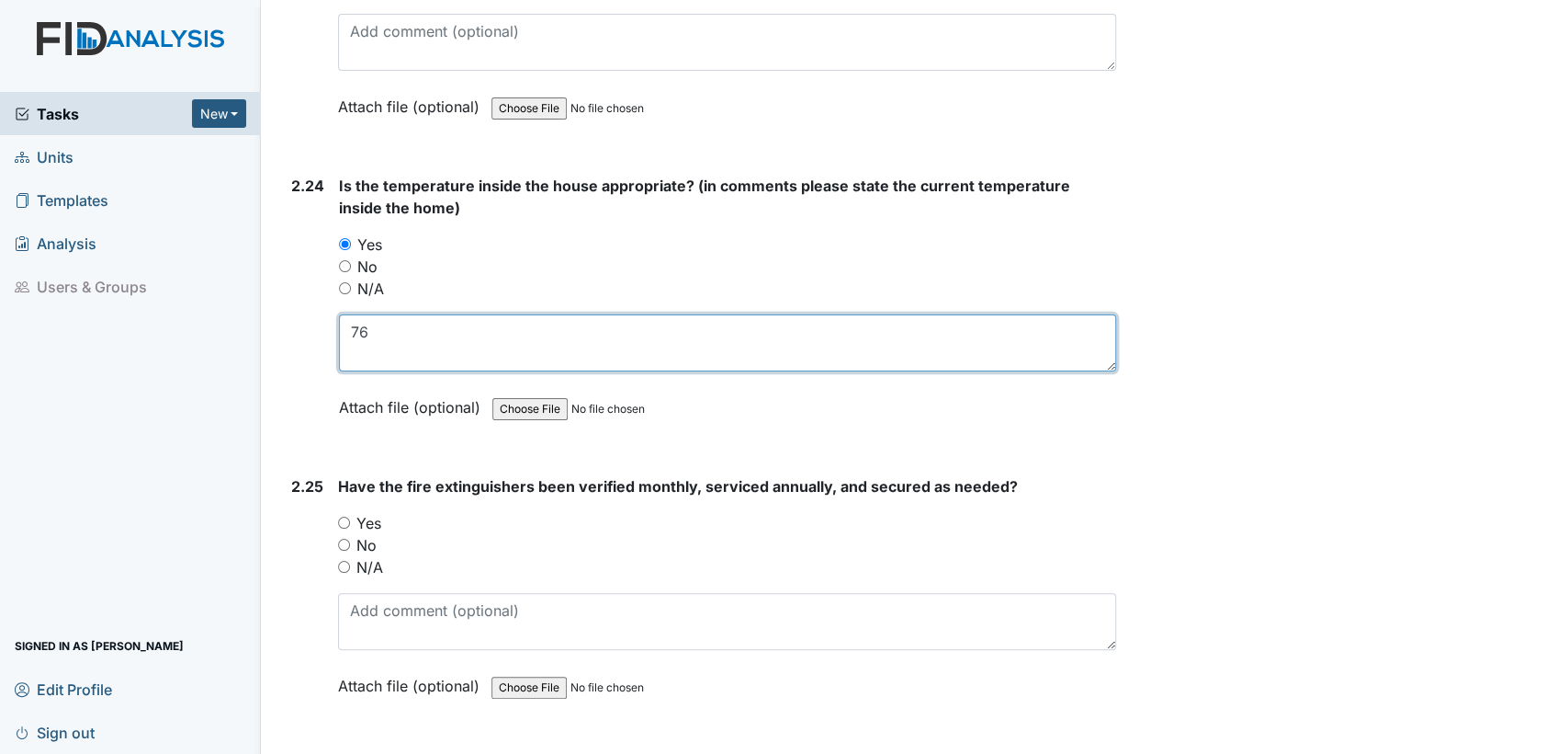
type textarea "76"
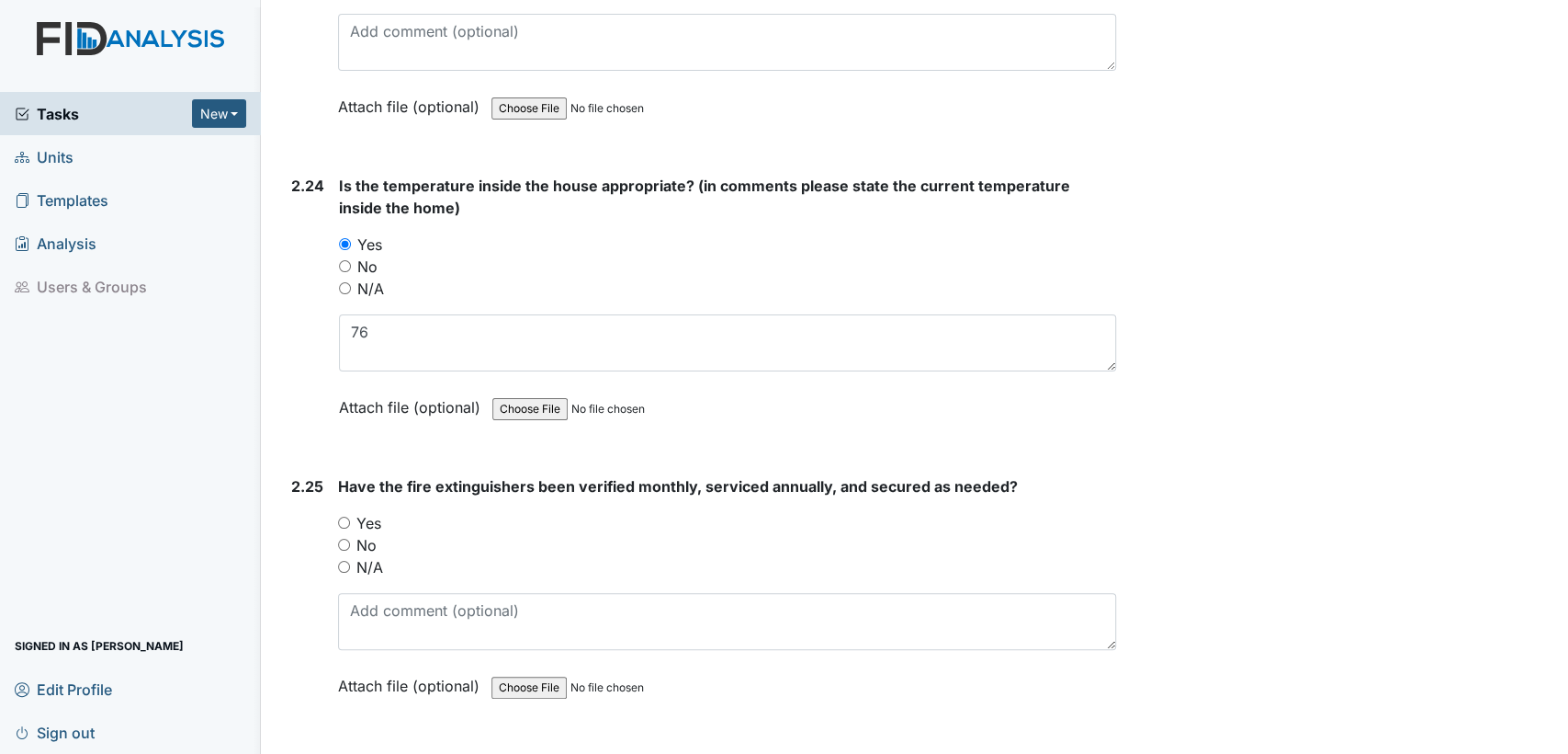
click at [345, 517] on input "Yes" at bounding box center [344, 523] width 12 height 12
radio input "true"
